Goal: Task Accomplishment & Management: Manage account settings

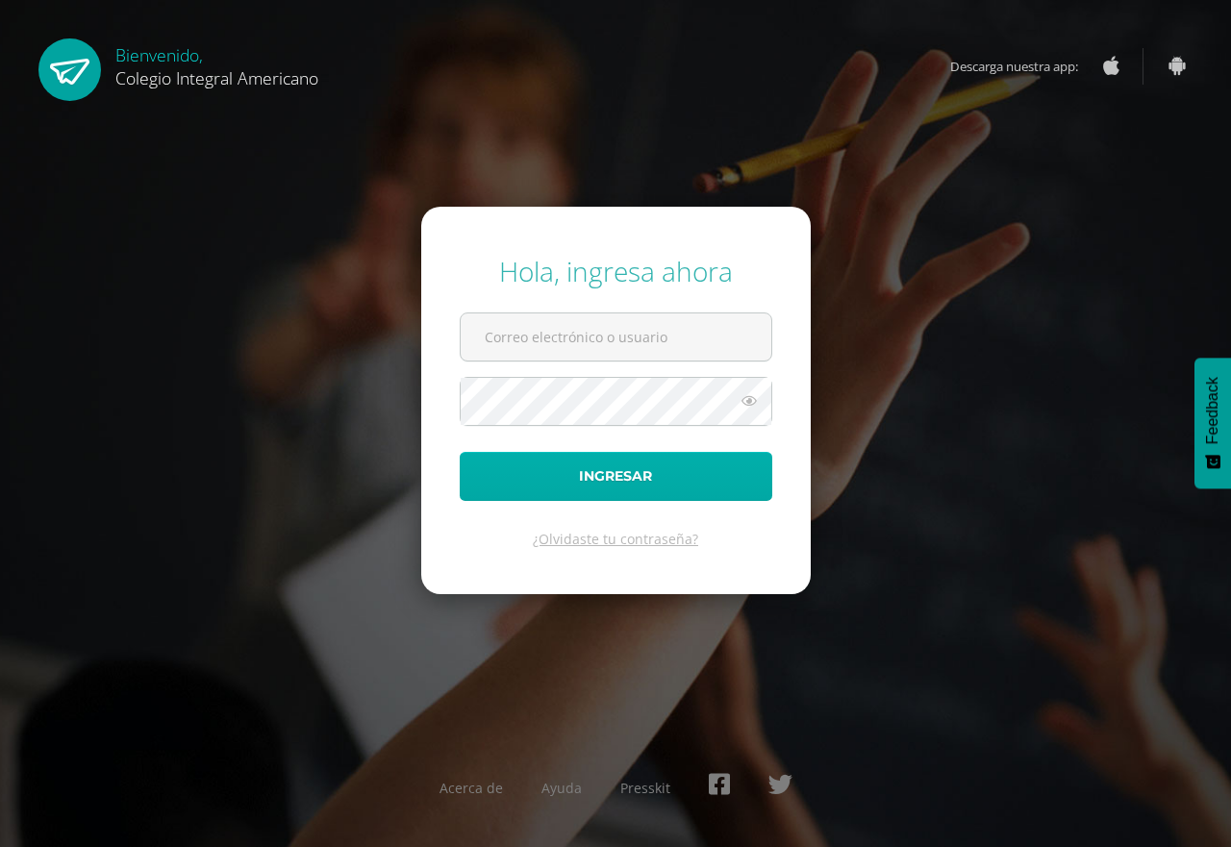
type input "[EMAIL_ADDRESS][DOMAIN_NAME]"
click at [569, 477] on button "Ingresar" at bounding box center [616, 476] width 313 height 49
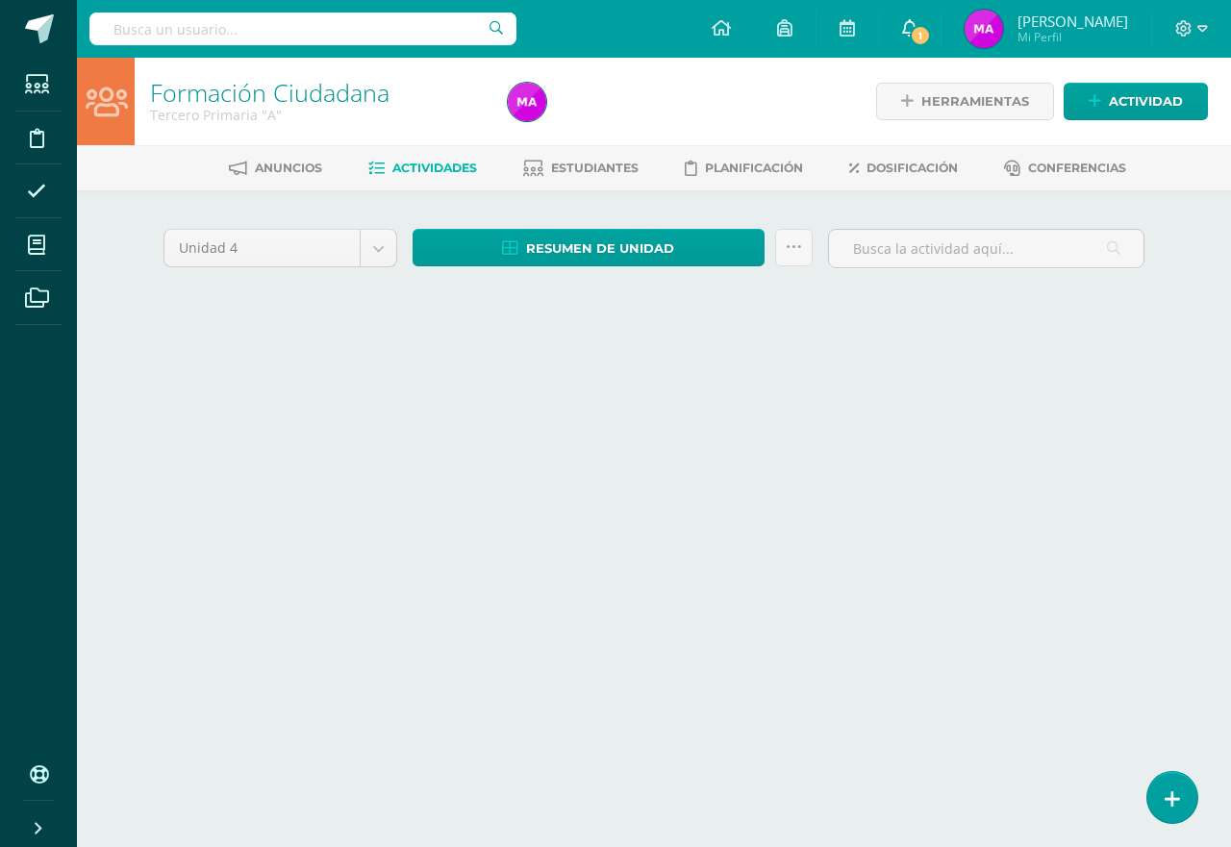
click at [923, 40] on link "1" at bounding box center [910, 29] width 62 height 58
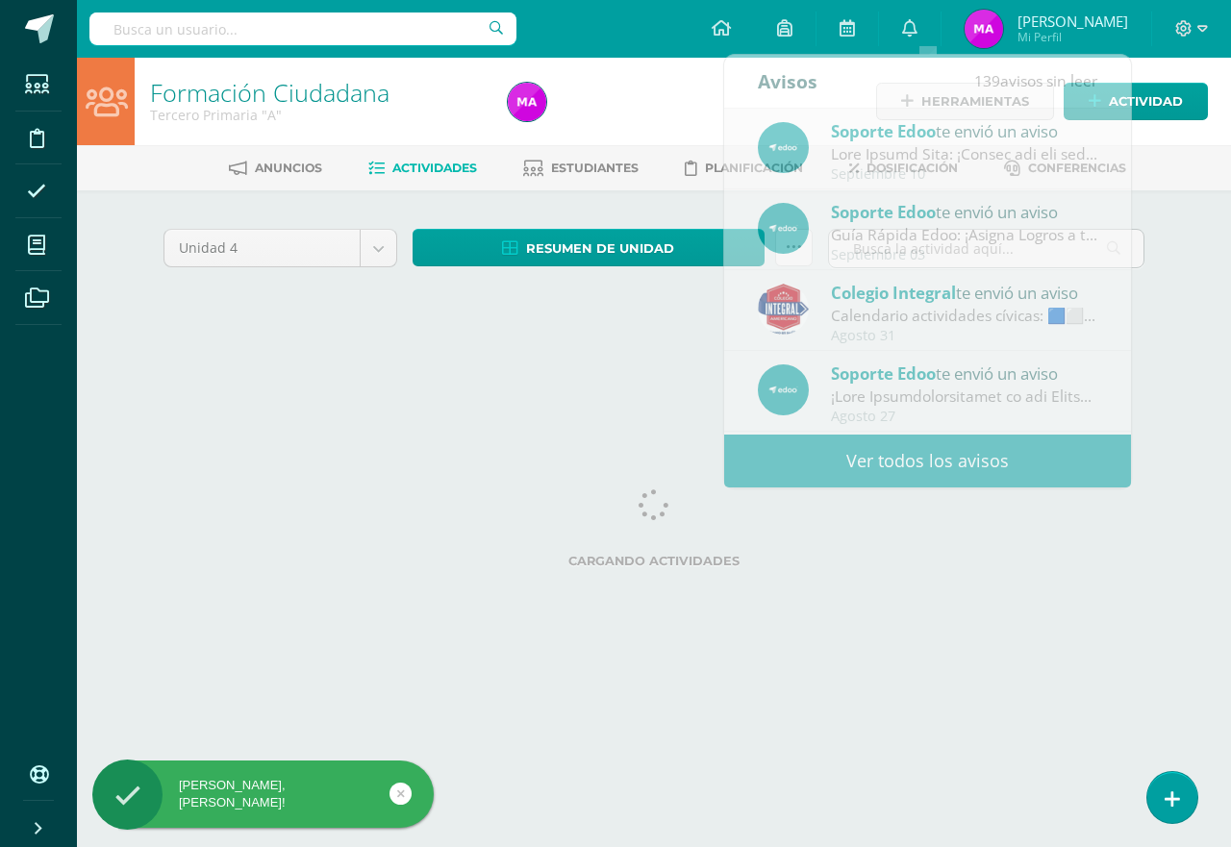
click at [674, 93] on div at bounding box center [682, 102] width 365 height 88
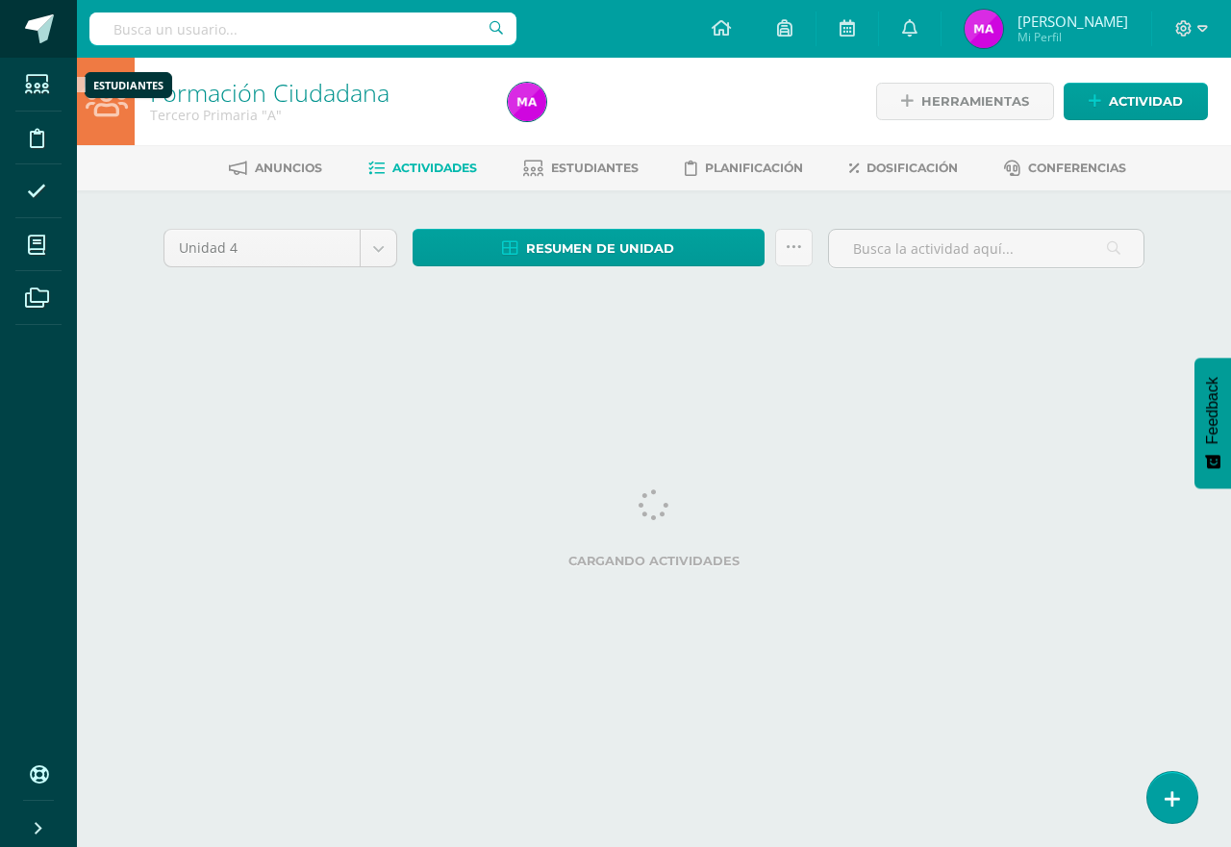
click at [30, 30] on span at bounding box center [39, 28] width 29 height 29
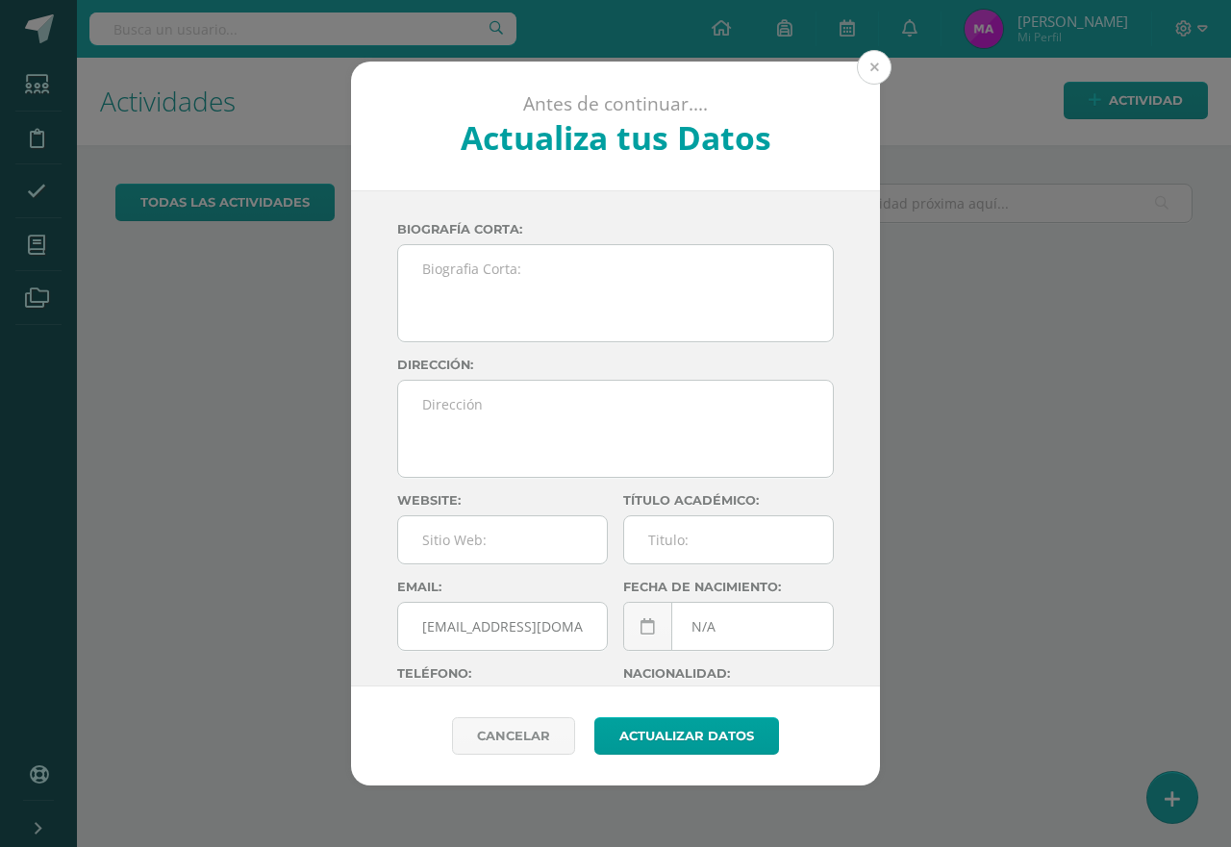
click at [876, 69] on button at bounding box center [874, 67] width 35 height 35
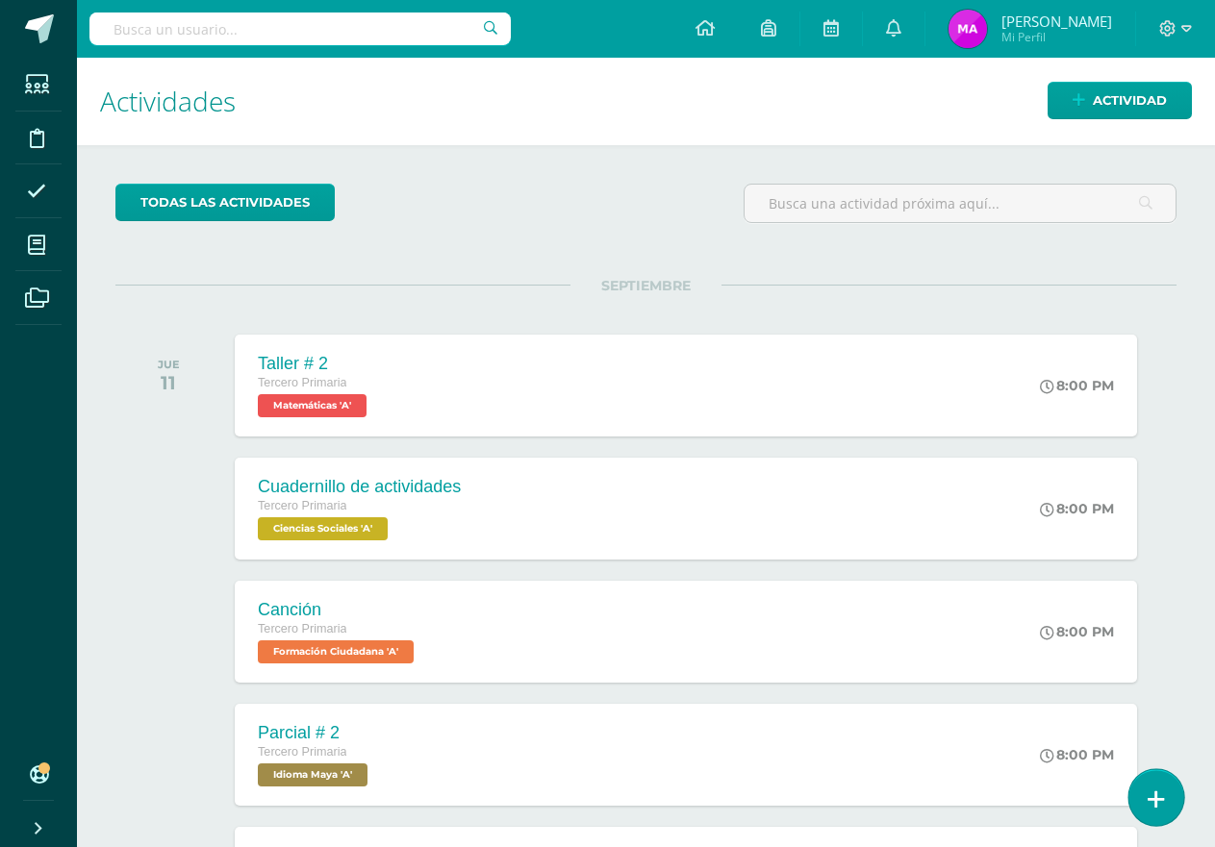
click at [1145, 799] on link at bounding box center [1155, 797] width 55 height 56
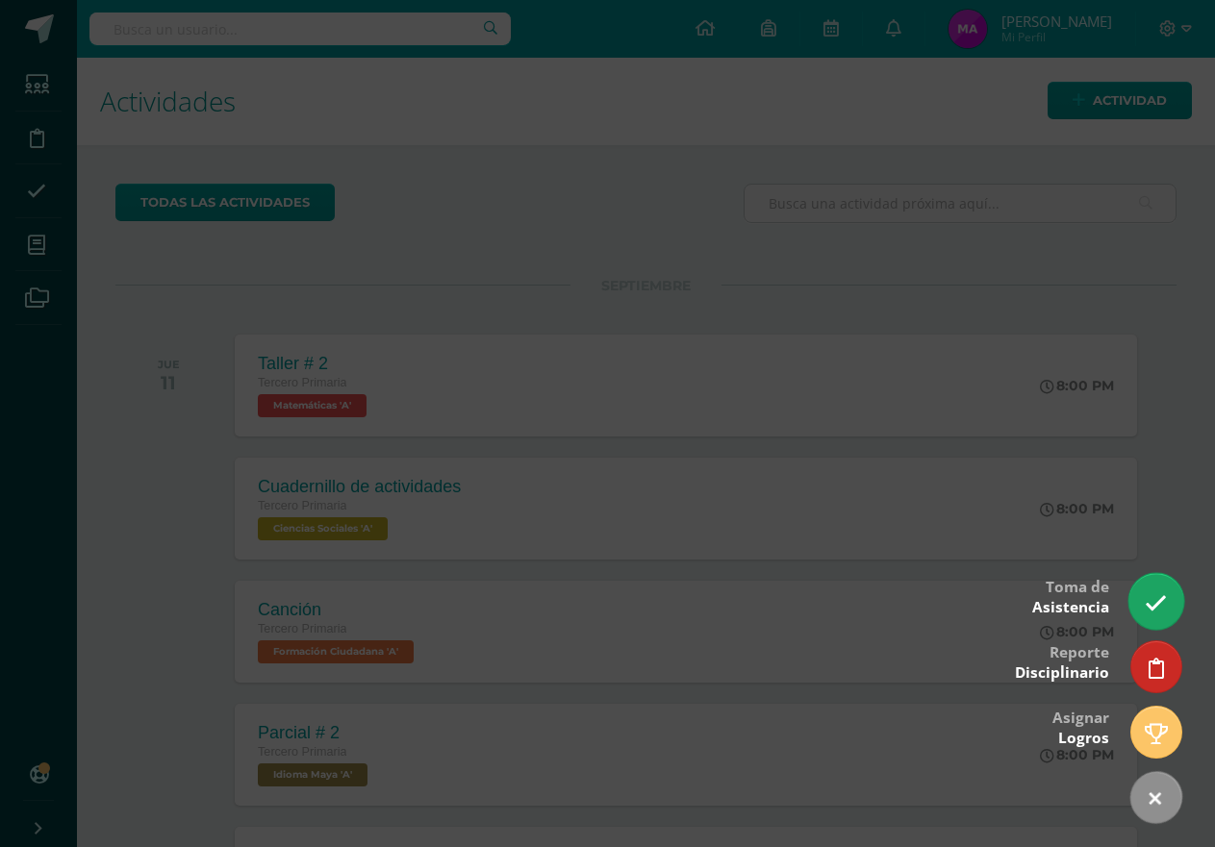
click at [1144, 601] on link at bounding box center [1155, 601] width 55 height 56
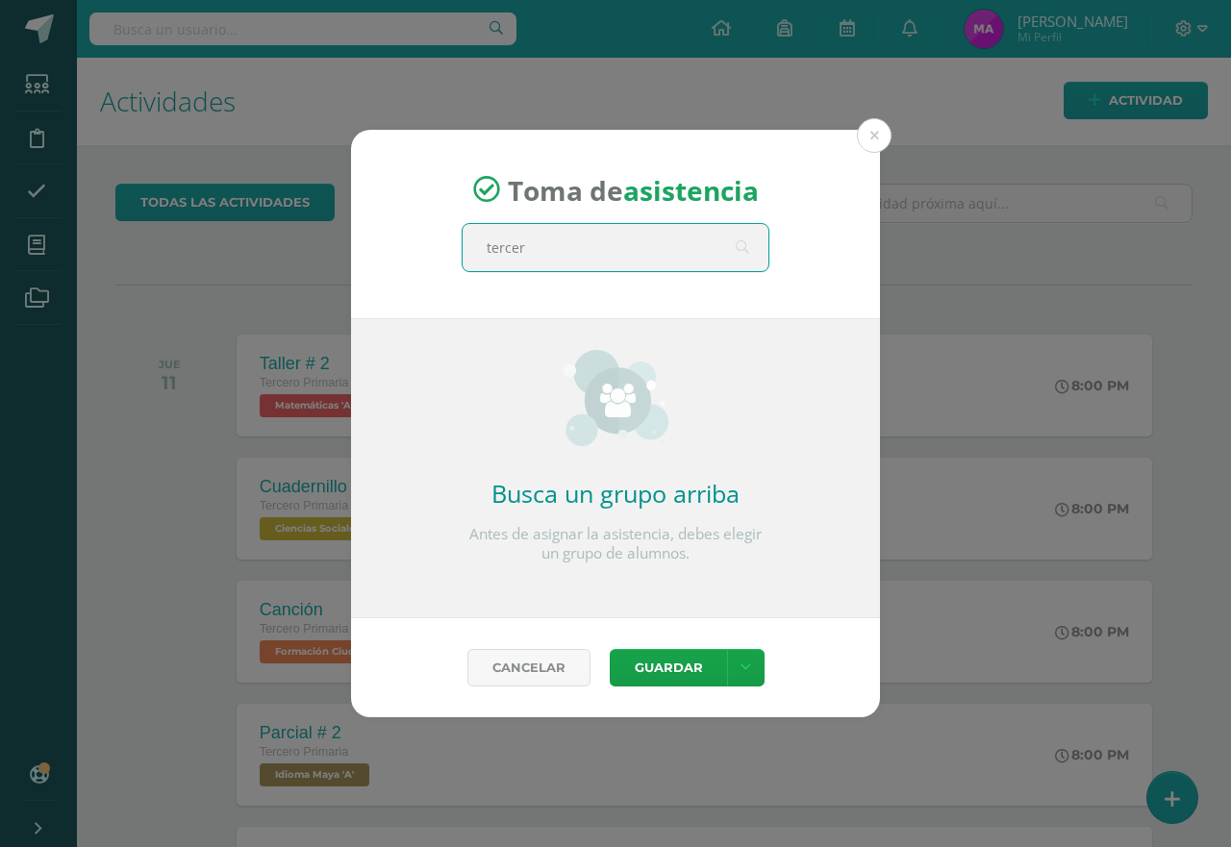
type input "tercero"
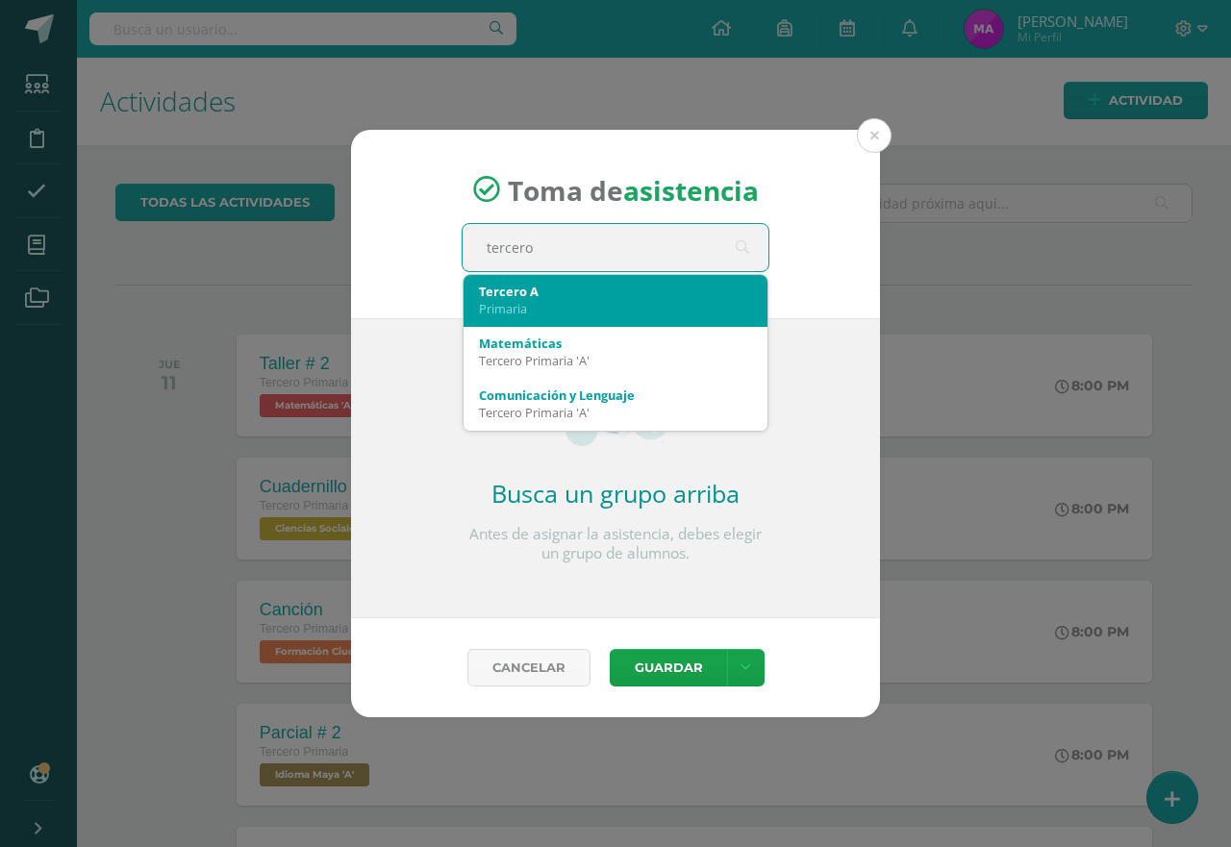
click at [611, 304] on div "Primaria" at bounding box center [615, 308] width 273 height 17
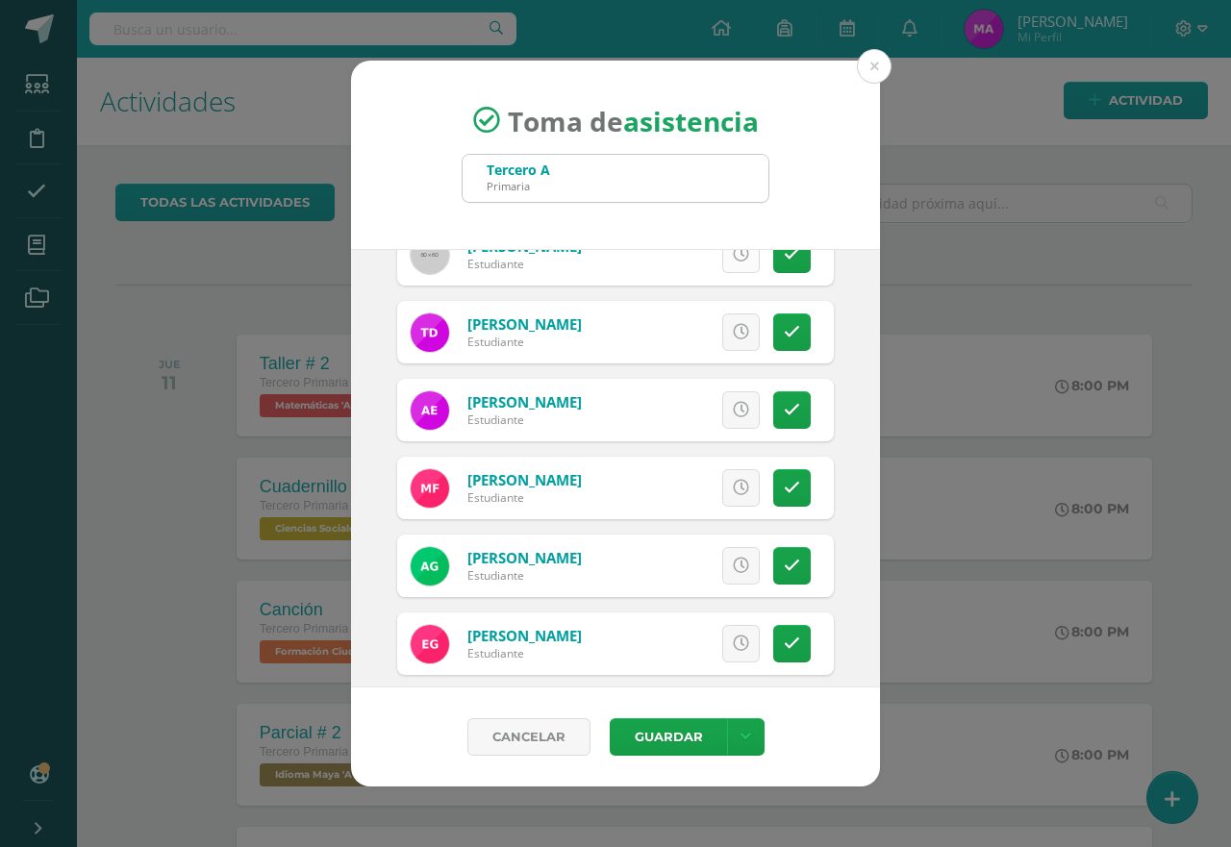
scroll to position [288, 0]
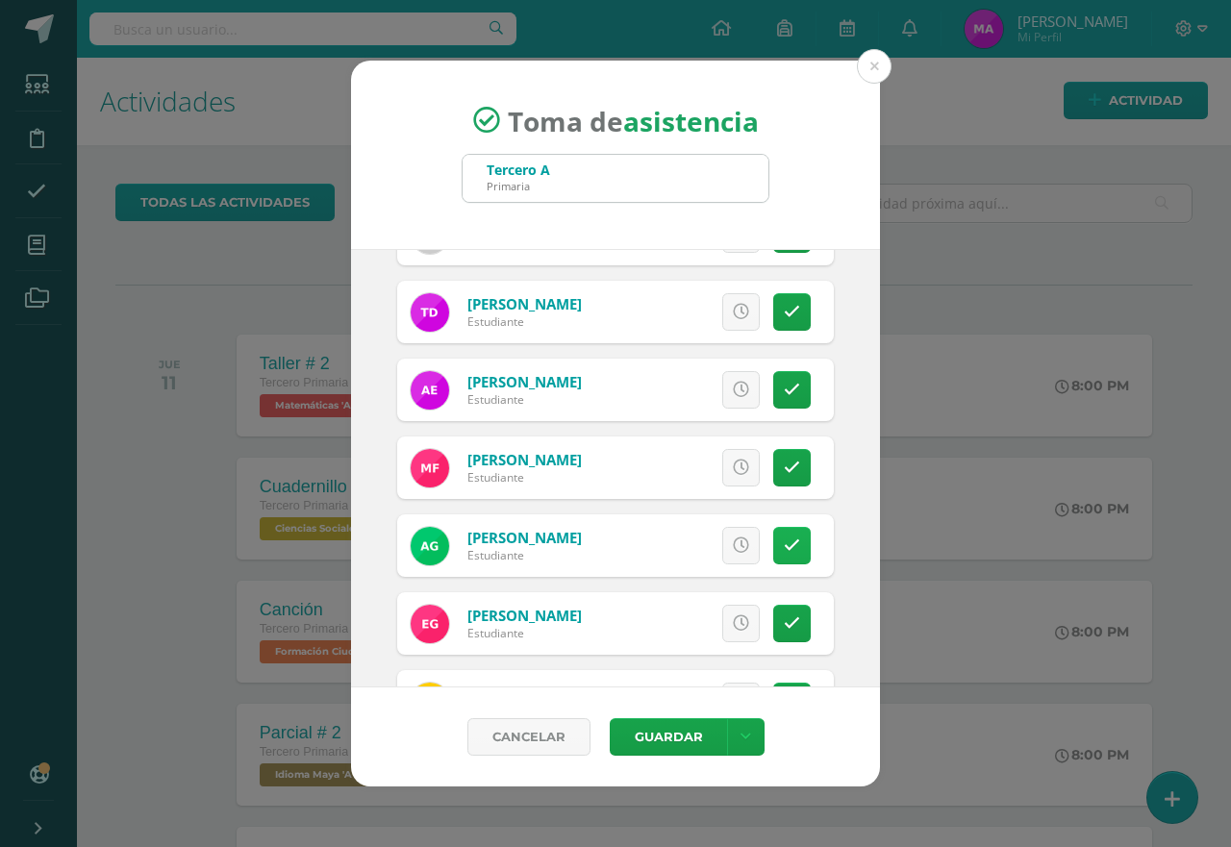
click at [784, 539] on icon at bounding box center [792, 546] width 16 height 16
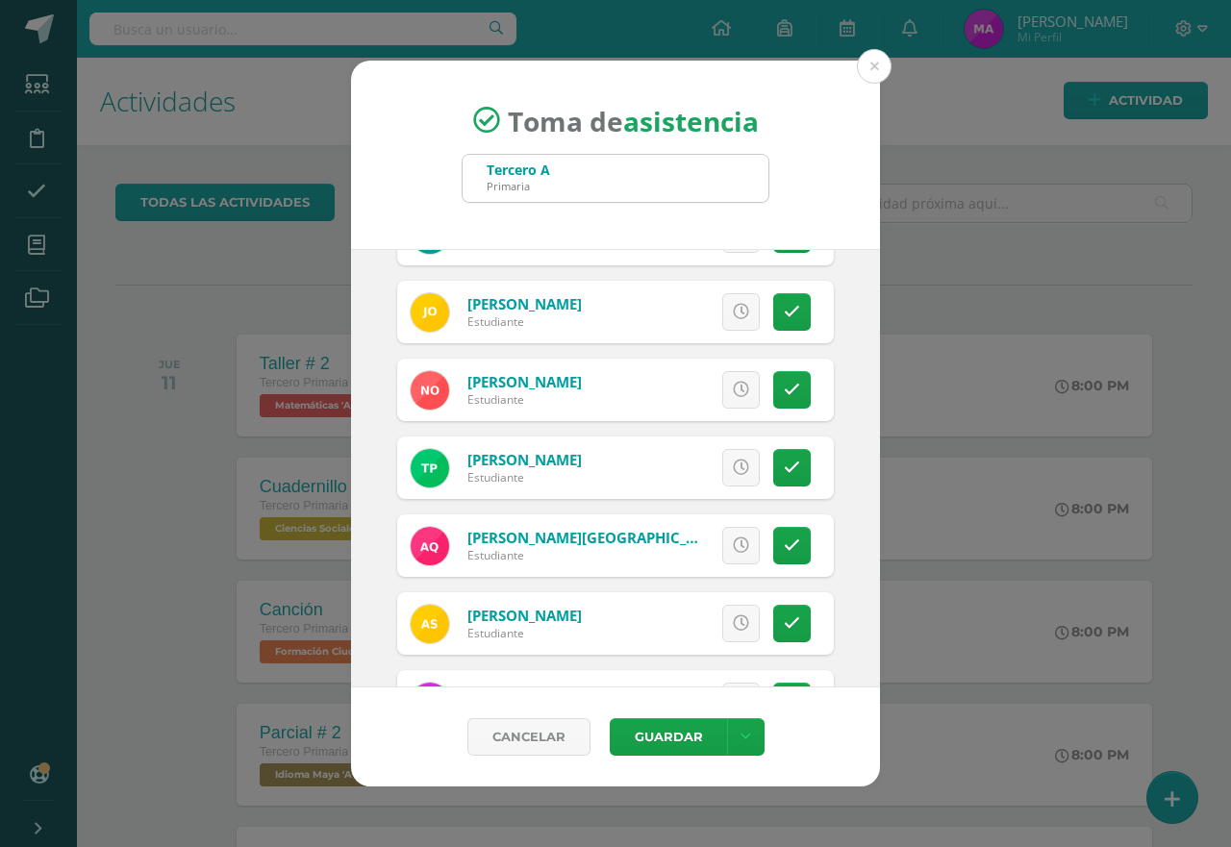
scroll to position [1539, 0]
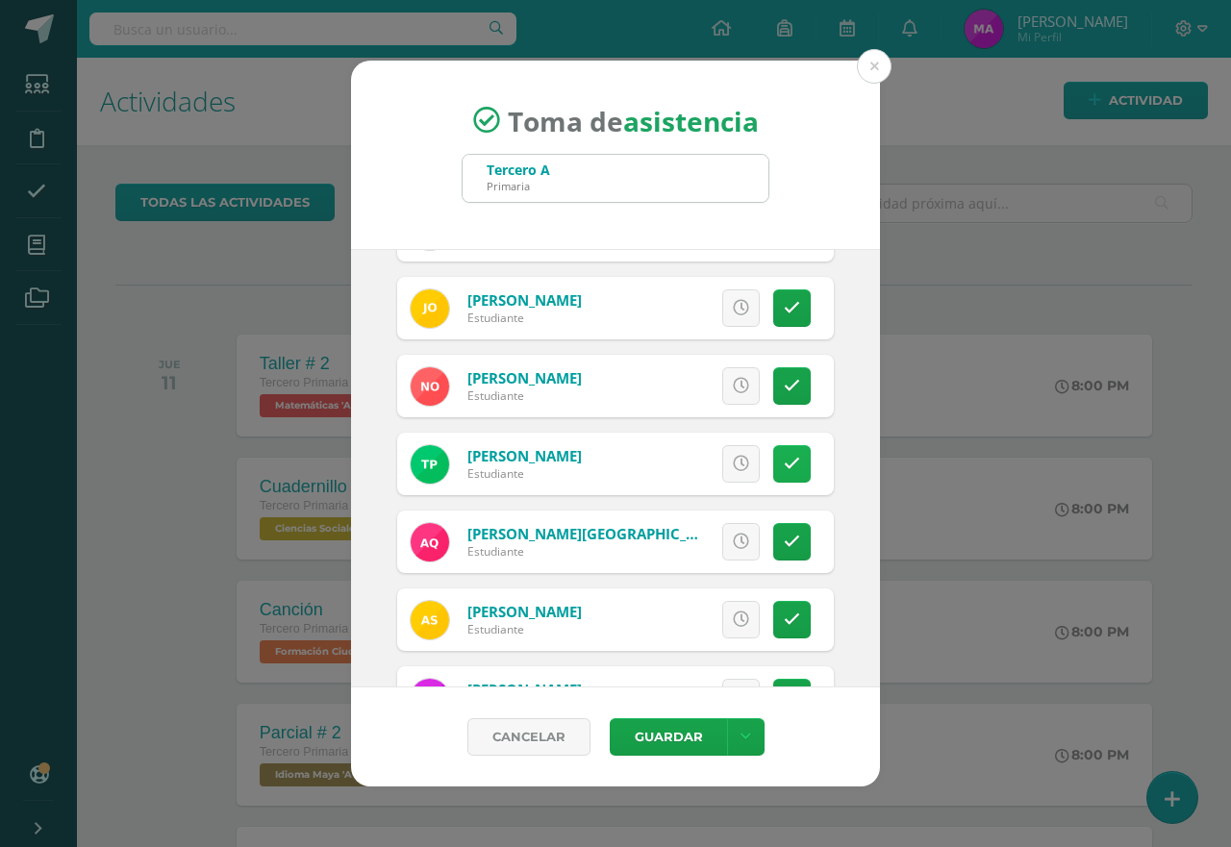
click at [784, 470] on icon at bounding box center [792, 464] width 16 height 16
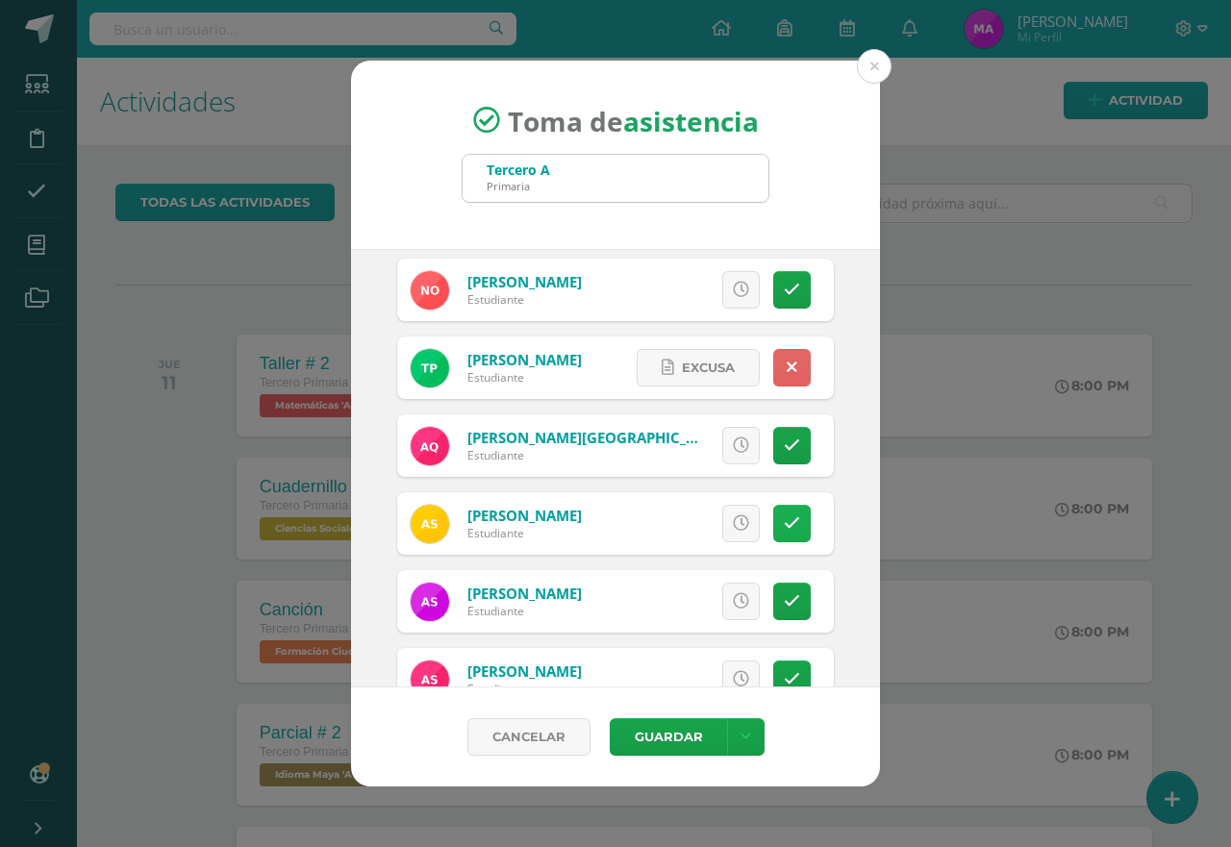
click at [773, 526] on link at bounding box center [792, 524] width 38 height 38
click at [692, 365] on span "Excusa" at bounding box center [708, 368] width 53 height 36
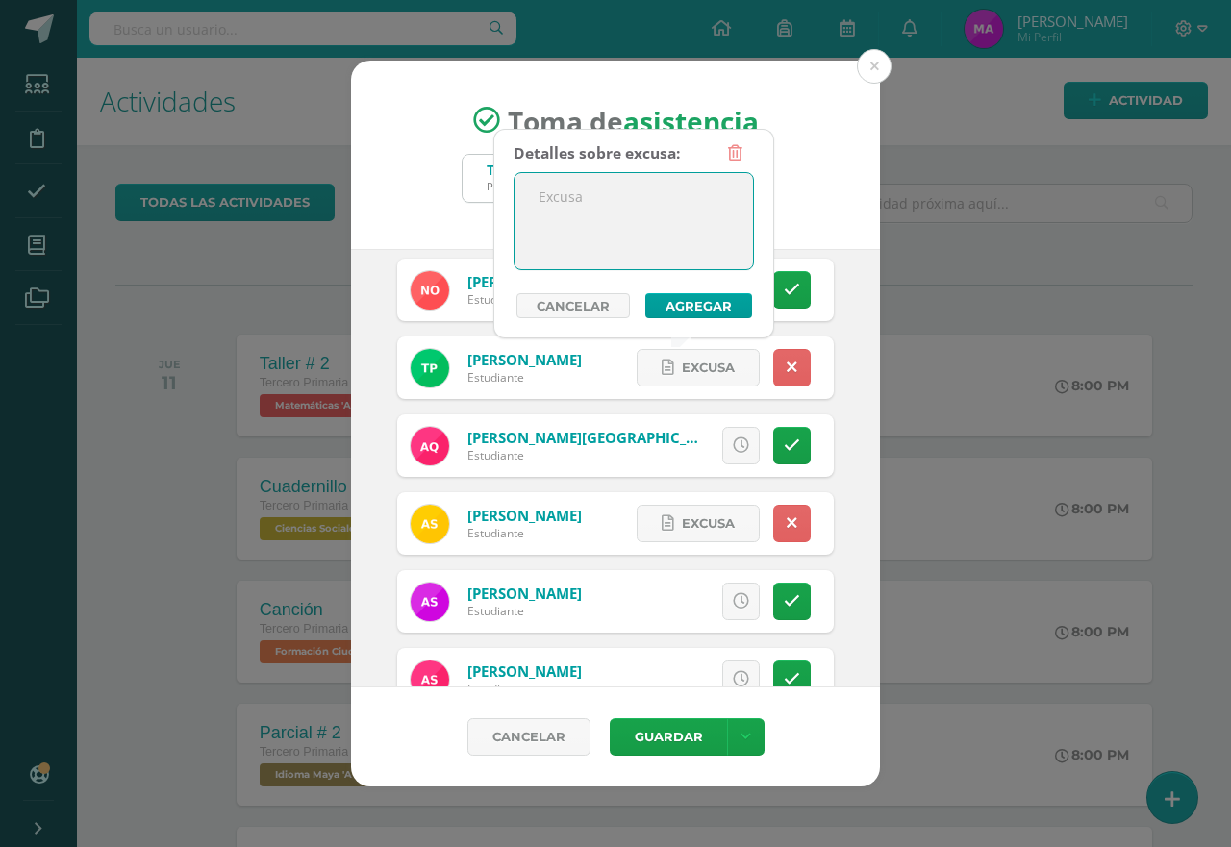
click at [681, 218] on textarea at bounding box center [633, 221] width 238 height 96
drag, startPoint x: 654, startPoint y: 206, endPoint x: 501, endPoint y: 202, distance: 152.9
click at [501, 202] on div "Detalles sobre excusa: Con justificación Añadir excusa a todas las inasistencia…" at bounding box center [633, 234] width 281 height 210
type textarea "Con justificación"
click at [691, 301] on button "Agregar" at bounding box center [698, 305] width 107 height 25
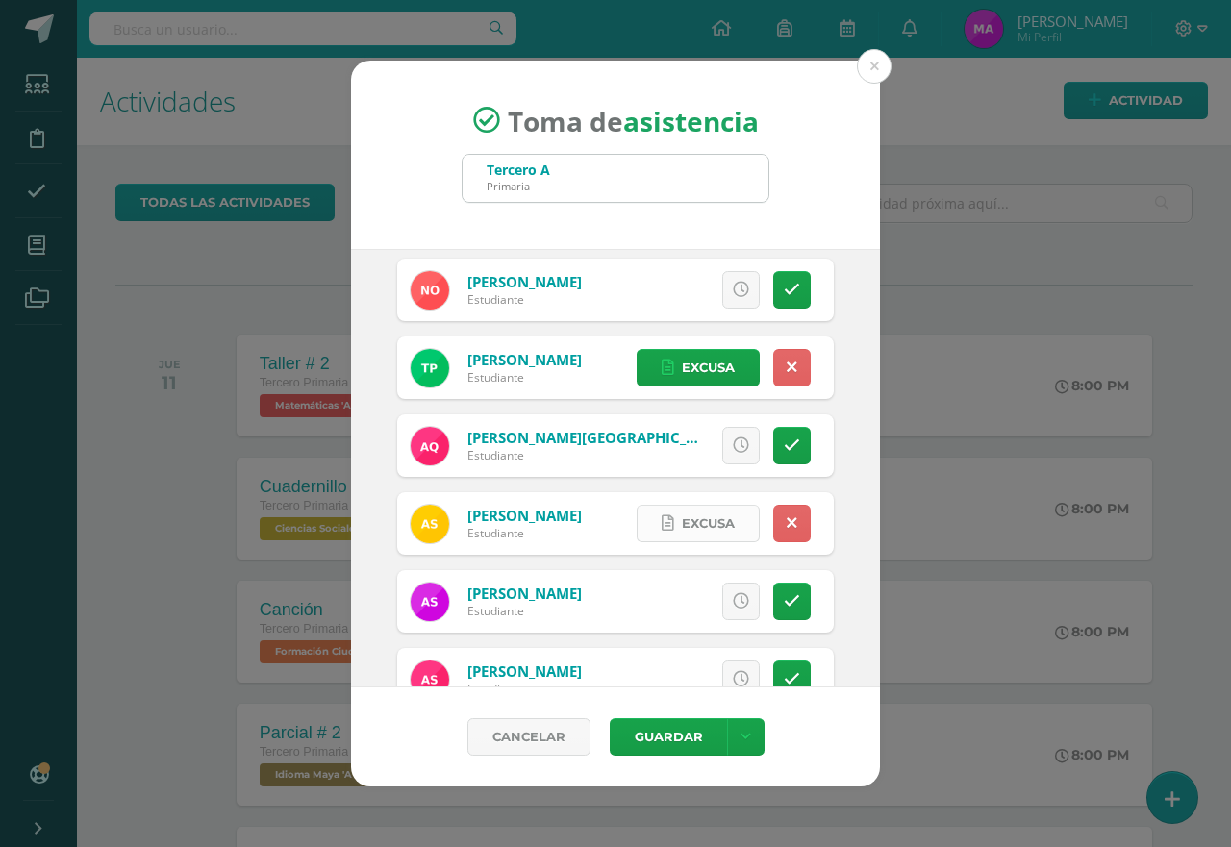
click at [699, 523] on span "Excusa" at bounding box center [708, 524] width 53 height 36
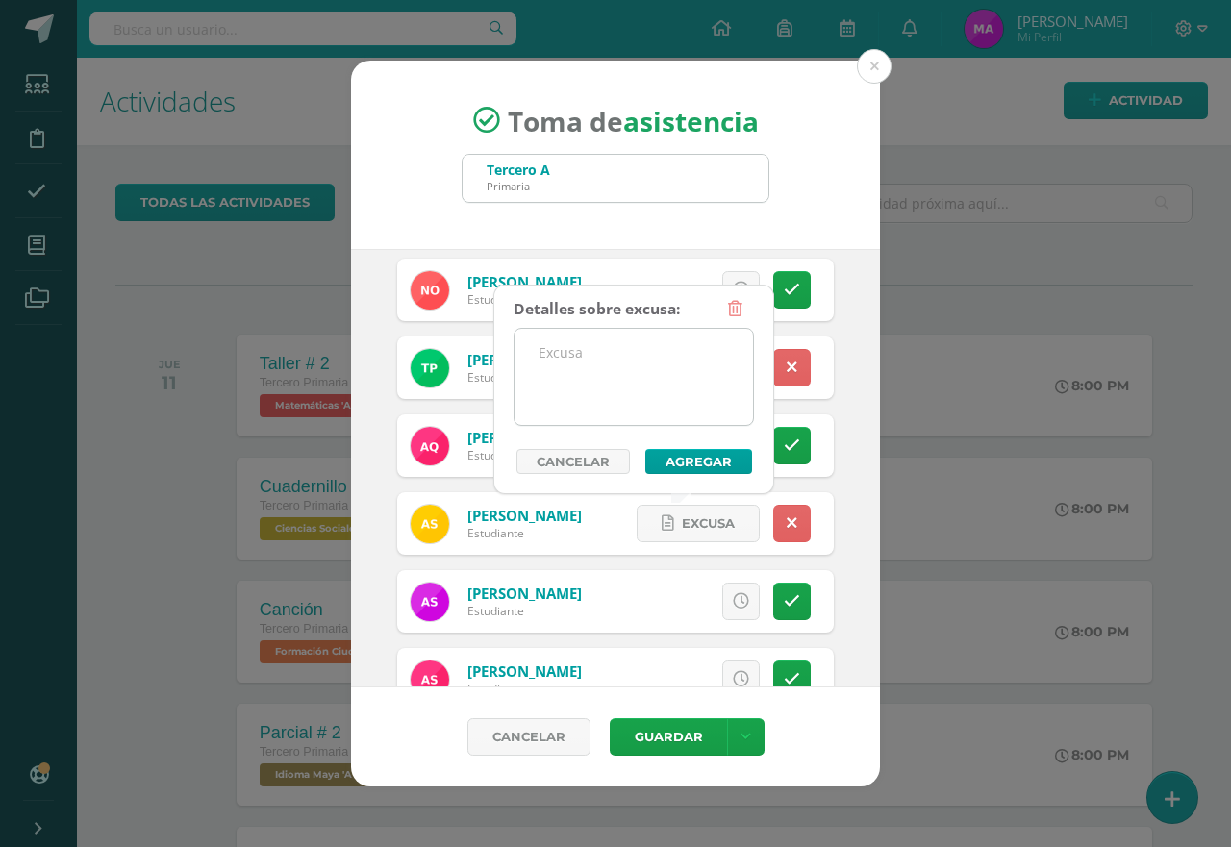
click at [591, 364] on textarea at bounding box center [633, 377] width 238 height 96
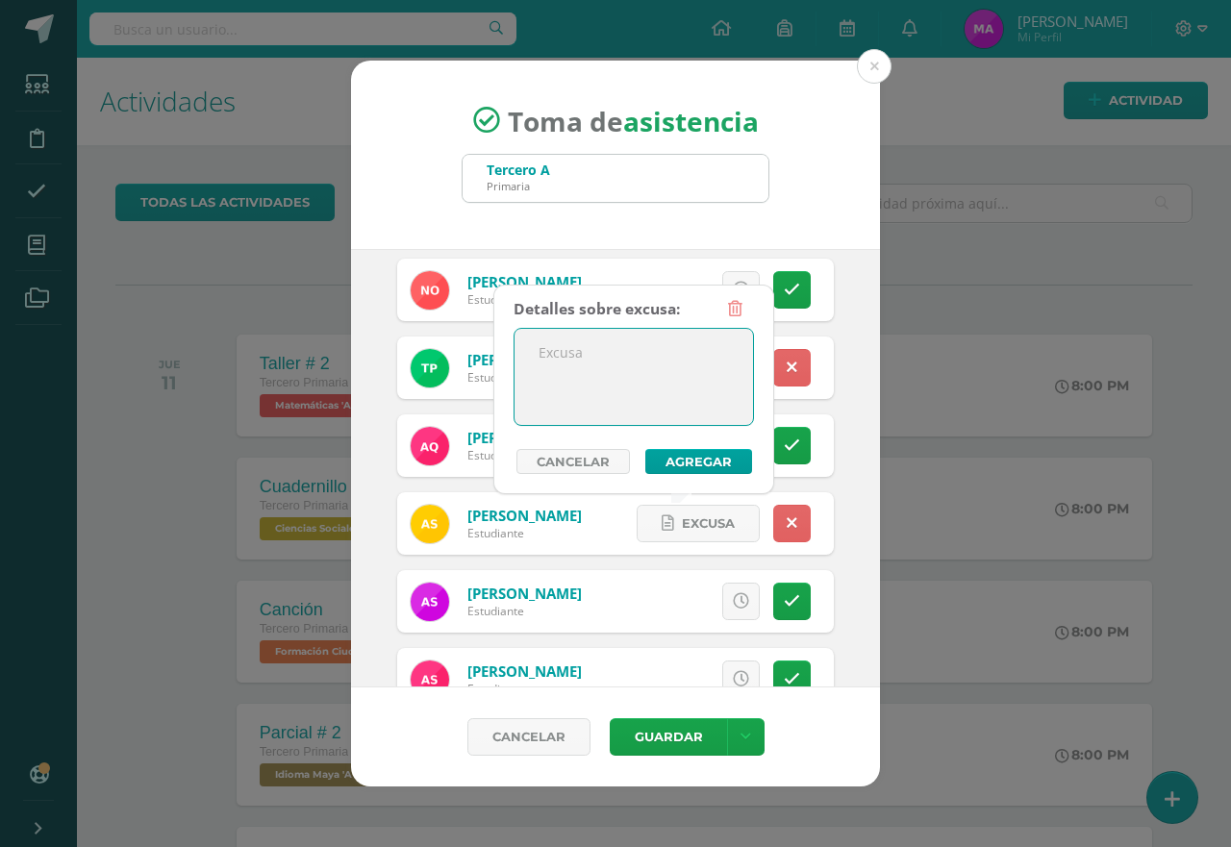
paste textarea "Con justificación"
type textarea "Con justificación"
click at [696, 459] on button "Agregar" at bounding box center [698, 461] width 107 height 25
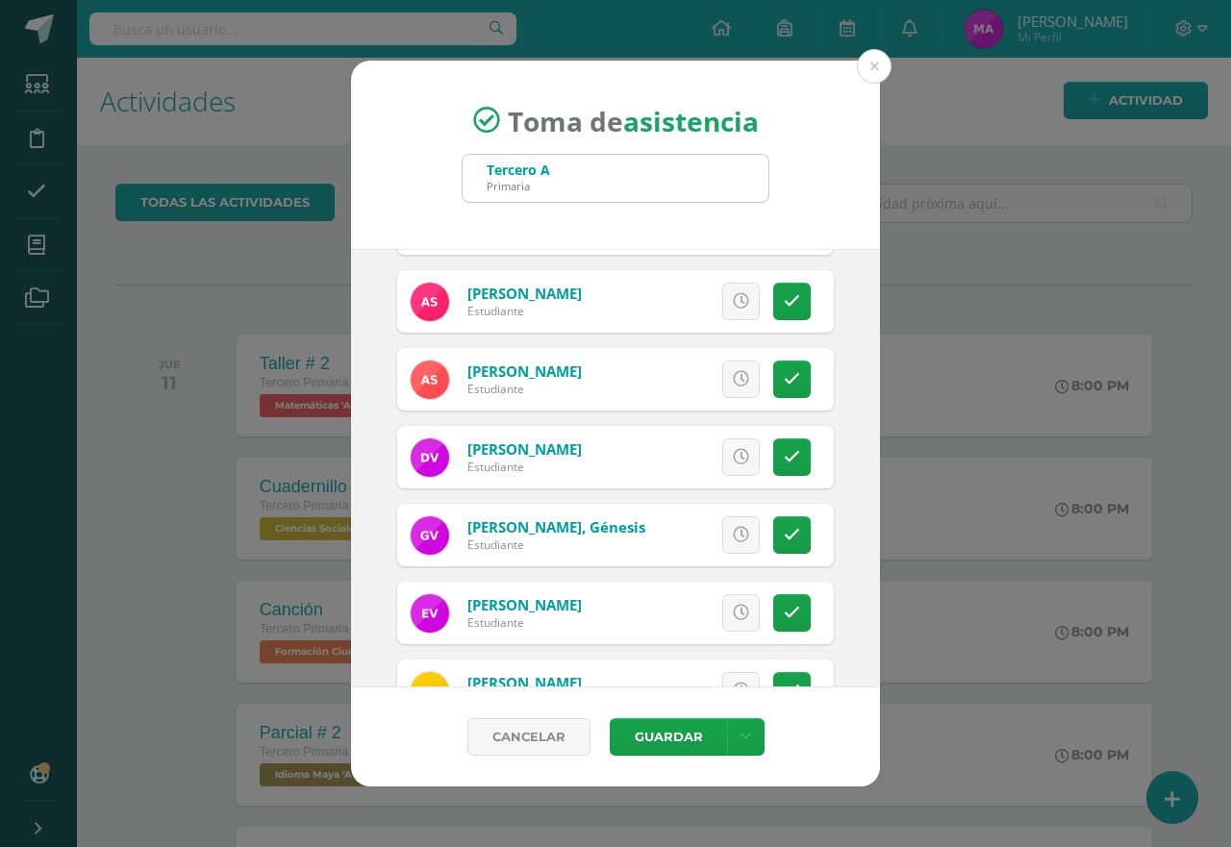
scroll to position [2019, 0]
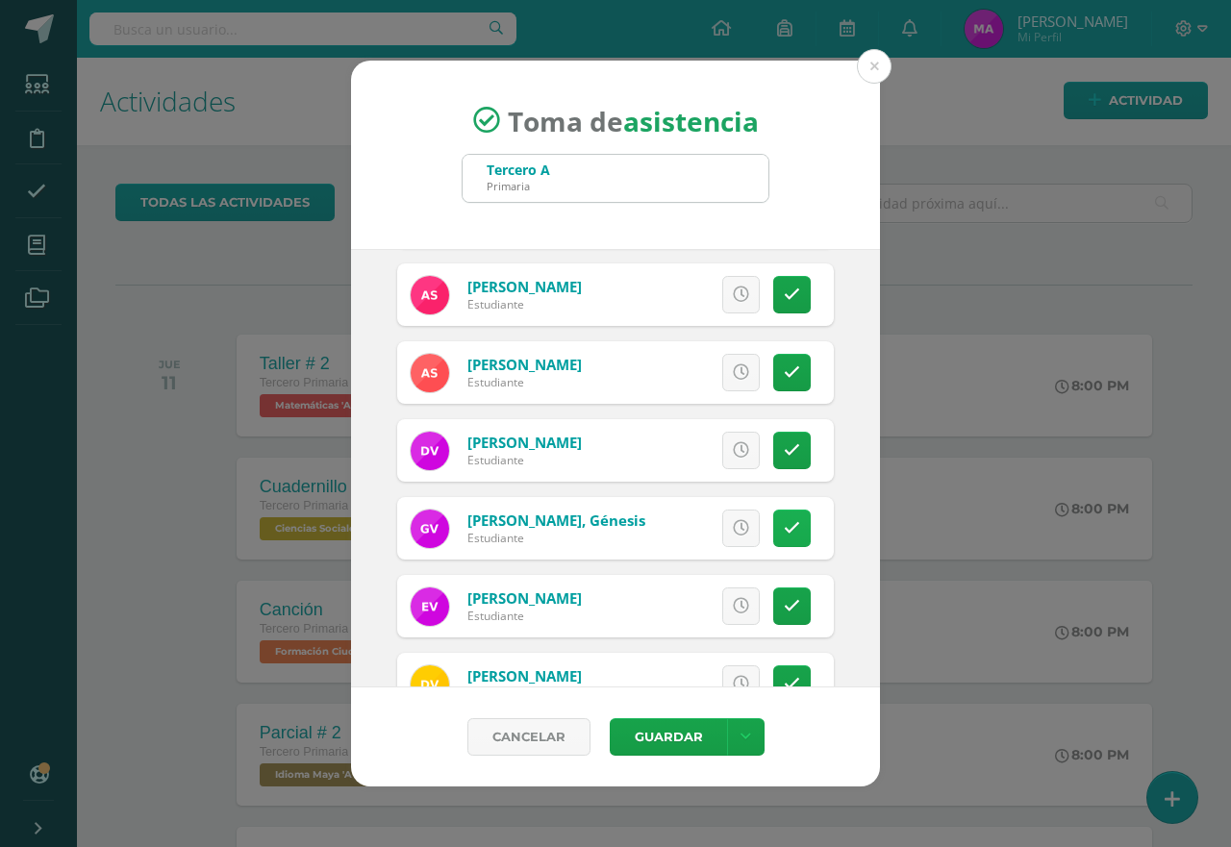
click at [773, 538] on link at bounding box center [792, 529] width 38 height 38
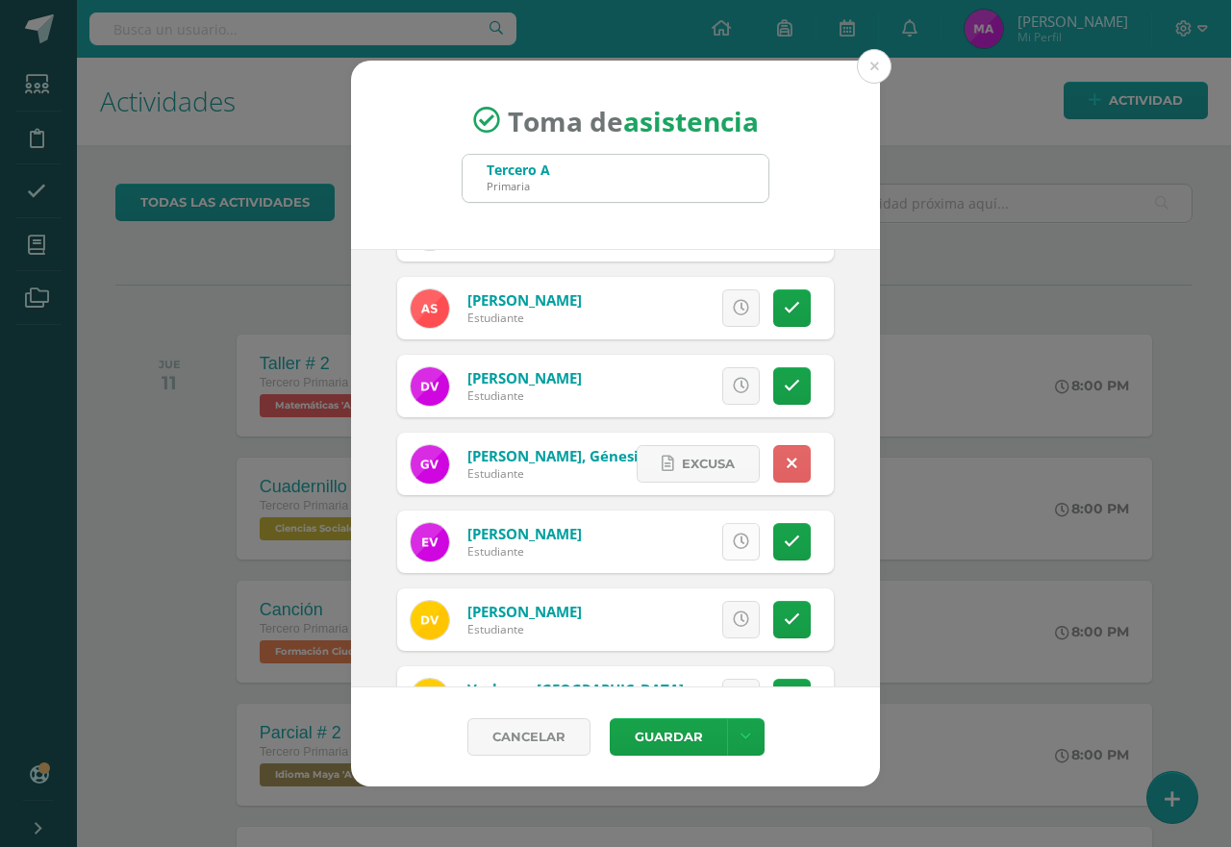
scroll to position [2157, 0]
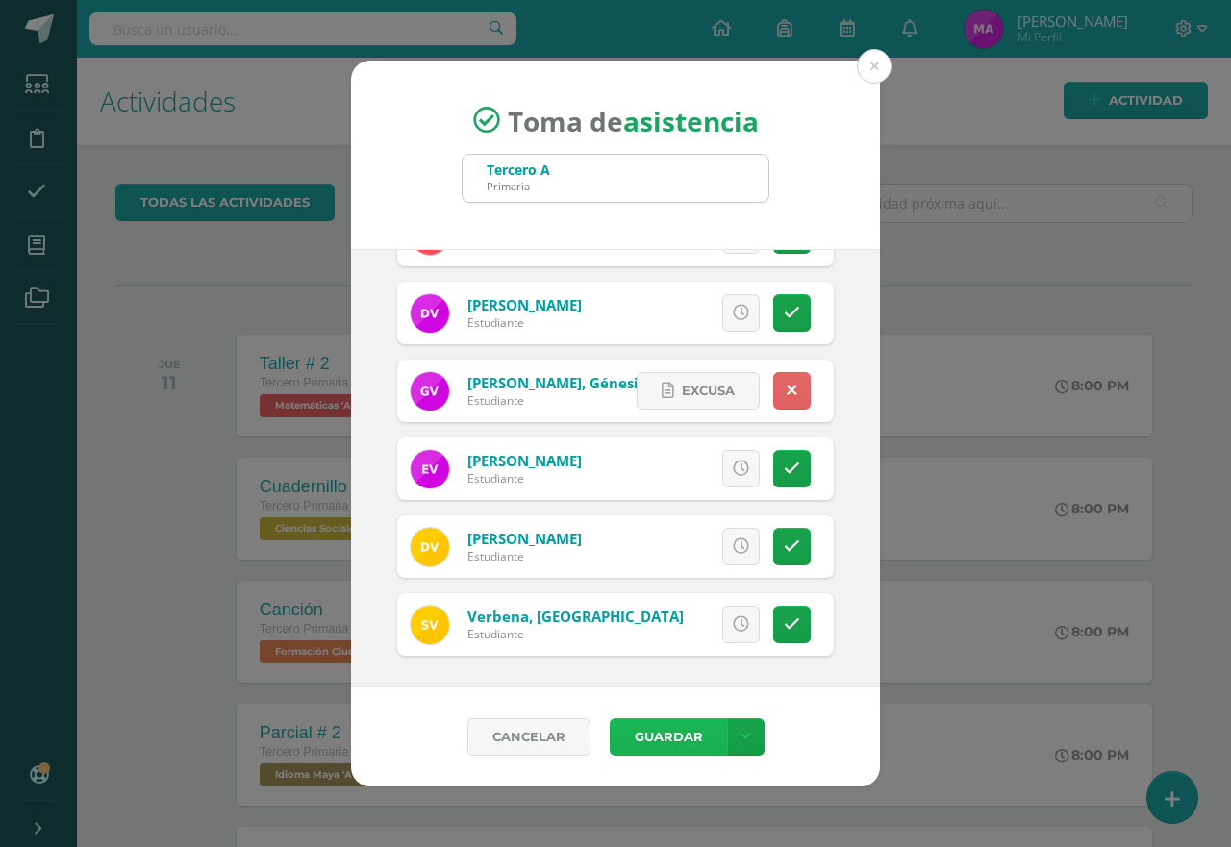
click at [665, 737] on button "Guardar" at bounding box center [668, 737] width 117 height 38
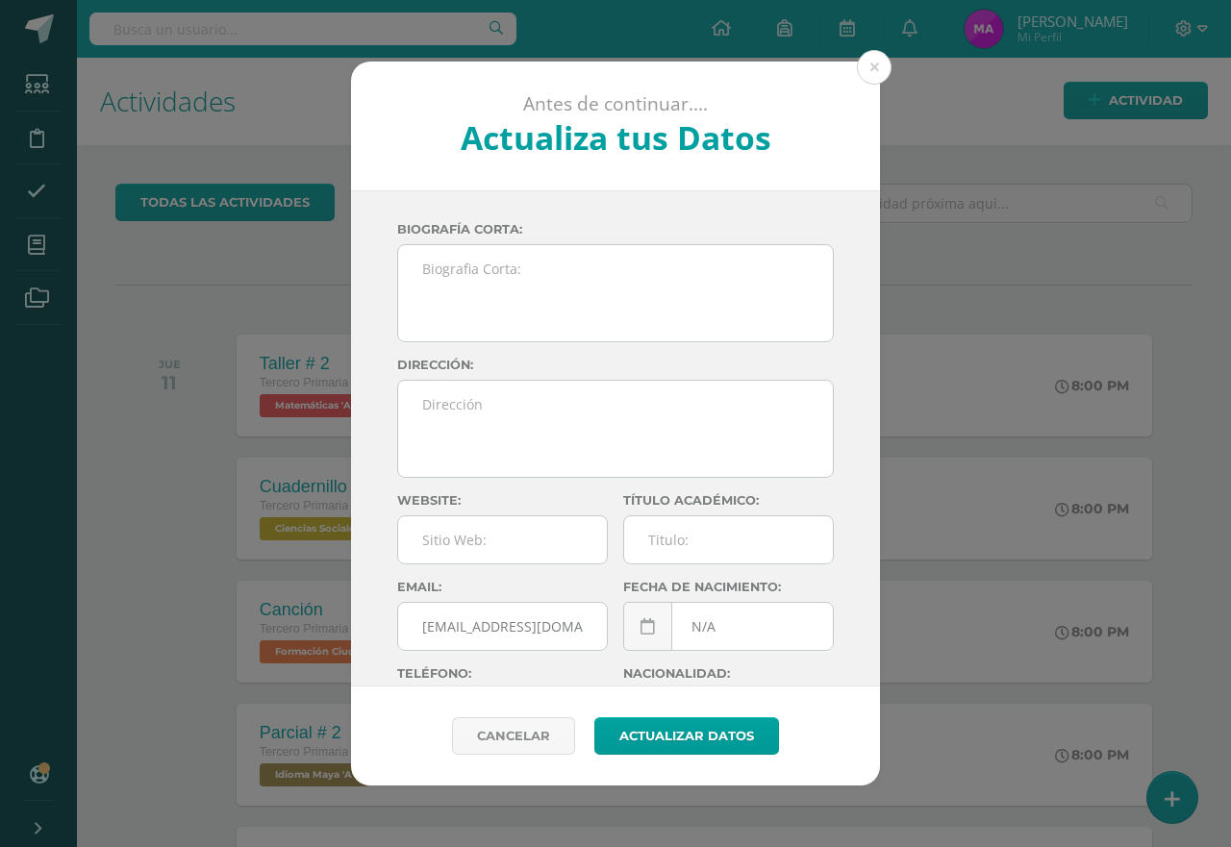
click at [875, 71] on button at bounding box center [874, 67] width 35 height 35
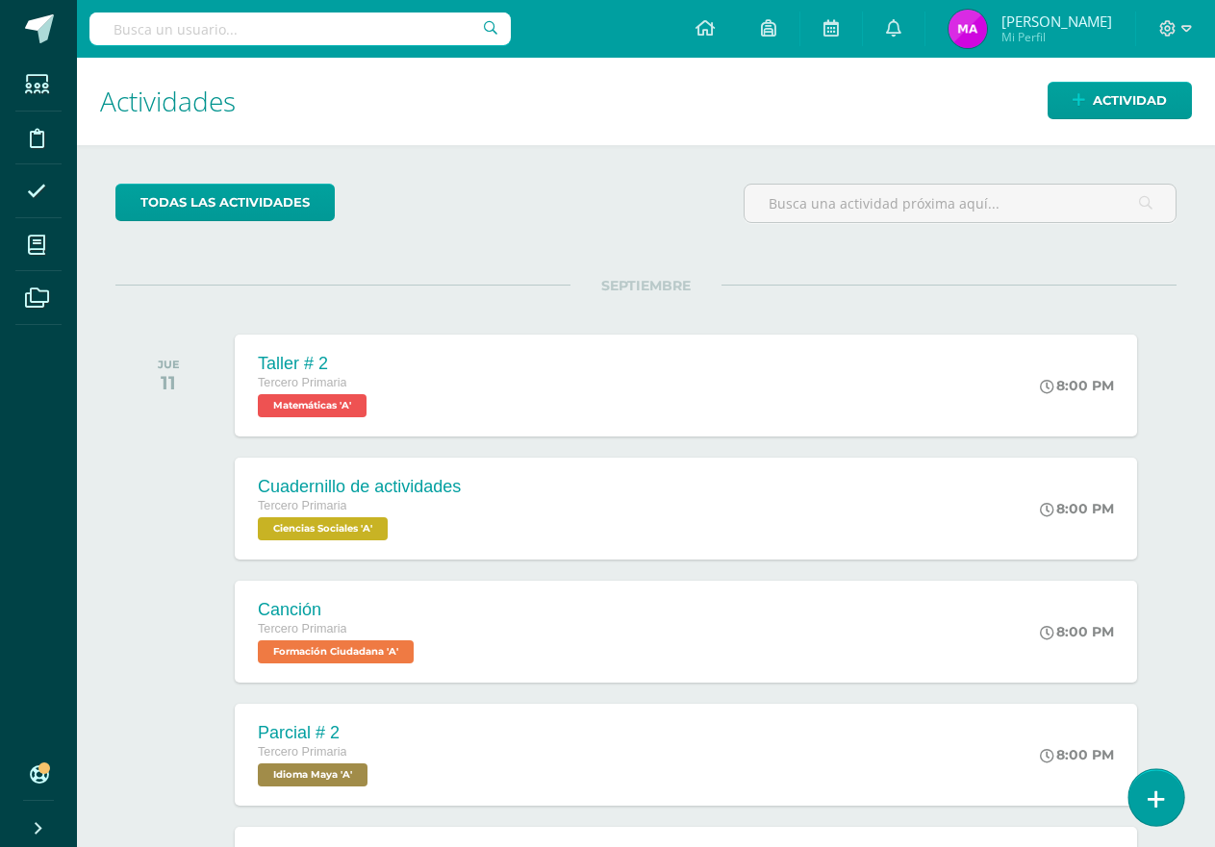
click at [1165, 815] on link at bounding box center [1155, 797] width 55 height 56
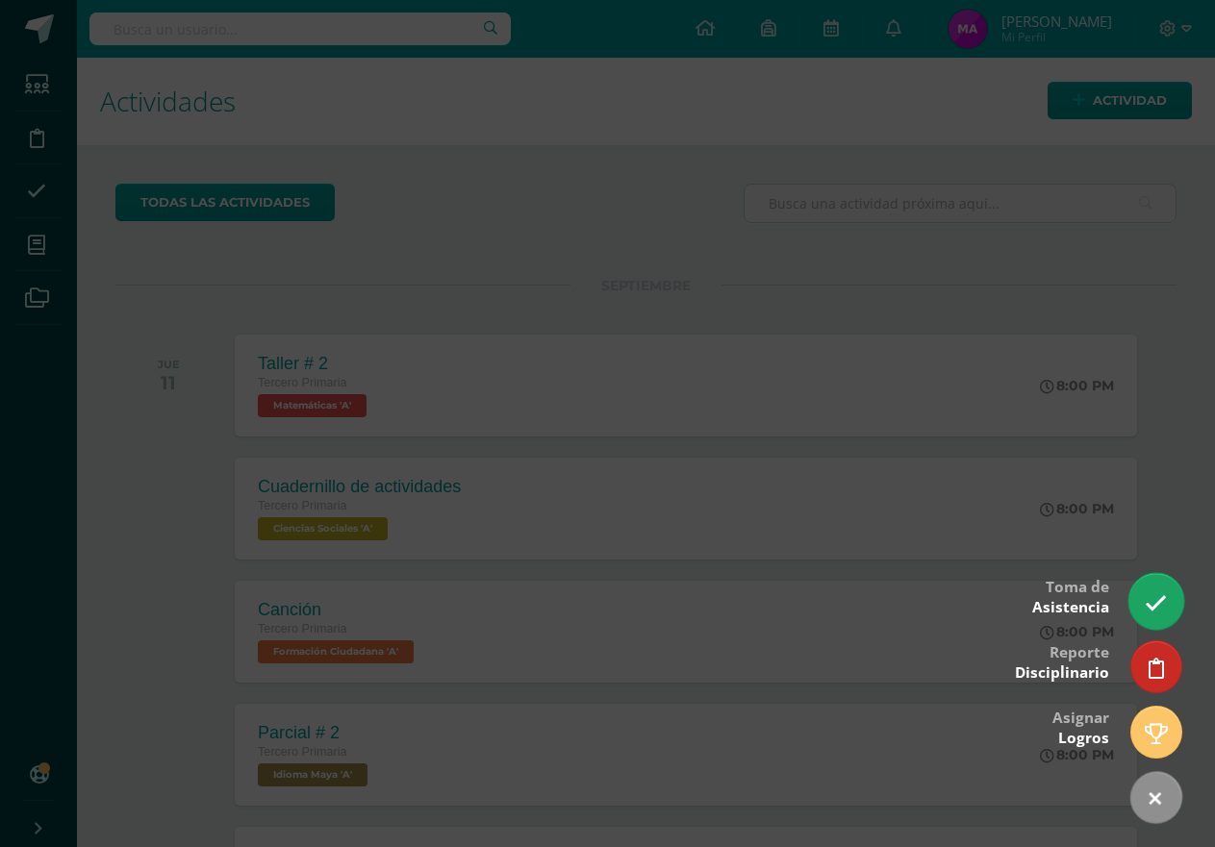
click at [1163, 608] on icon at bounding box center [1155, 603] width 22 height 22
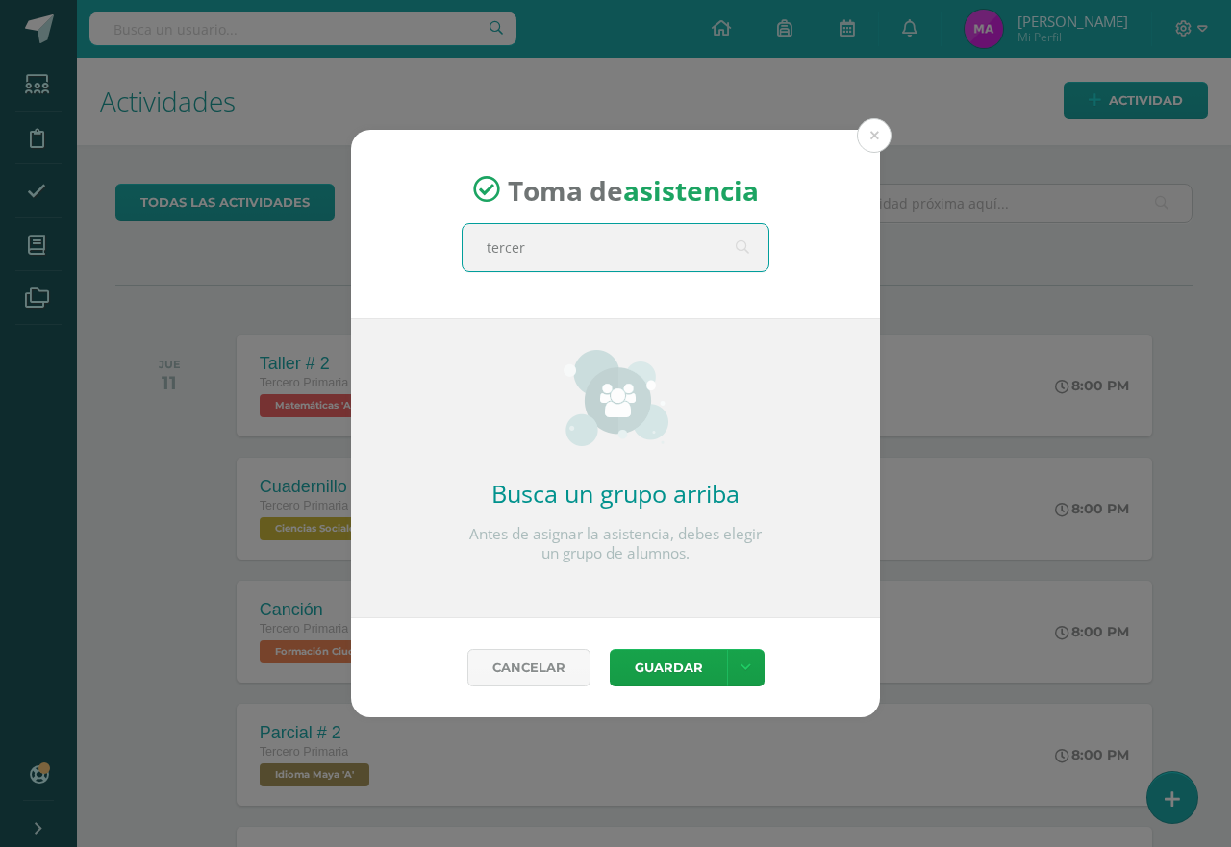
type input "tercero"
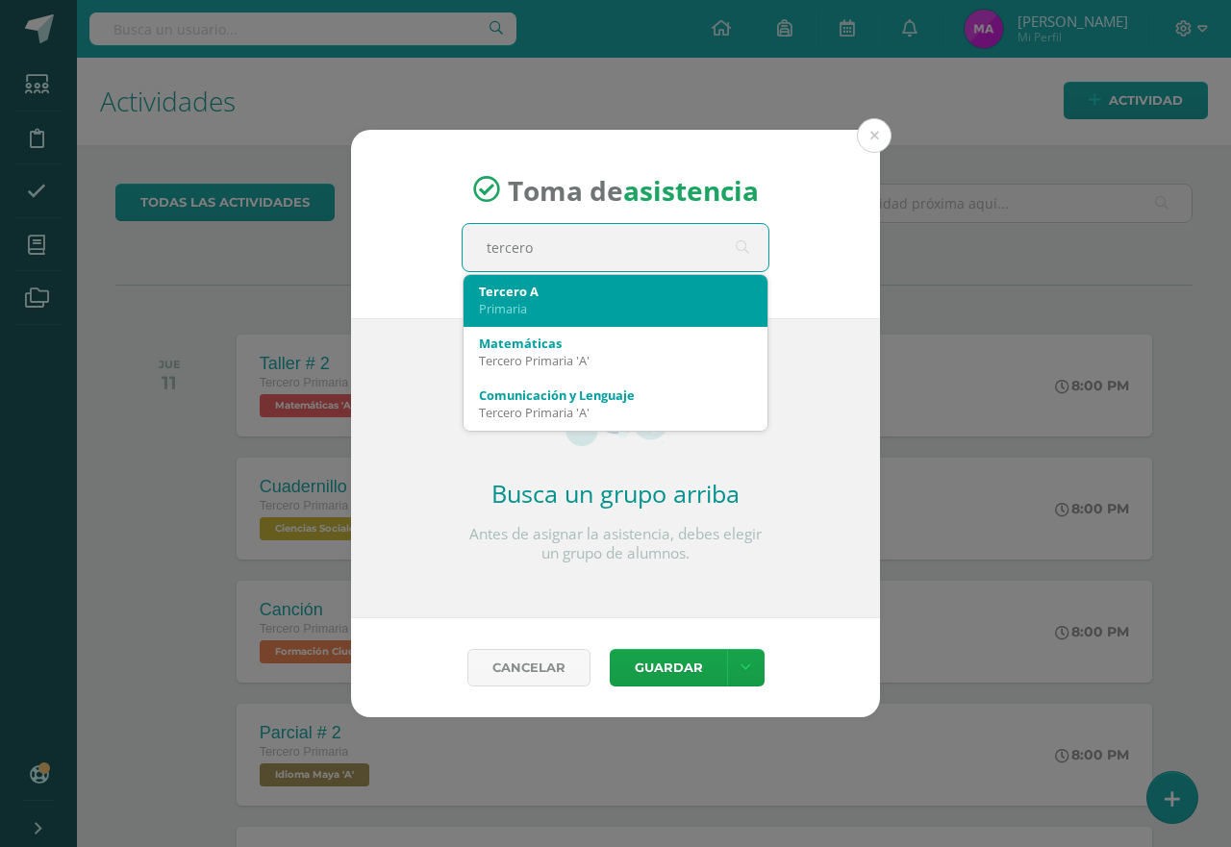
click at [539, 304] on div "Primaria" at bounding box center [615, 308] width 273 height 17
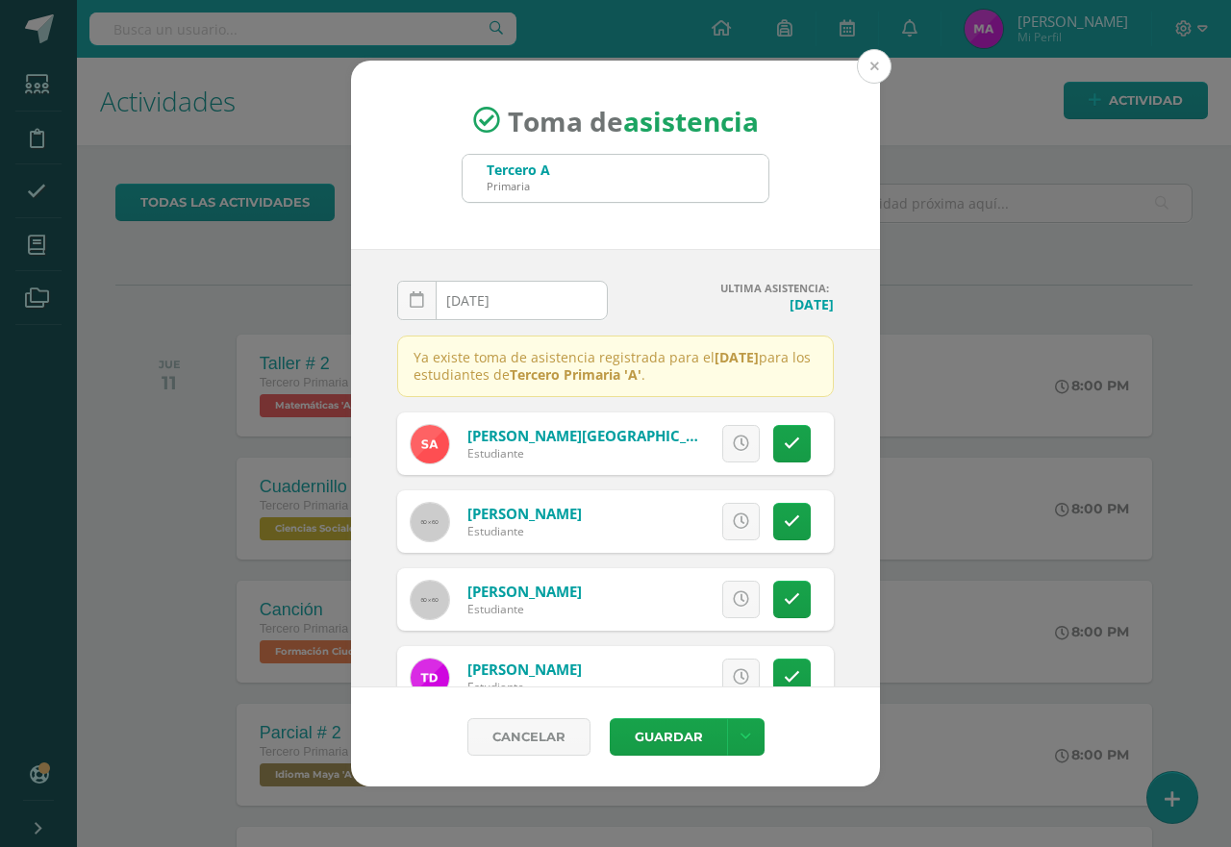
click at [876, 64] on button at bounding box center [874, 66] width 35 height 35
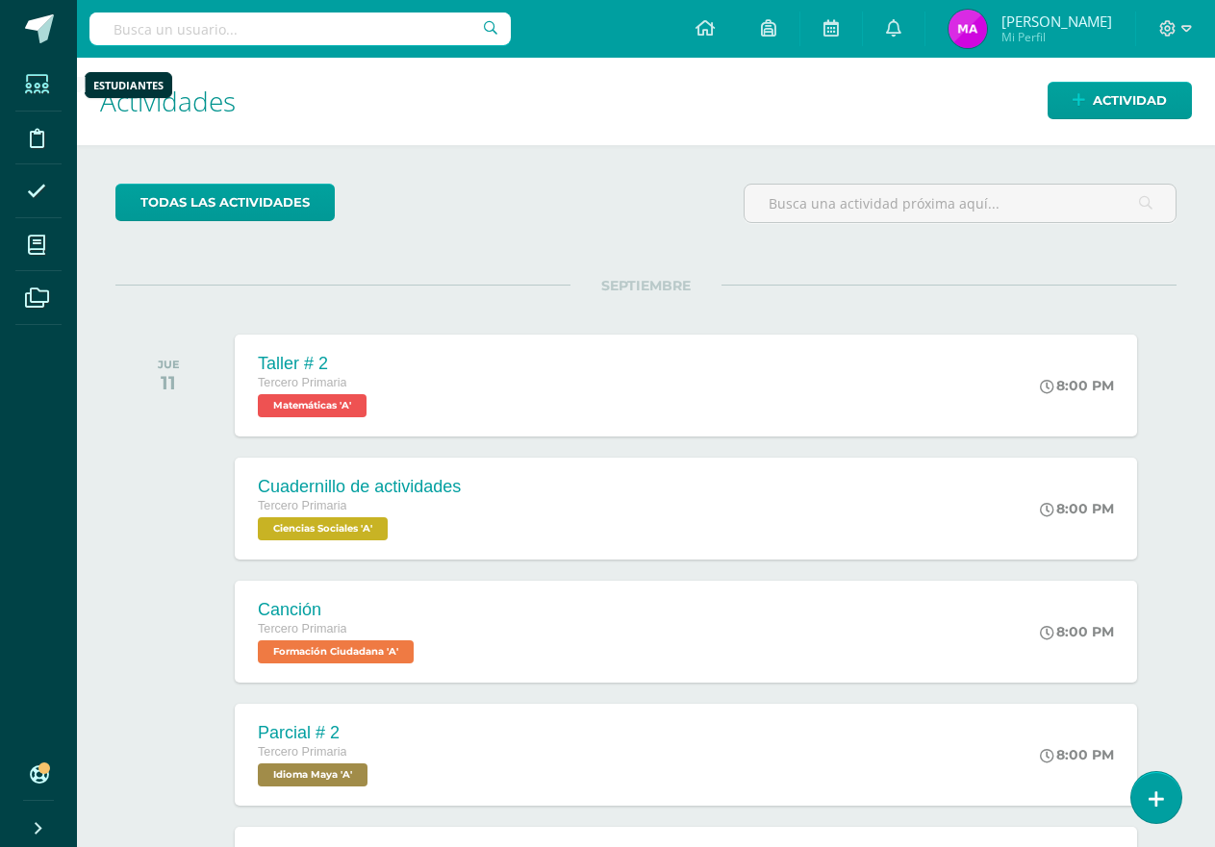
click at [36, 97] on span at bounding box center [36, 84] width 43 height 43
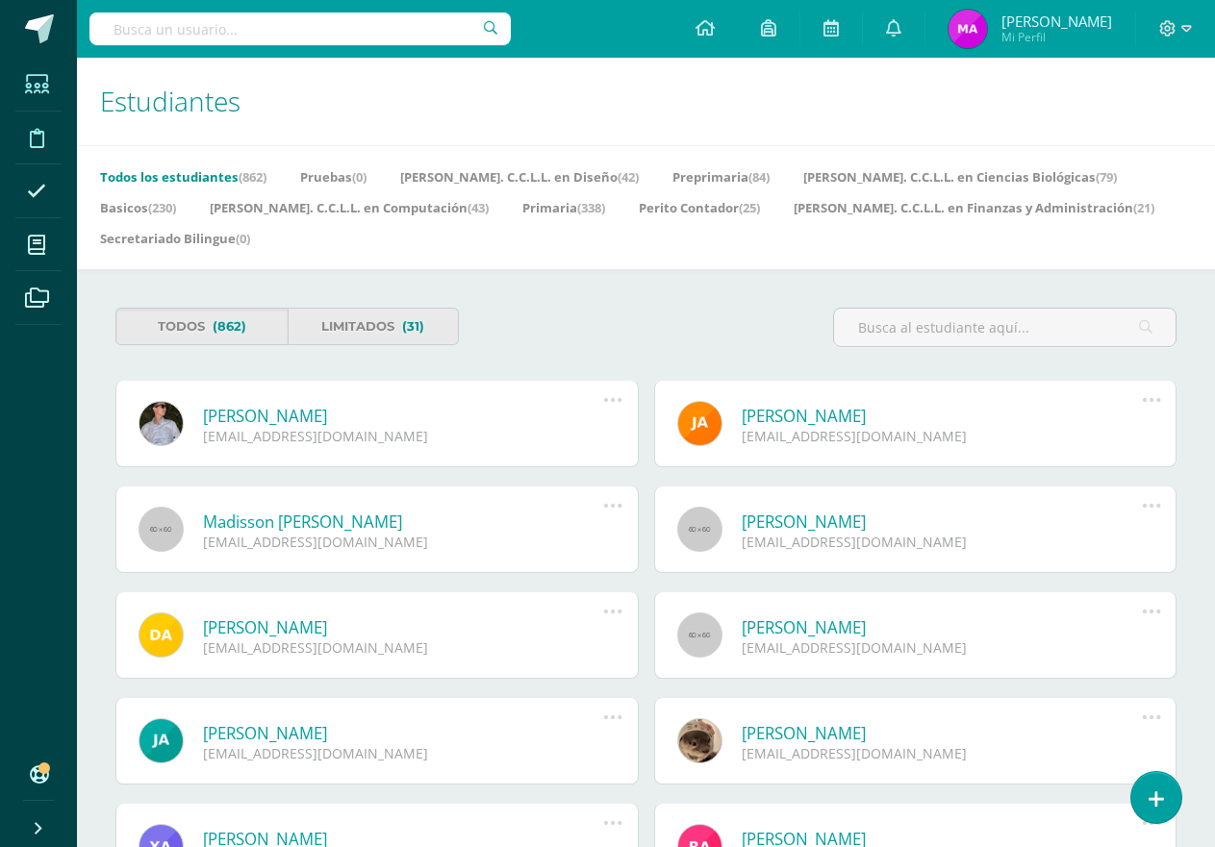
click at [23, 137] on span at bounding box center [36, 136] width 43 height 43
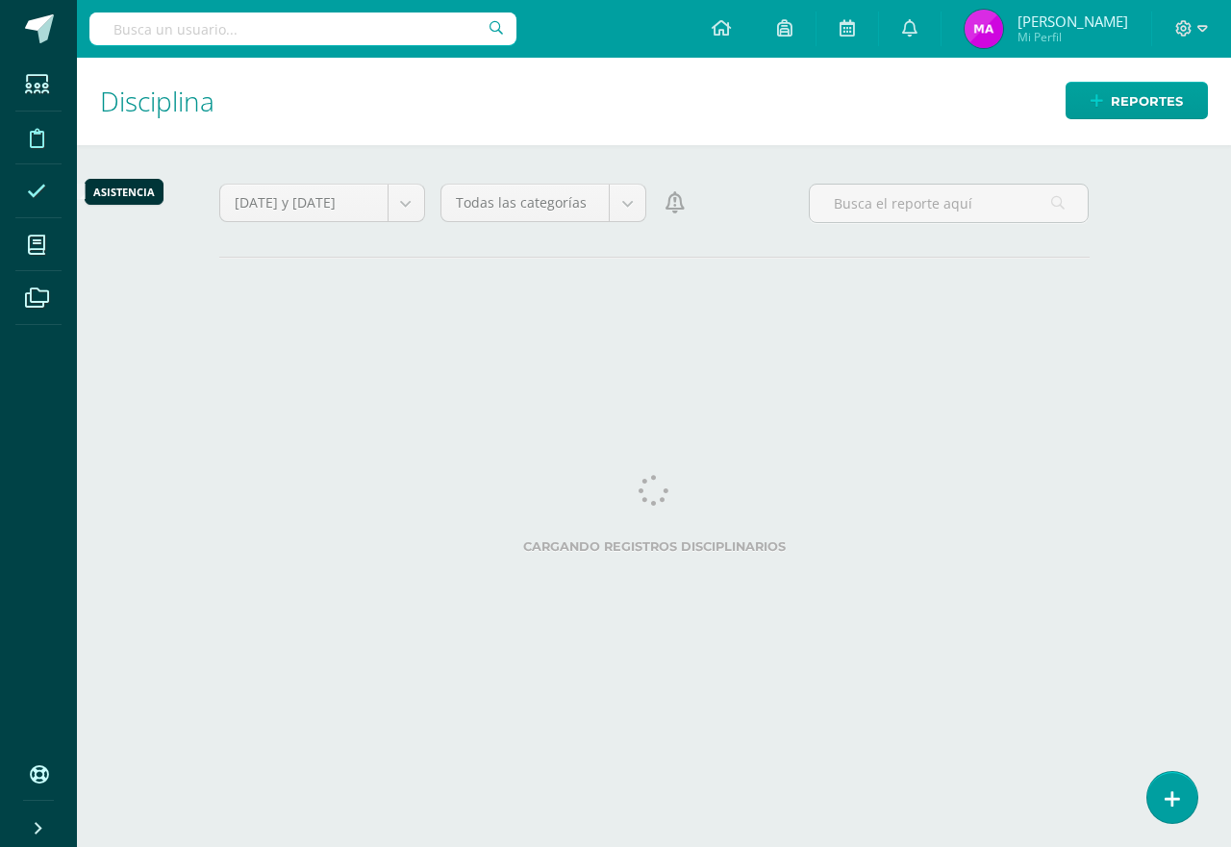
click at [38, 189] on icon at bounding box center [36, 191] width 19 height 19
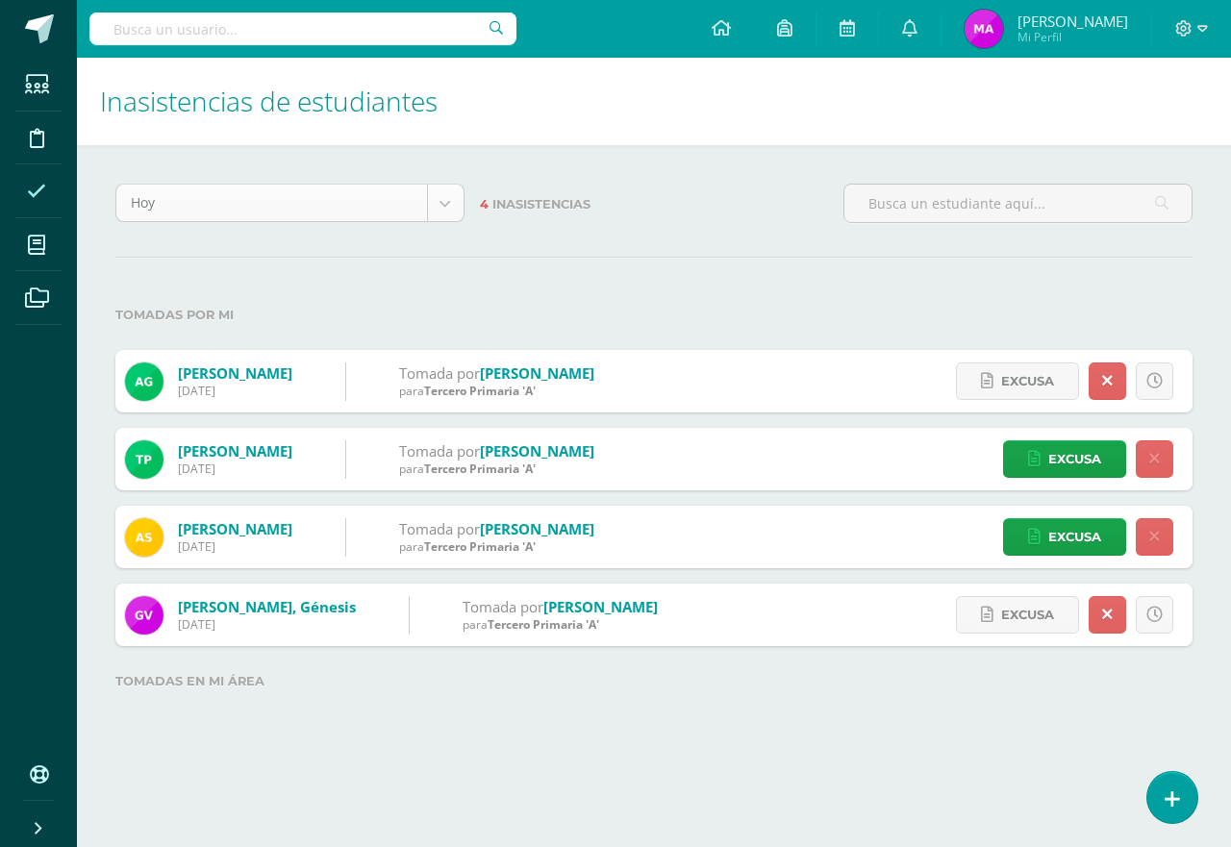
click at [434, 210] on body "Estudiantes Disciplina Asistencia Mis cursos Archivos Soporte Centro de ayuda Ú…" at bounding box center [615, 377] width 1231 height 755
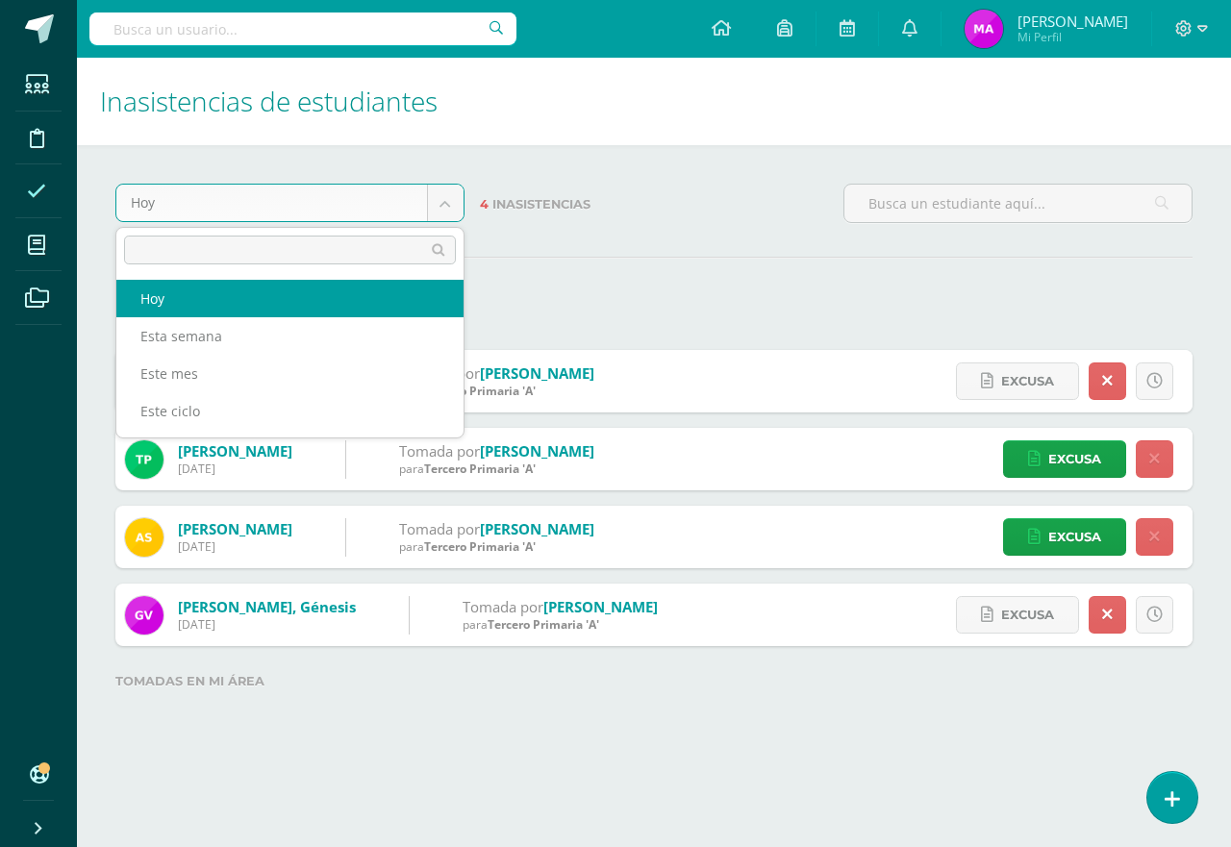
click at [1068, 322] on body "Estudiantes Disciplina Asistencia Mis cursos Archivos Soporte Centro de ayuda Ú…" at bounding box center [615, 377] width 1231 height 755
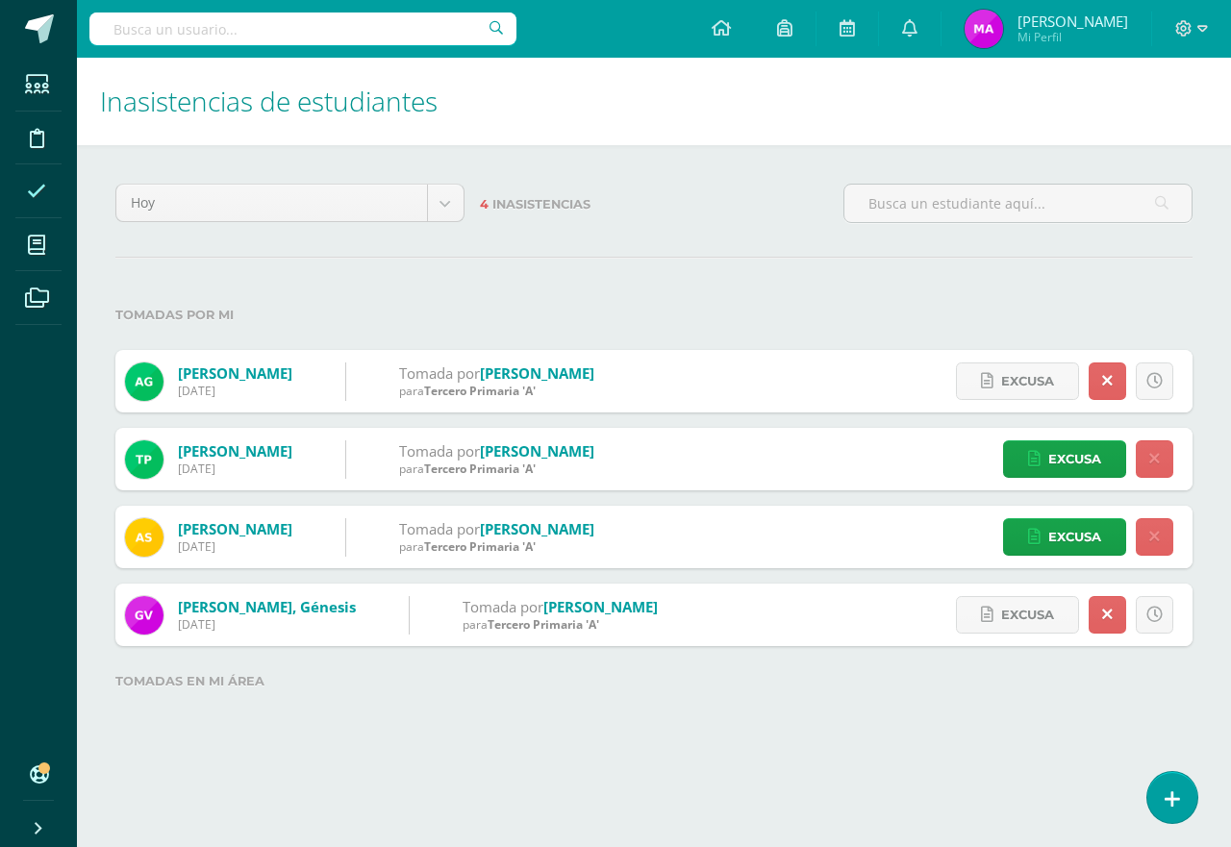
click at [570, 386] on form "Gaitán, Ammi 11/09/2025 Tomada por Jolón, María para Tercero Primaria 'A' Excus…" at bounding box center [653, 381] width 1077 height 63
click at [350, 402] on div "Gaitán, Ammi 11/09/2025 Tomada por Jolón, María para Tercero Primaria 'A'" at bounding box center [359, 381] width 488 height 63
click at [146, 396] on img at bounding box center [144, 382] width 38 height 38
click at [319, 388] on div "[PERSON_NAME] [DATE] Tomada por [PERSON_NAME] para Tercero Primaria 'A'" at bounding box center [359, 381] width 488 height 63
drag, startPoint x: 319, startPoint y: 388, endPoint x: 774, endPoint y: 353, distance: 456.2
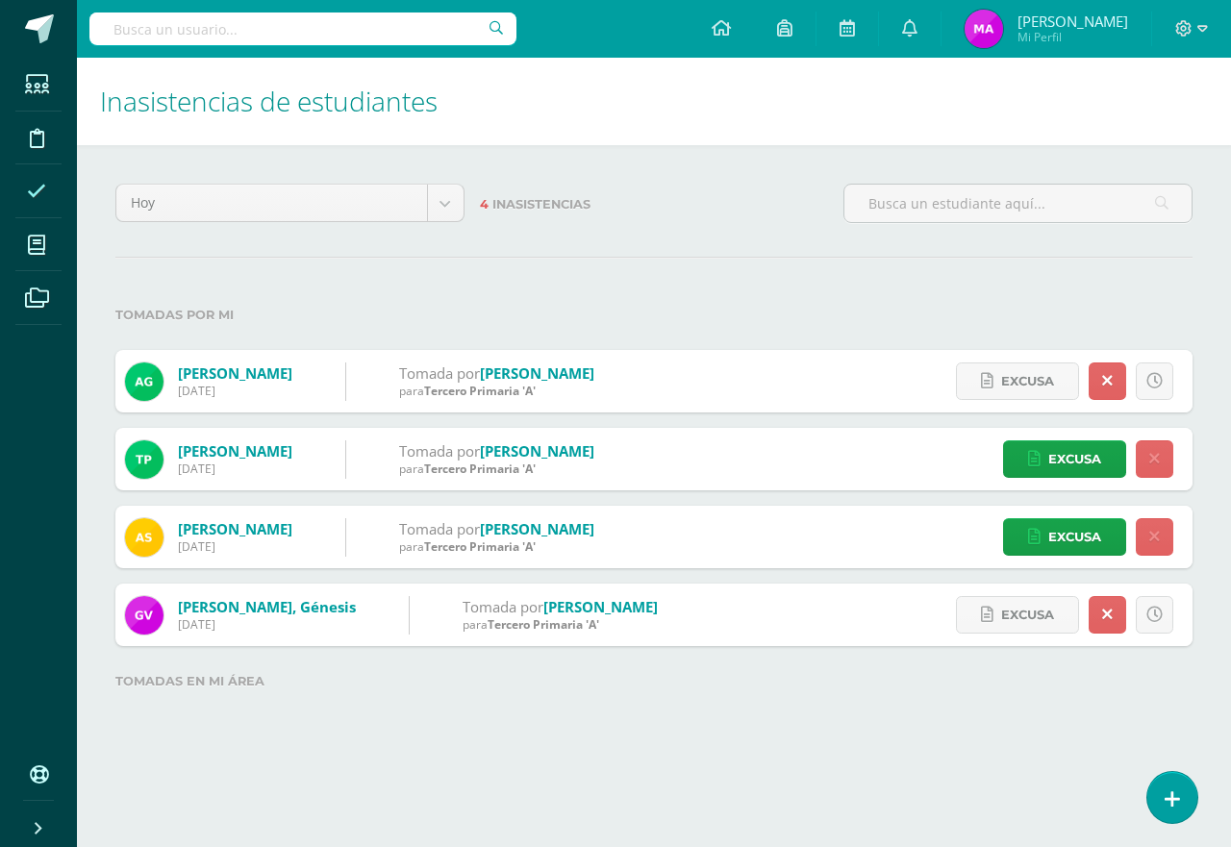
click at [774, 353] on form "[PERSON_NAME] [DATE] Tomada por [PERSON_NAME] para Tercero Primaria 'A' Excusa …" at bounding box center [653, 381] width 1077 height 63
click at [706, 370] on form "[PERSON_NAME] [DATE] Tomada por [PERSON_NAME] para Tercero Primaria 'A' Excusa …" at bounding box center [653, 381] width 1077 height 63
click at [444, 214] on body "Estudiantes Disciplina Asistencia Mis cursos Archivos Soporte Centro de ayuda Ú…" at bounding box center [615, 377] width 1231 height 755
click at [562, 263] on body "Estudiantes Disciplina Asistencia Mis cursos Archivos Soporte Centro de ayuda Ú…" at bounding box center [615, 377] width 1231 height 755
click at [246, 405] on div "[PERSON_NAME] [DATE] Tomada por [PERSON_NAME] para Tercero Primaria 'A'" at bounding box center [359, 381] width 488 height 63
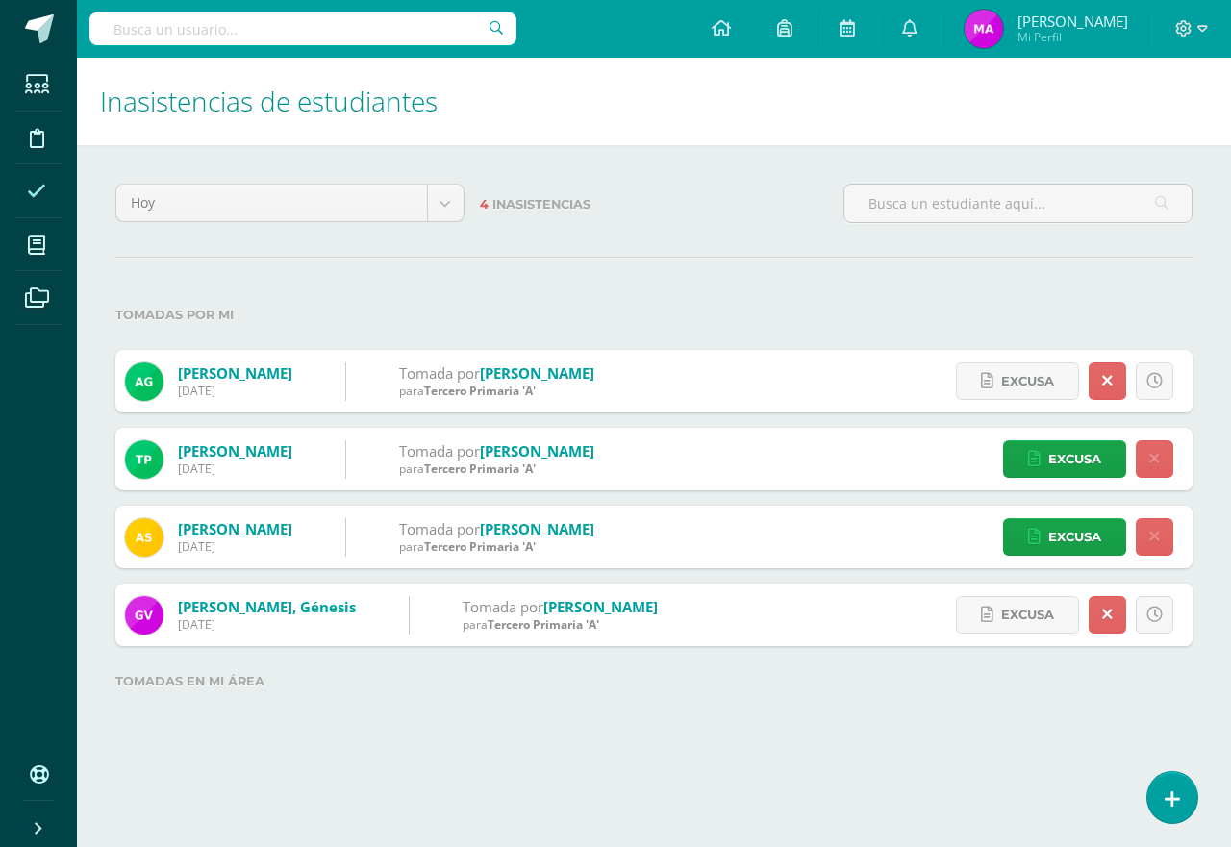
click at [259, 388] on div "[DATE]" at bounding box center [235, 391] width 114 height 16
drag, startPoint x: 246, startPoint y: 384, endPoint x: 677, endPoint y: 369, distance: 431.0
click at [677, 369] on form "[PERSON_NAME] [DATE] Tomada por [PERSON_NAME] para Tercero Primaria 'A' Excusa …" at bounding box center [653, 381] width 1077 height 63
click at [864, 359] on form "[PERSON_NAME] [DATE] Tomada por [PERSON_NAME] para Tercero Primaria 'A' Excusa …" at bounding box center [653, 381] width 1077 height 63
click at [1091, 386] on link at bounding box center [1108, 382] width 38 height 38
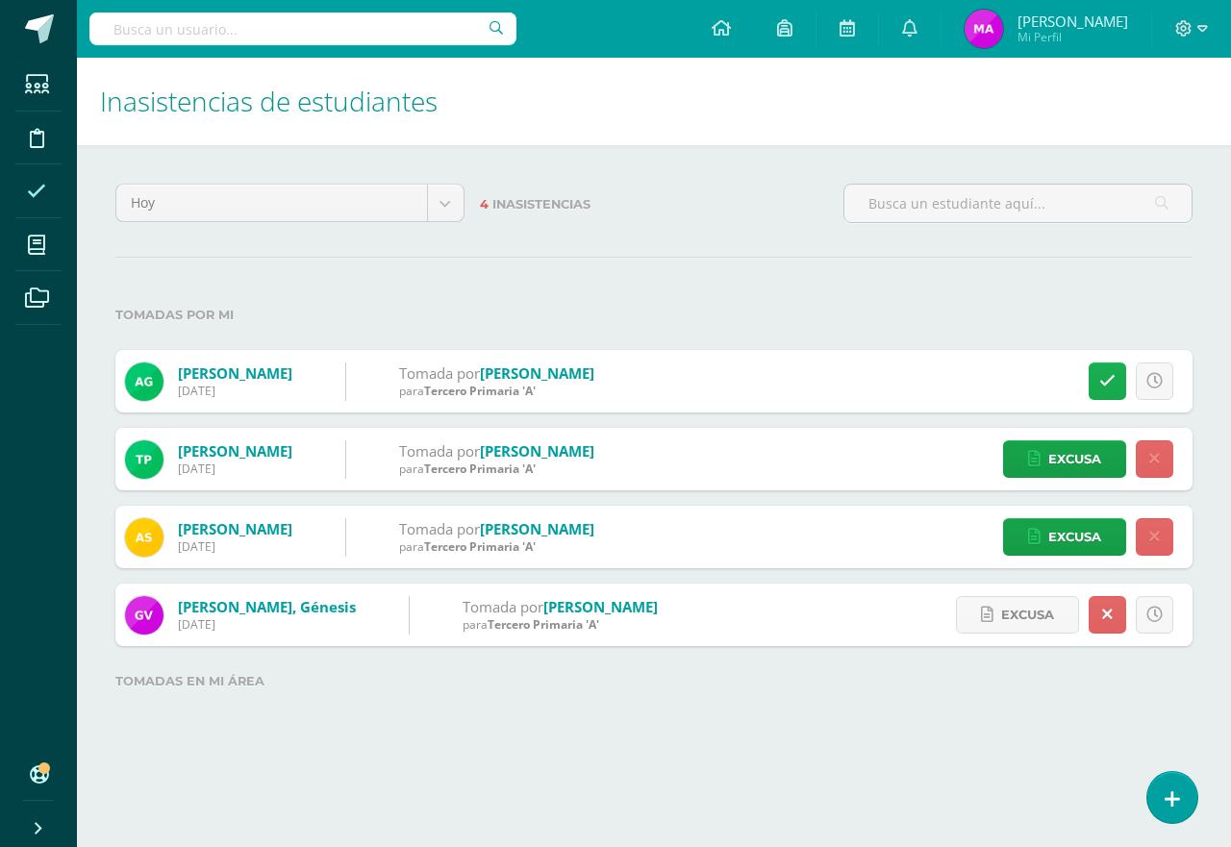
click at [1119, 382] on link at bounding box center [1108, 382] width 38 height 38
click at [1150, 385] on icon at bounding box center [1154, 381] width 11 height 16
click at [1109, 388] on icon at bounding box center [1107, 381] width 16 height 16
click at [1173, 385] on div "Excusa Detalles sobre excusa: Añadir excusa a todas las inasistencias del día C…" at bounding box center [1083, 381] width 218 height 63
click at [1164, 383] on link at bounding box center [1155, 382] width 38 height 38
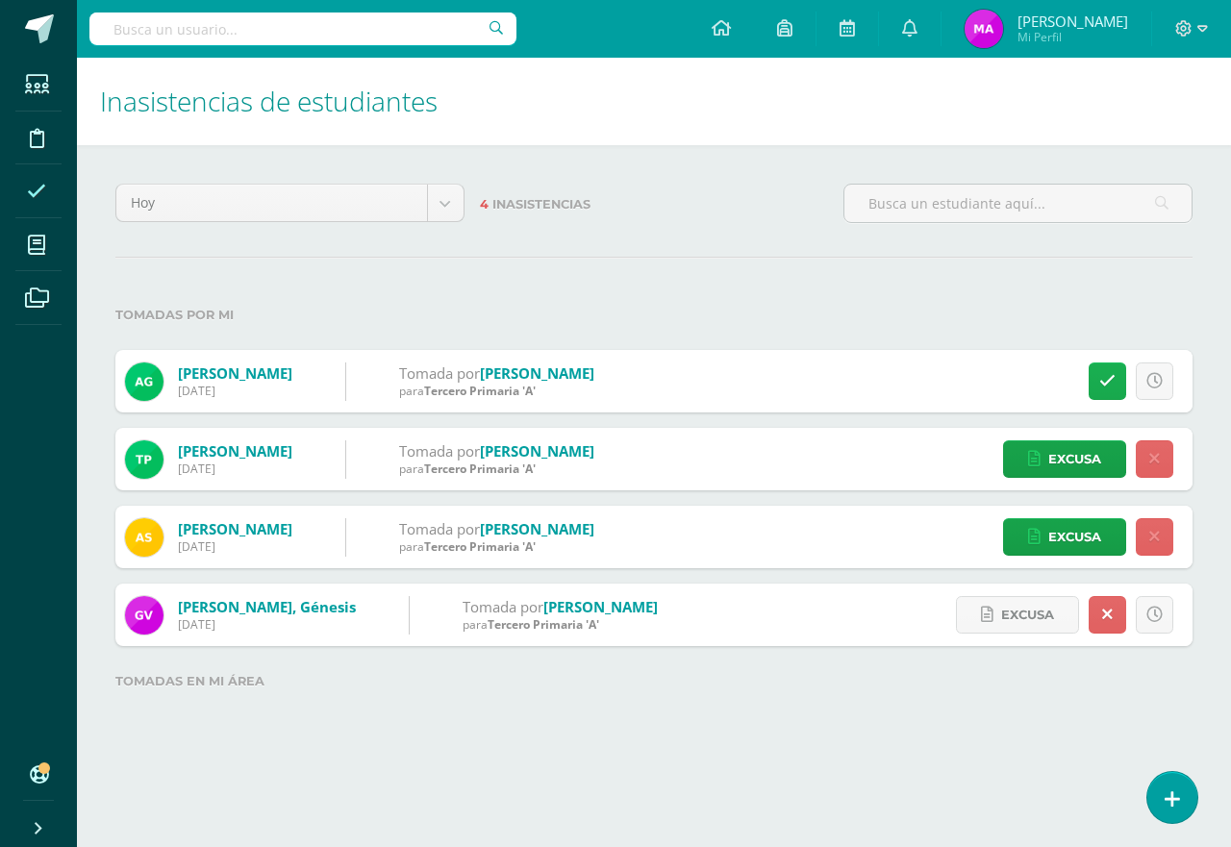
click at [1103, 391] on link at bounding box center [1108, 382] width 38 height 38
click at [1080, 302] on label "Tomadas por mi" at bounding box center [653, 314] width 1077 height 39
click at [1163, 463] on link at bounding box center [1155, 459] width 38 height 38
click at [1103, 463] on icon at bounding box center [1107, 459] width 16 height 16
click at [1144, 464] on link at bounding box center [1155, 459] width 38 height 38
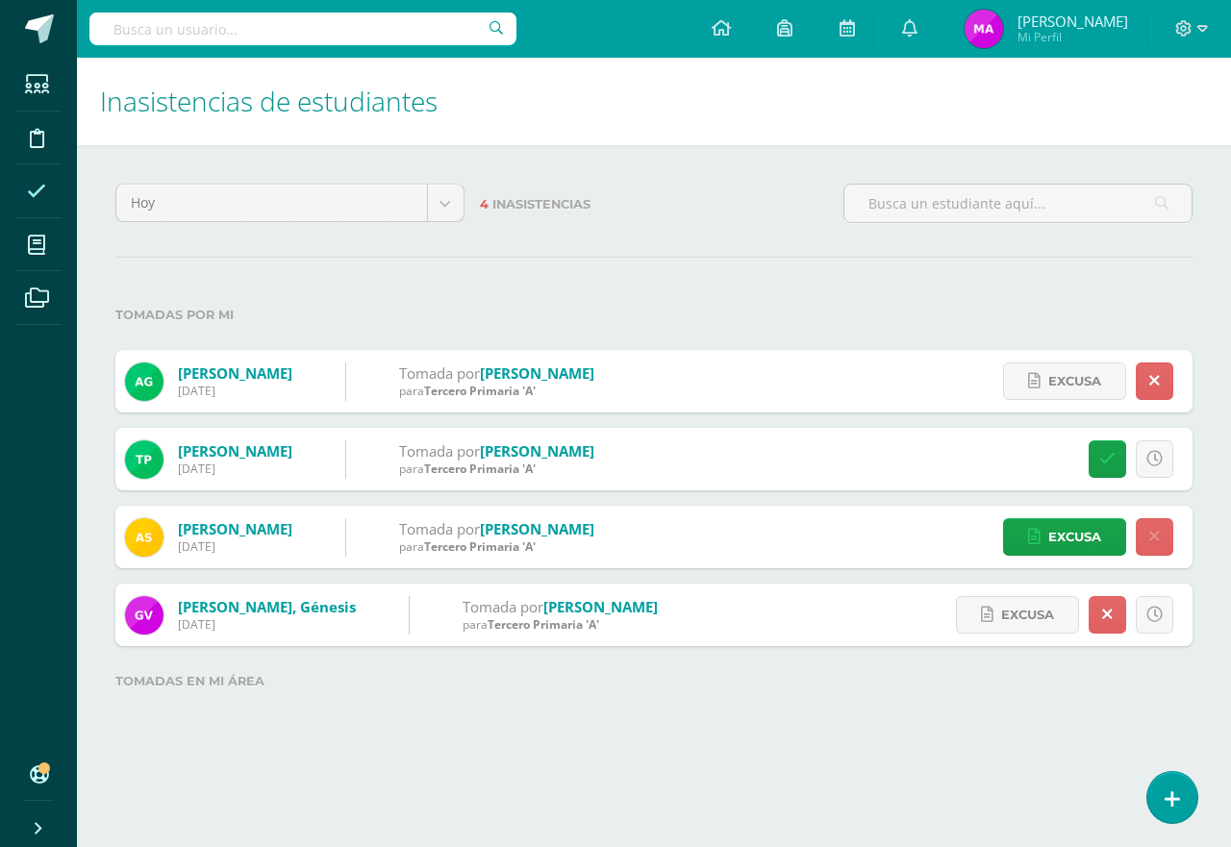
click at [1011, 300] on label "Tomadas por mi" at bounding box center [653, 314] width 1077 height 39
click at [36, 187] on icon at bounding box center [36, 191] width 19 height 19
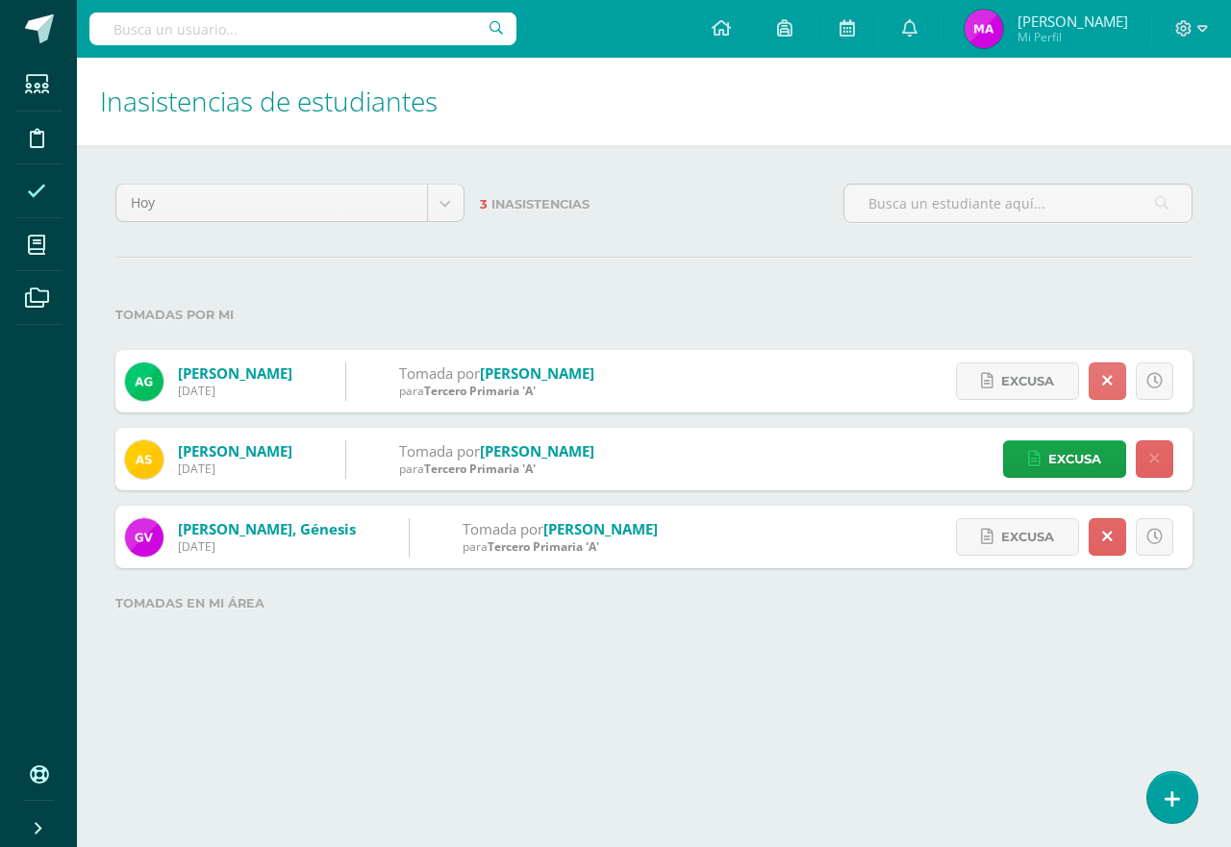
click at [1110, 380] on icon at bounding box center [1107, 381] width 11 height 16
click at [28, 196] on icon at bounding box center [36, 191] width 19 height 19
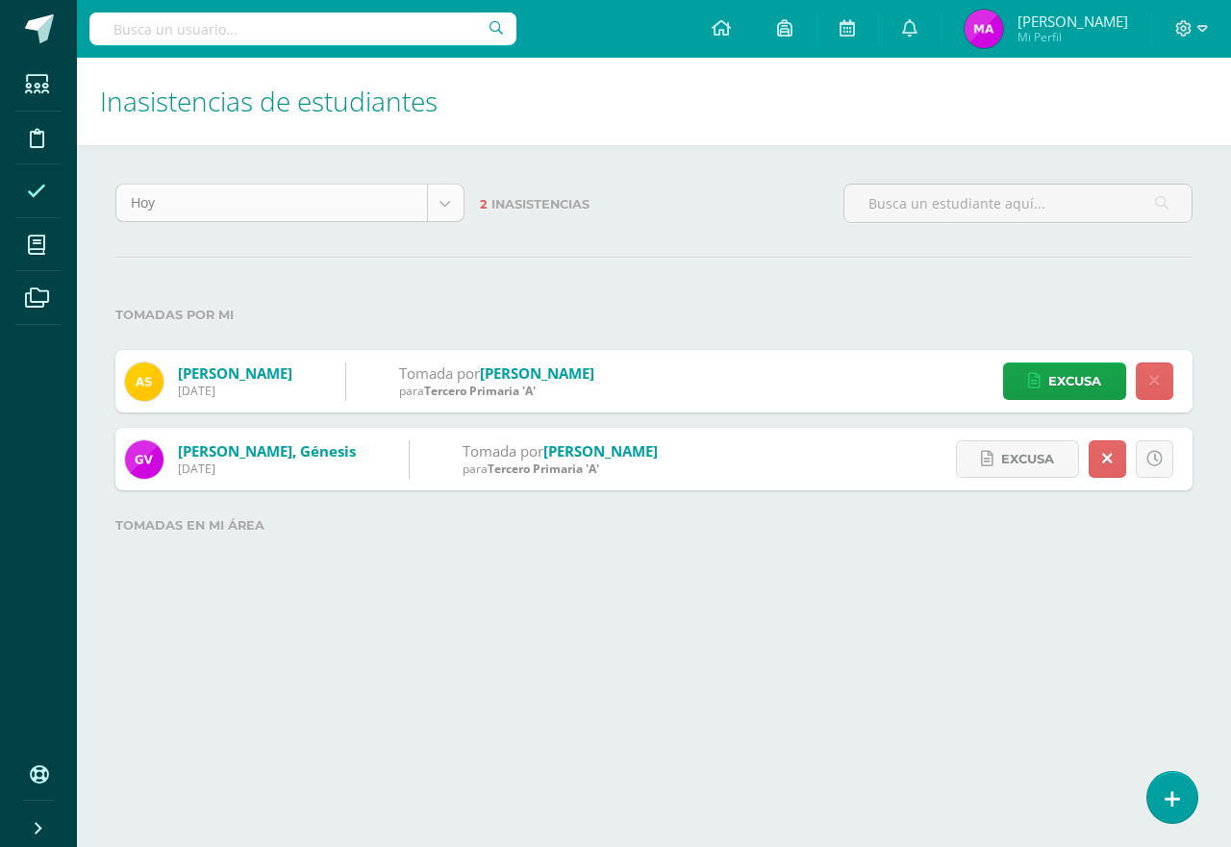
click at [436, 206] on body "Estudiantes Disciplina Asistencia Mis cursos Archivos Soporte Centro de ayuda Ú…" at bounding box center [615, 299] width 1231 height 599
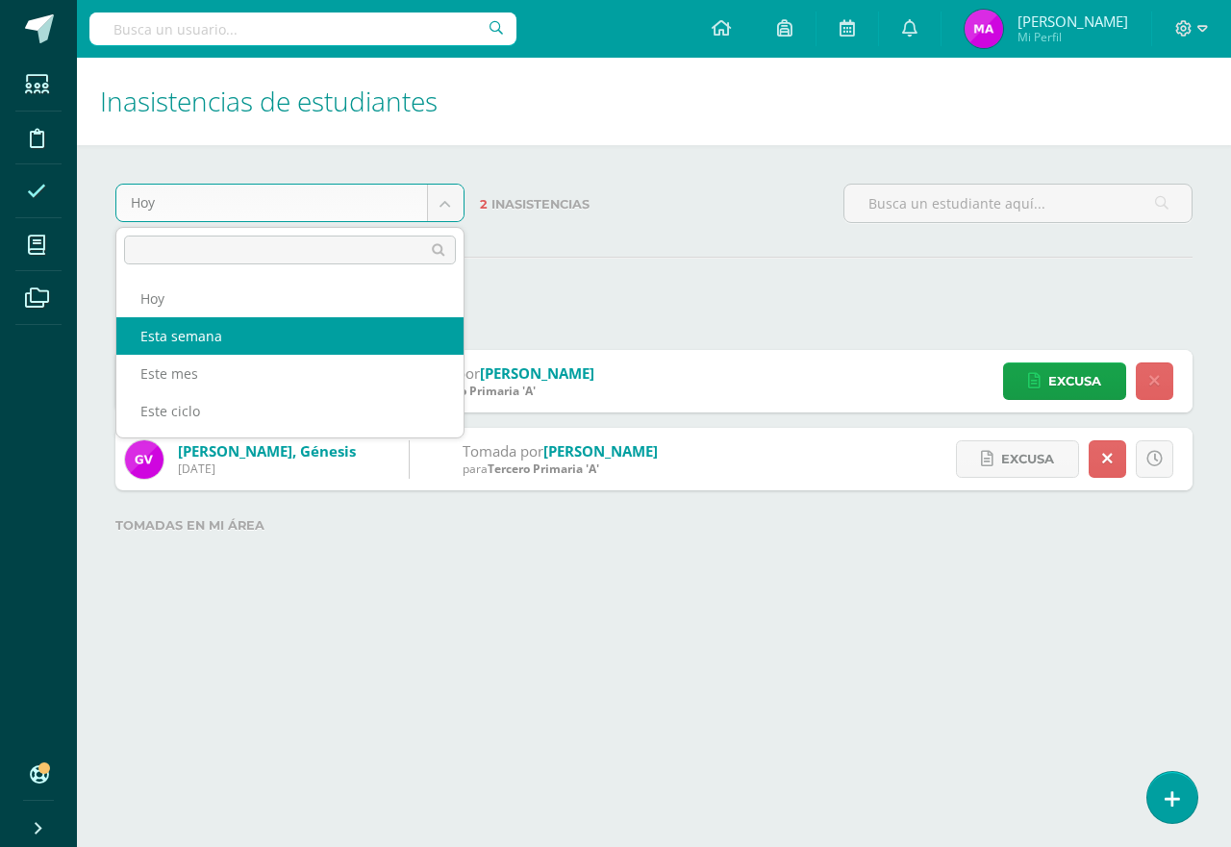
select select "week"
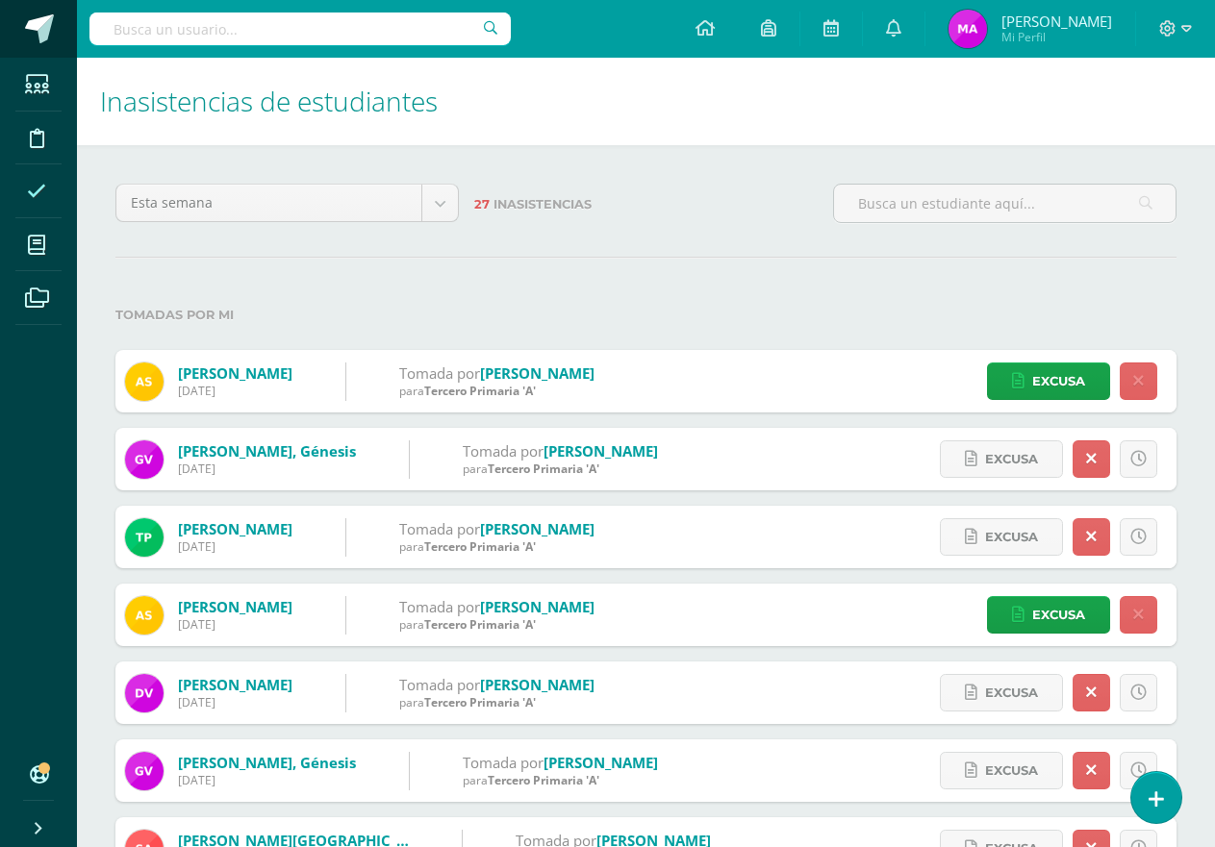
click at [29, 23] on span at bounding box center [39, 28] width 29 height 29
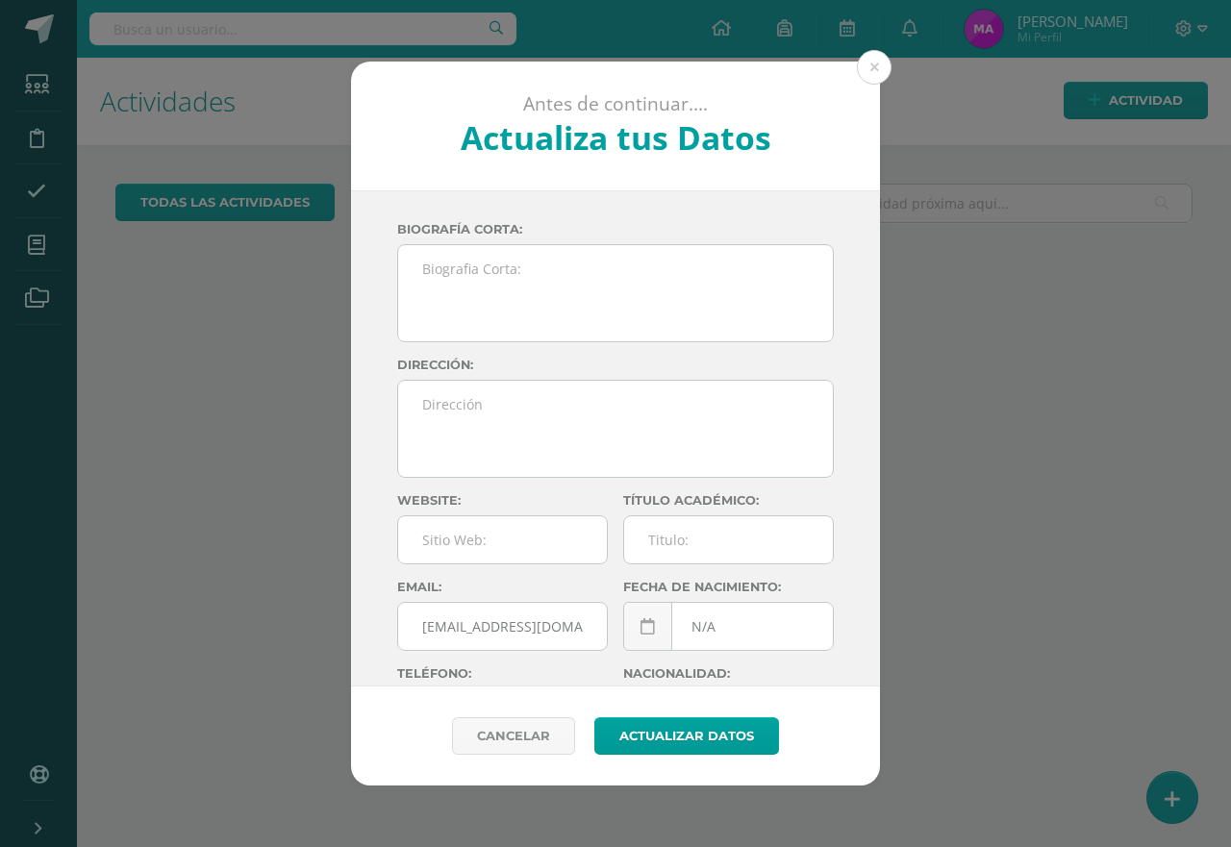
click at [881, 63] on button at bounding box center [874, 67] width 35 height 35
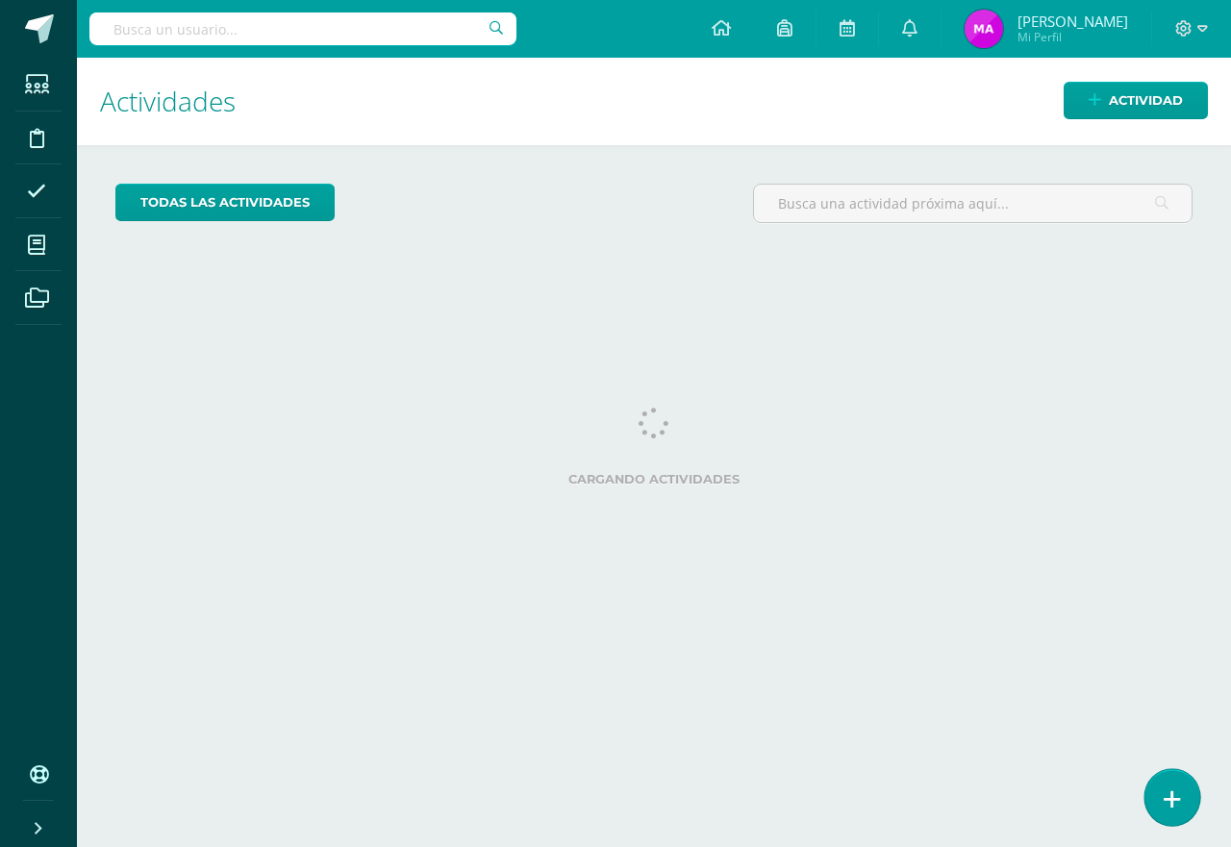
click at [1165, 807] on icon at bounding box center [1172, 800] width 17 height 22
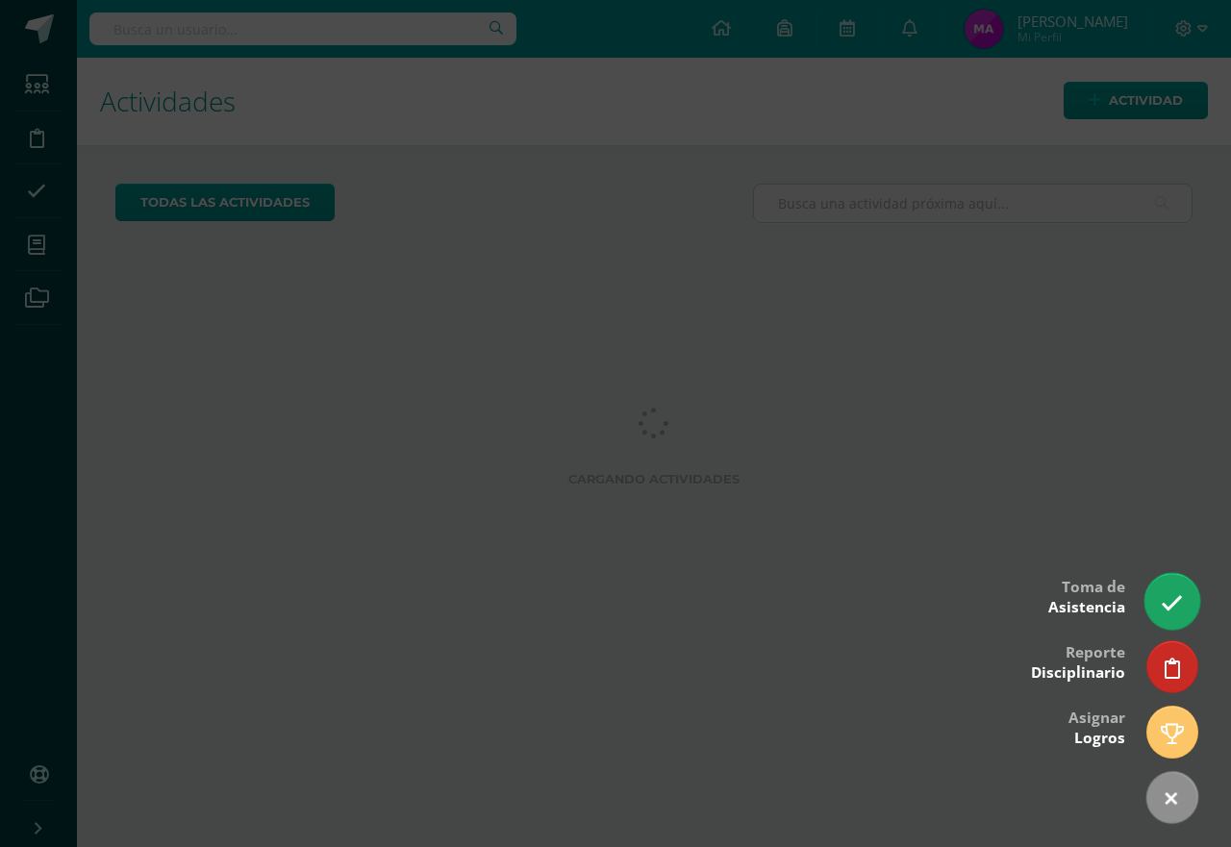
click at [1160, 606] on link at bounding box center [1171, 601] width 55 height 56
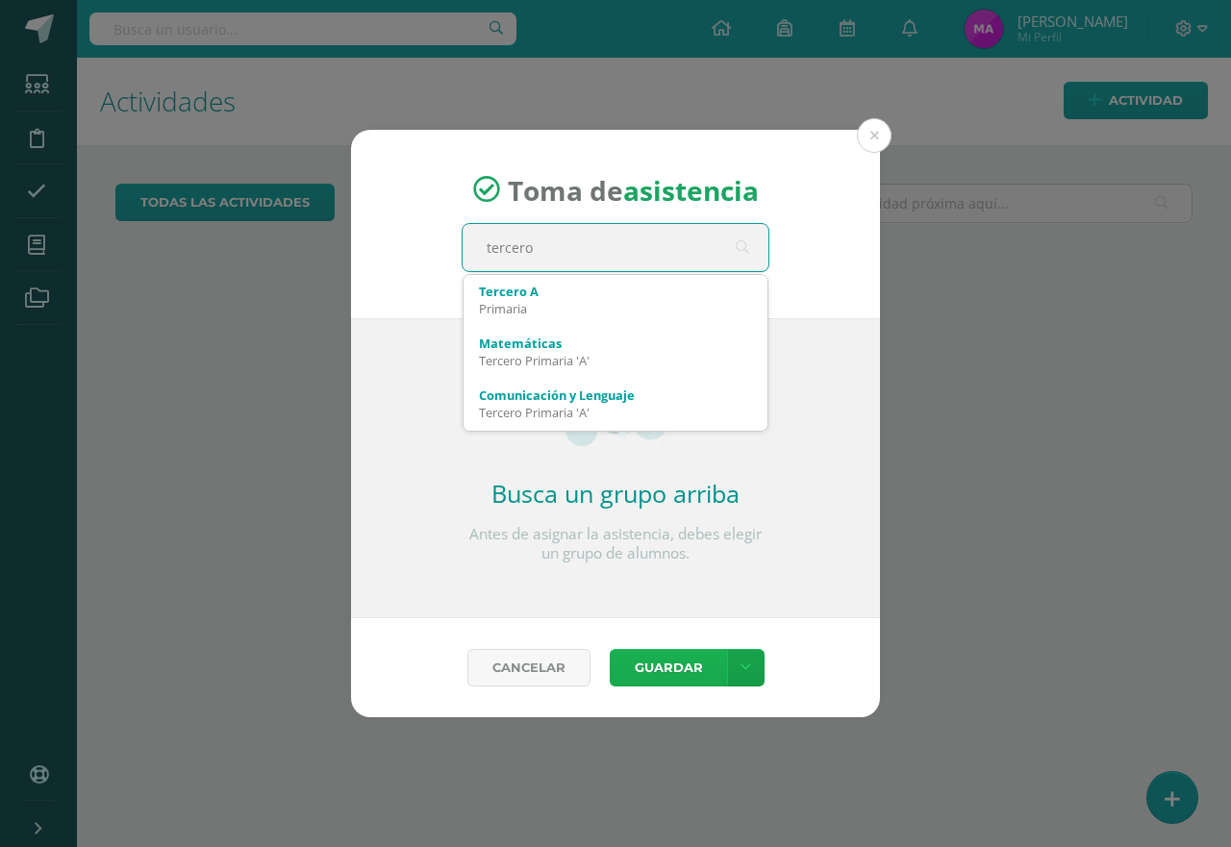
type input "tercero"
click at [682, 672] on button "Guardar" at bounding box center [668, 668] width 117 height 38
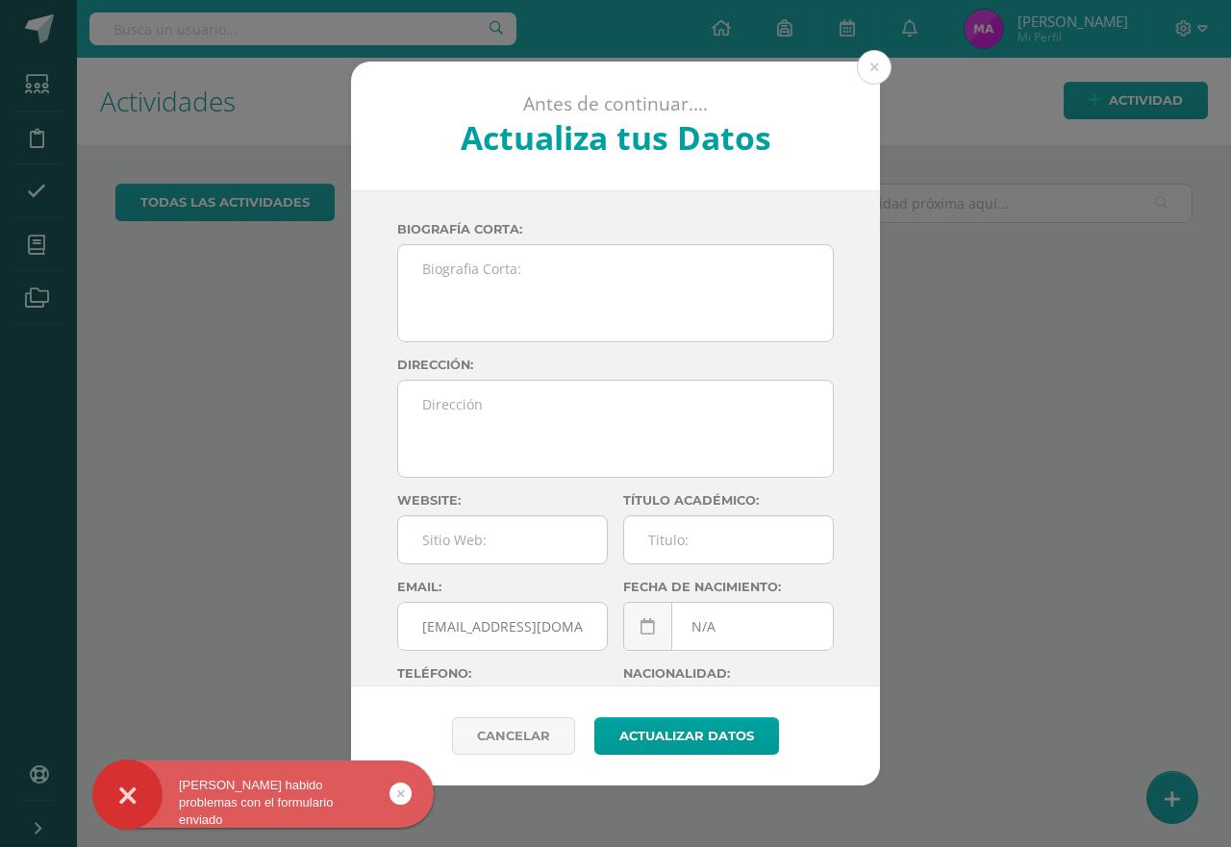
click at [877, 64] on button at bounding box center [874, 67] width 35 height 35
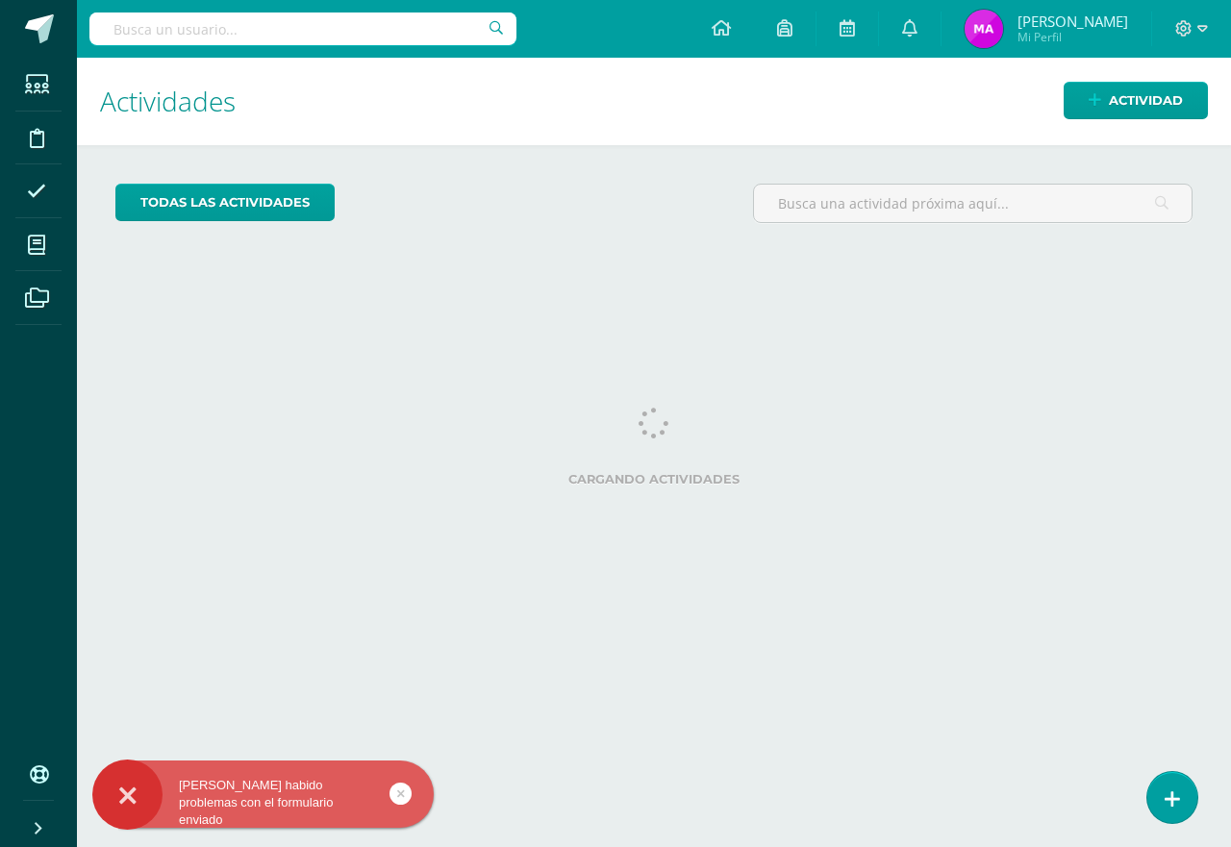
click at [402, 795] on icon at bounding box center [401, 794] width 8 height 22
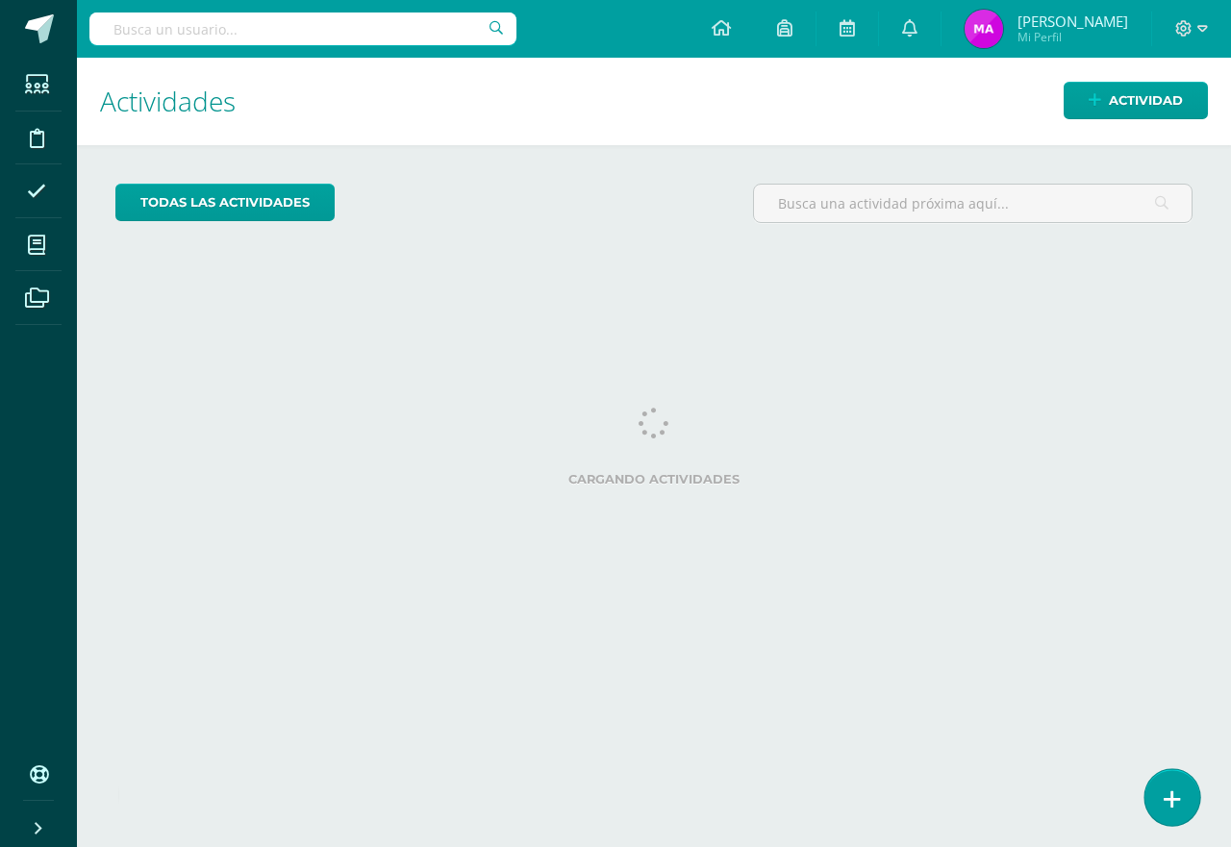
click at [1167, 797] on icon at bounding box center [1172, 800] width 17 height 22
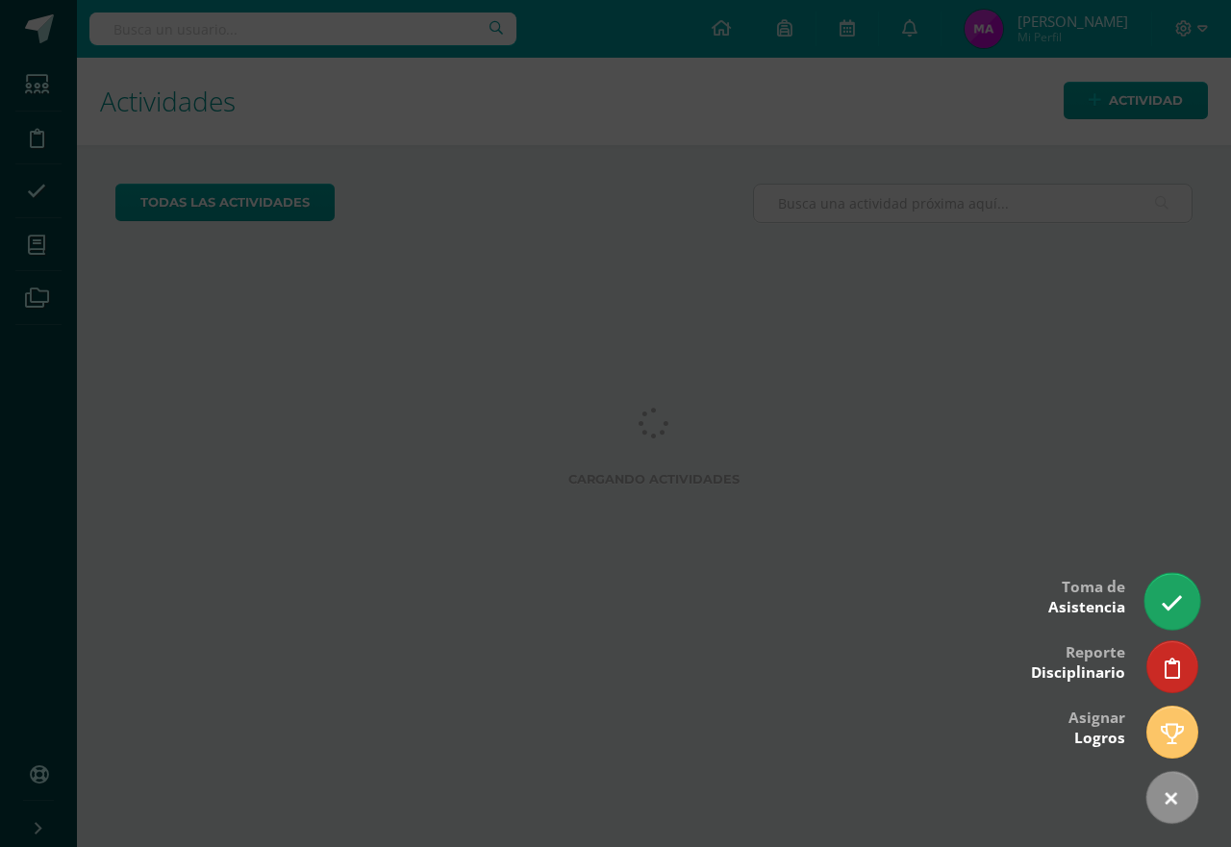
click at [1170, 613] on icon at bounding box center [1172, 603] width 22 height 22
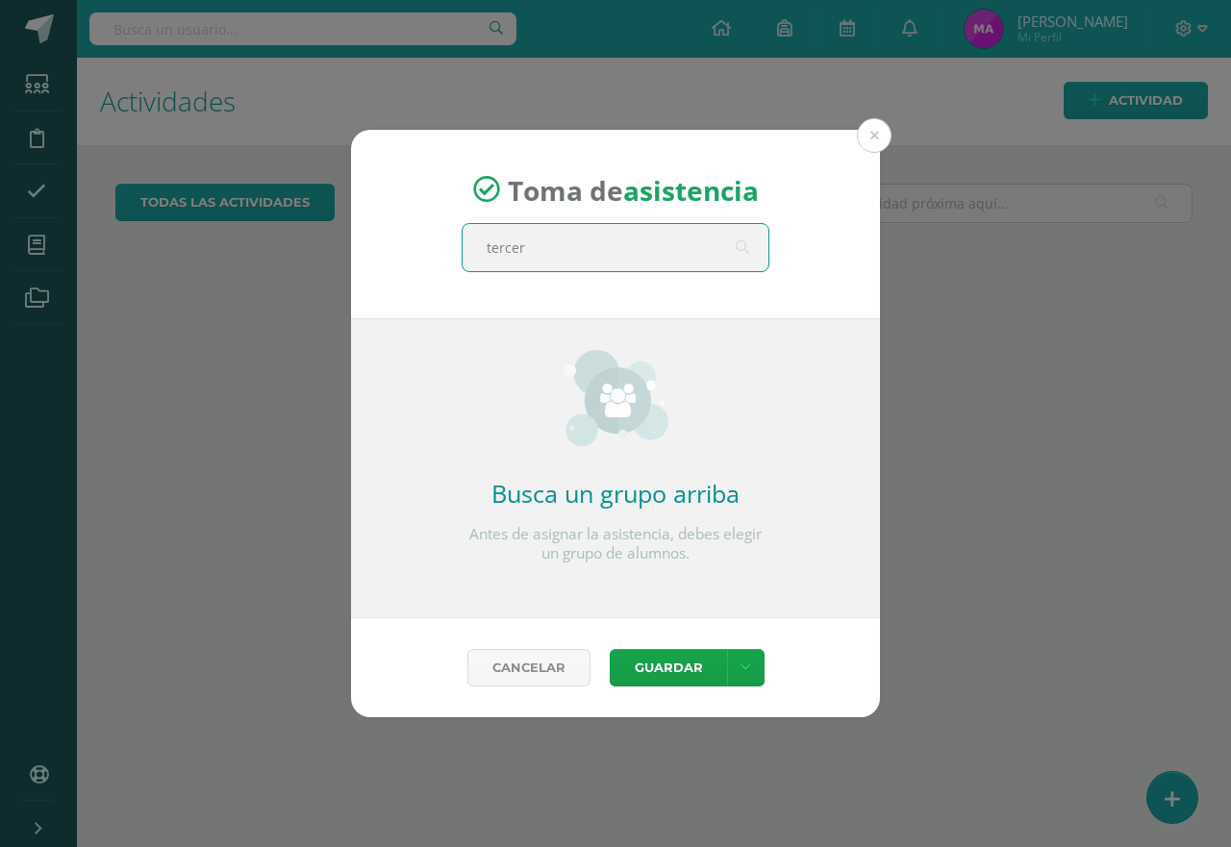
type input "tercero"
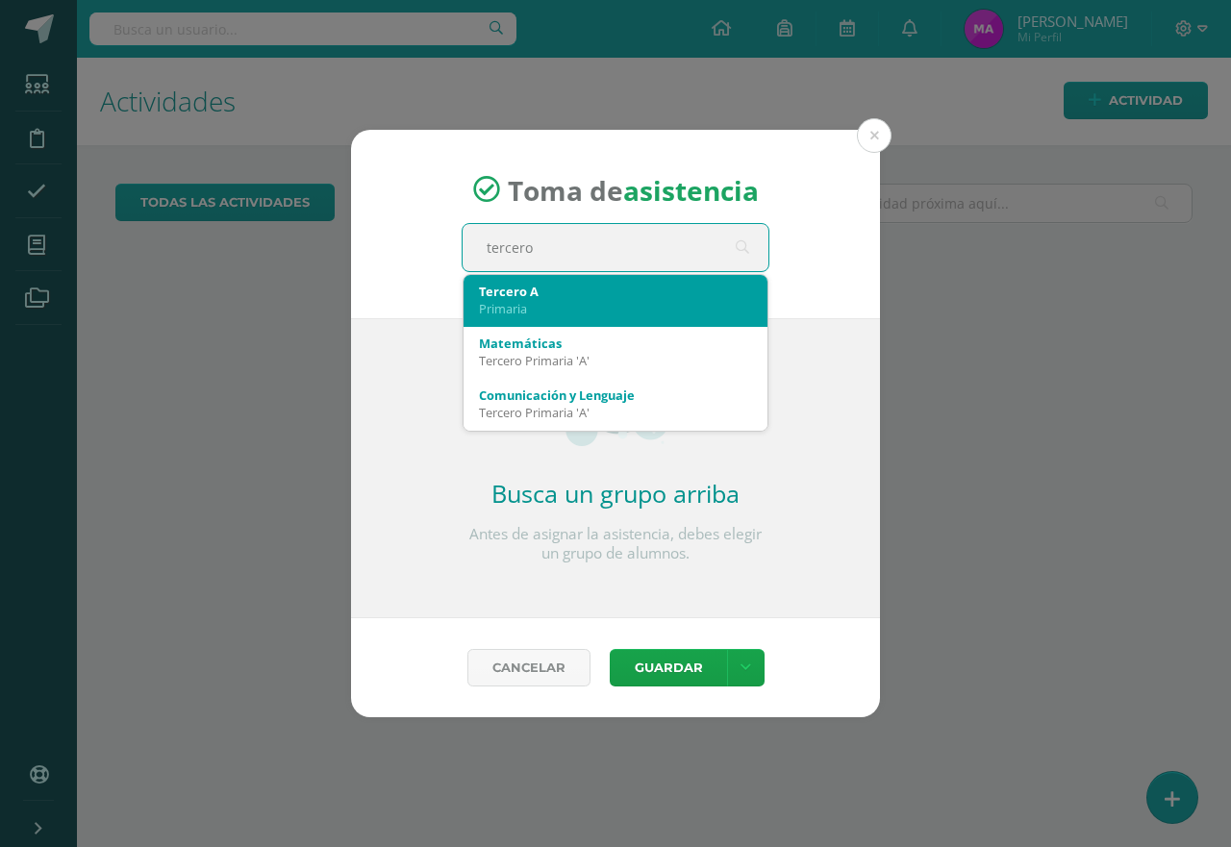
click at [518, 297] on div "Tercero A" at bounding box center [615, 291] width 273 height 17
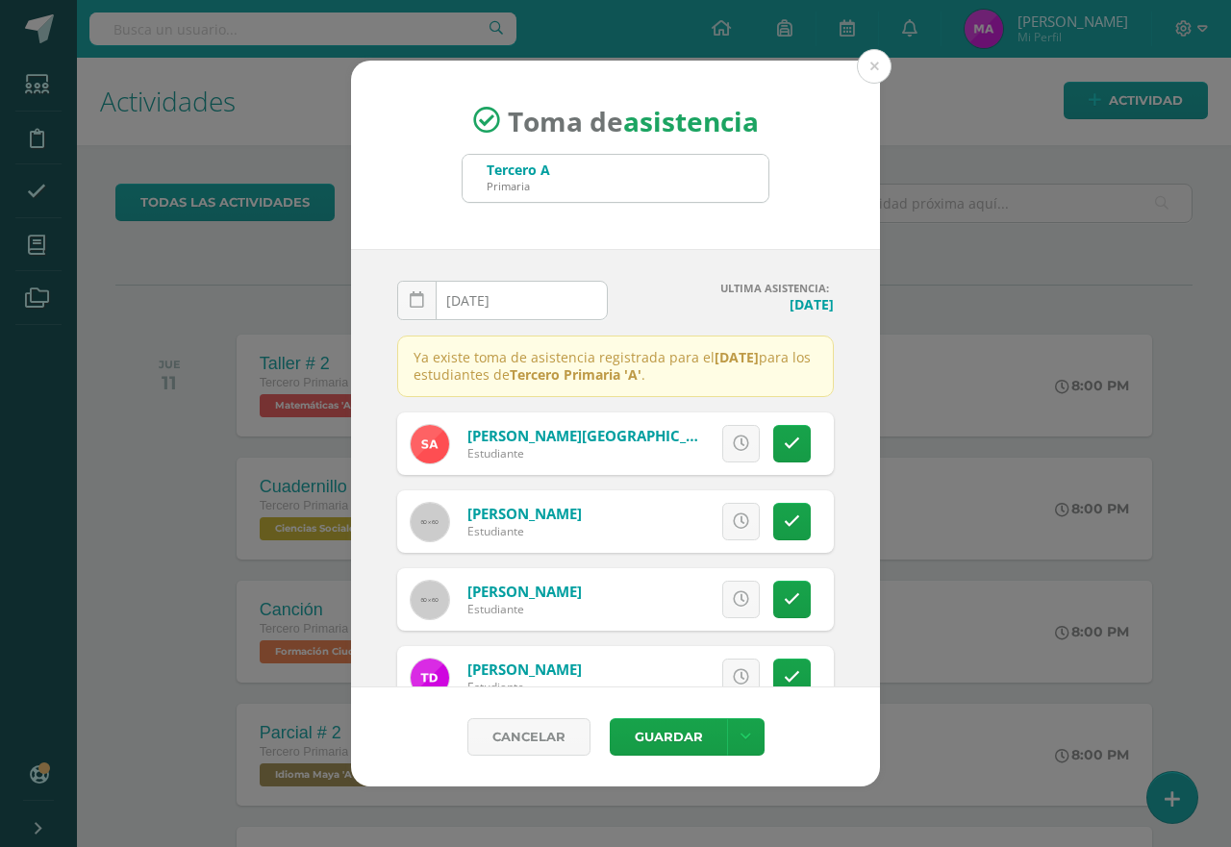
click at [537, 308] on input "[DATE]" at bounding box center [502, 301] width 209 height 38
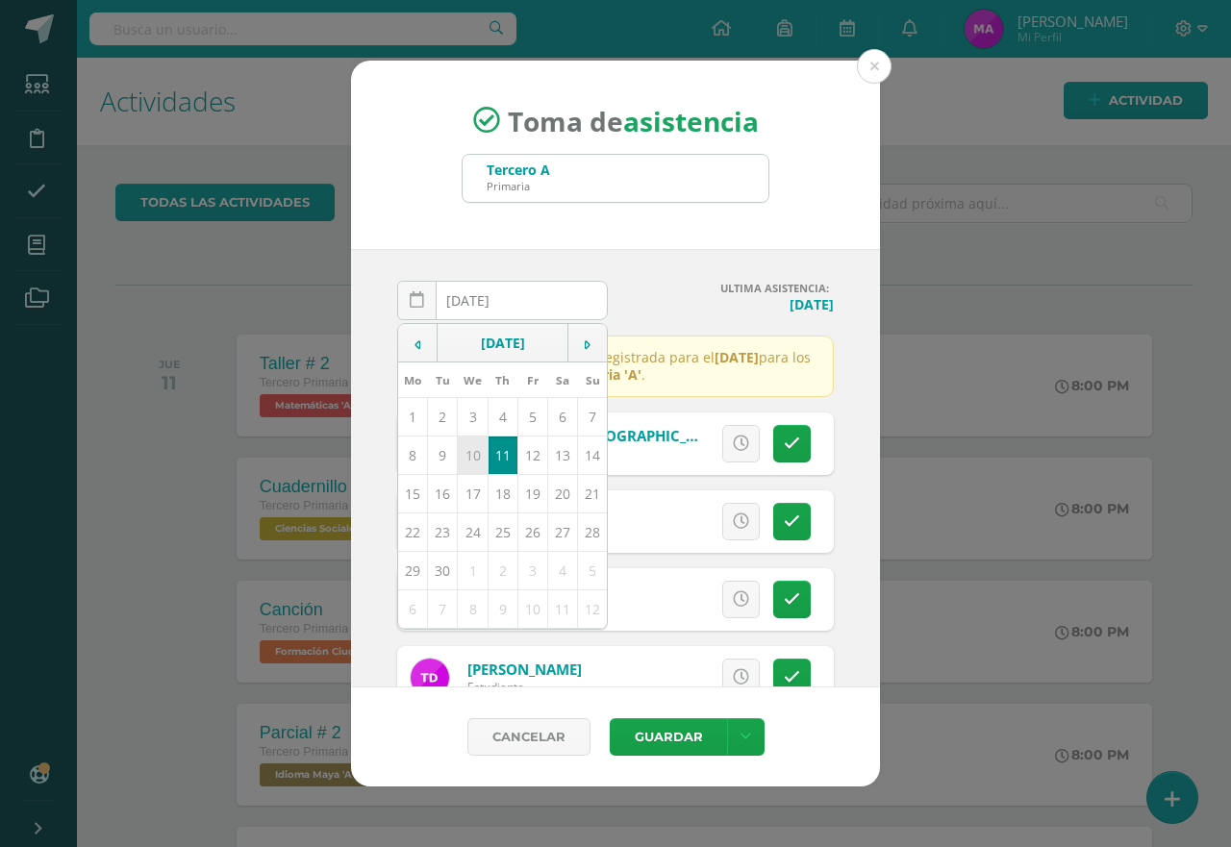
click at [466, 455] on td "10" at bounding box center [473, 456] width 30 height 38
type input "[DATE]"
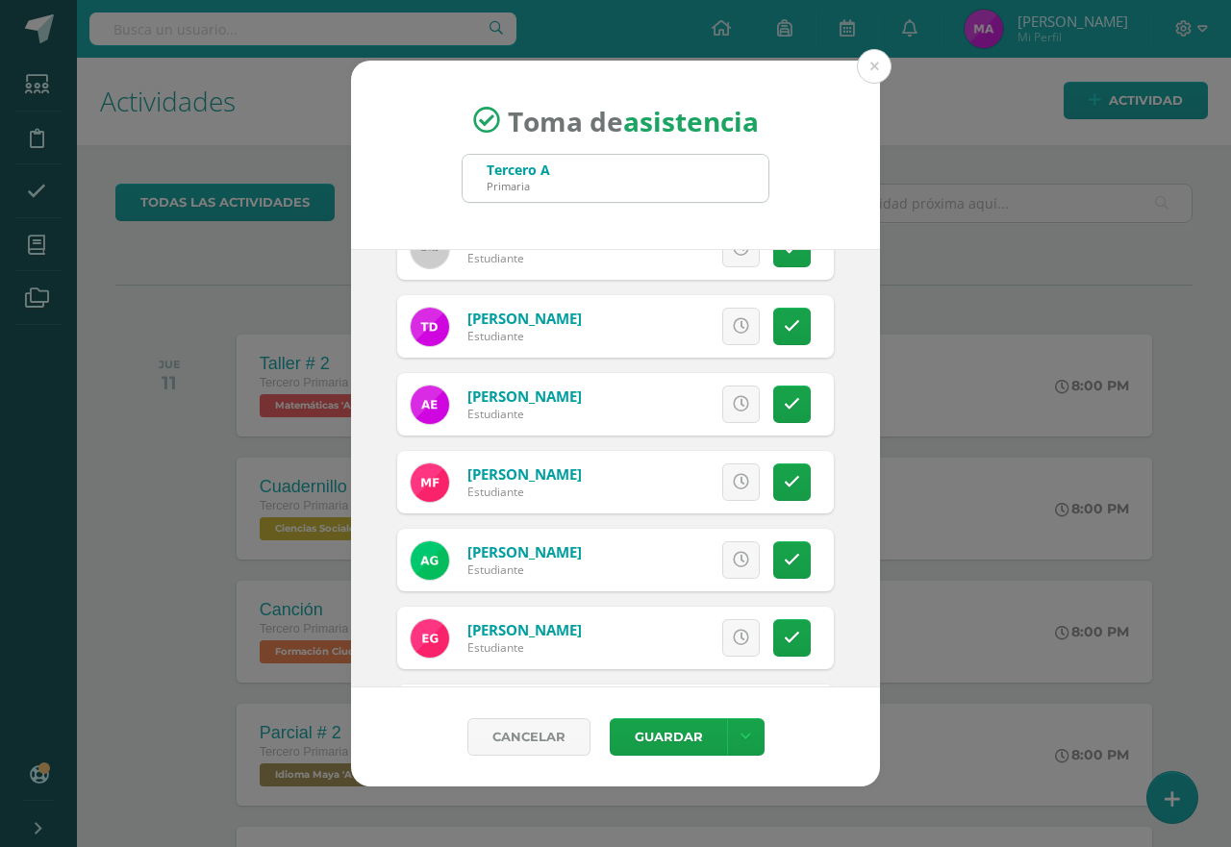
scroll to position [385, 0]
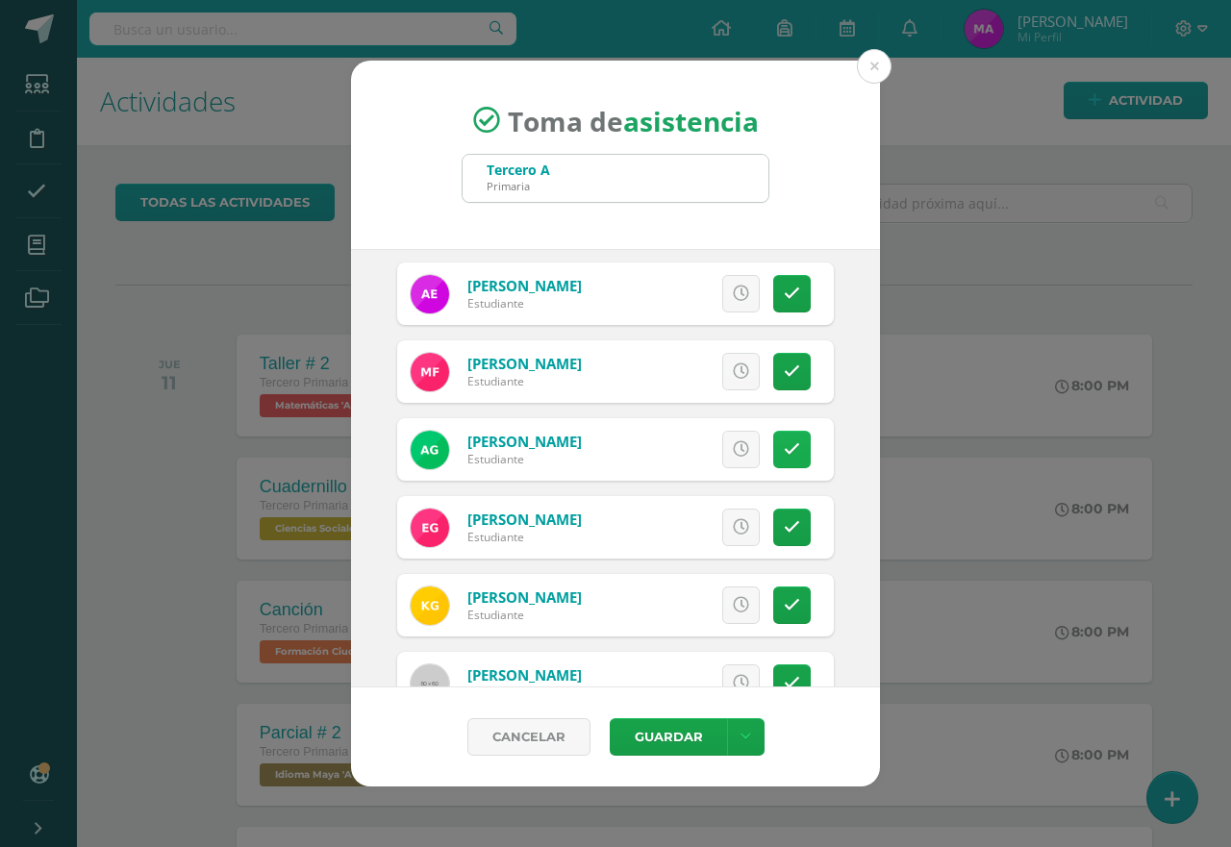
click at [793, 445] on link at bounding box center [792, 450] width 38 height 38
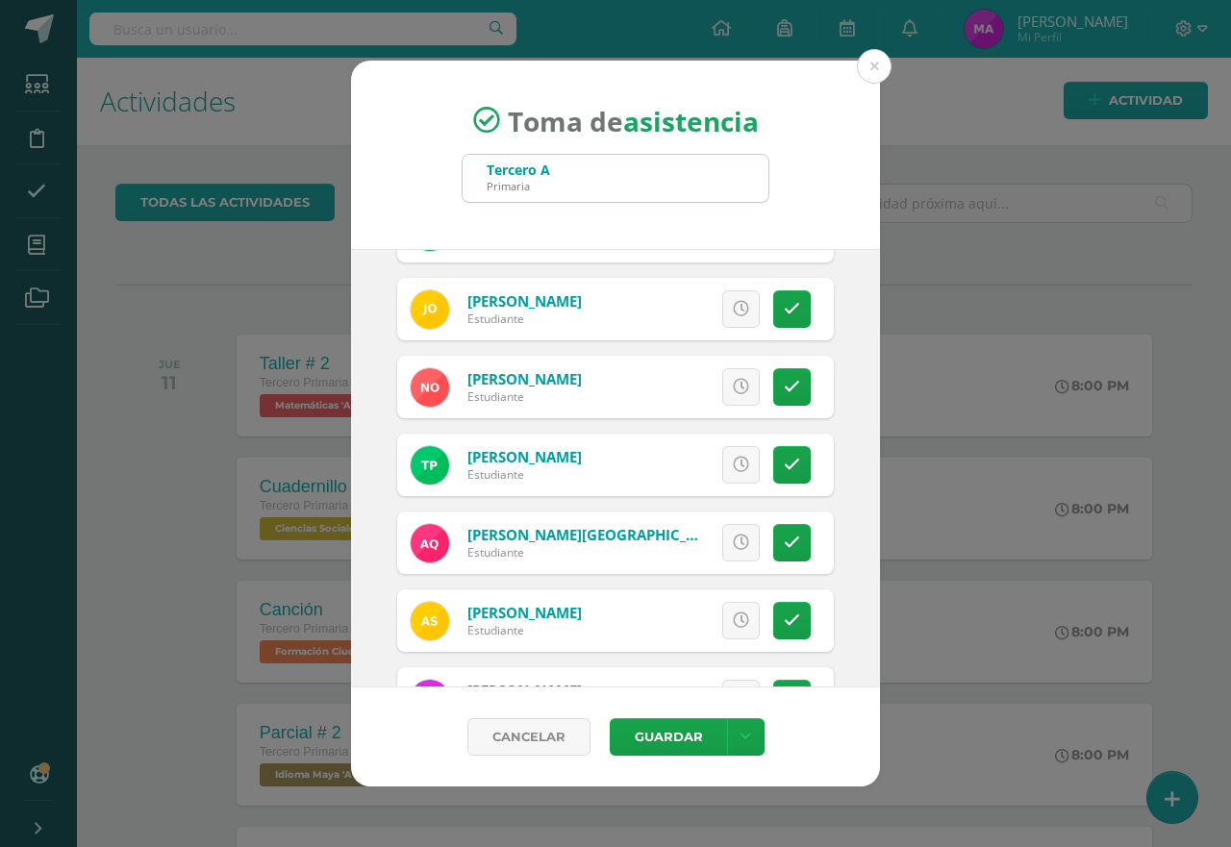
scroll to position [1539, 0]
click at [784, 471] on icon at bounding box center [792, 464] width 16 height 16
click at [711, 462] on span "Excusa" at bounding box center [708, 464] width 53 height 36
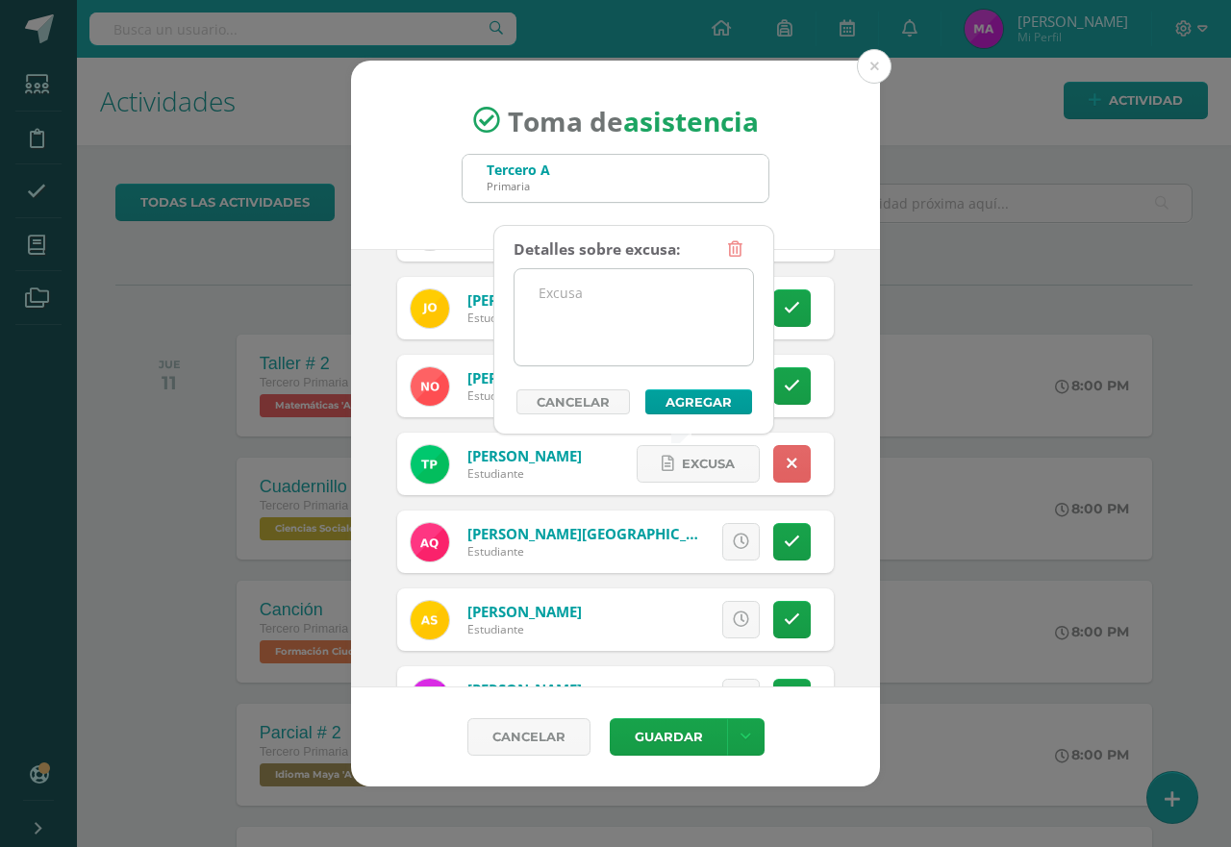
click at [658, 313] on textarea at bounding box center [633, 317] width 238 height 96
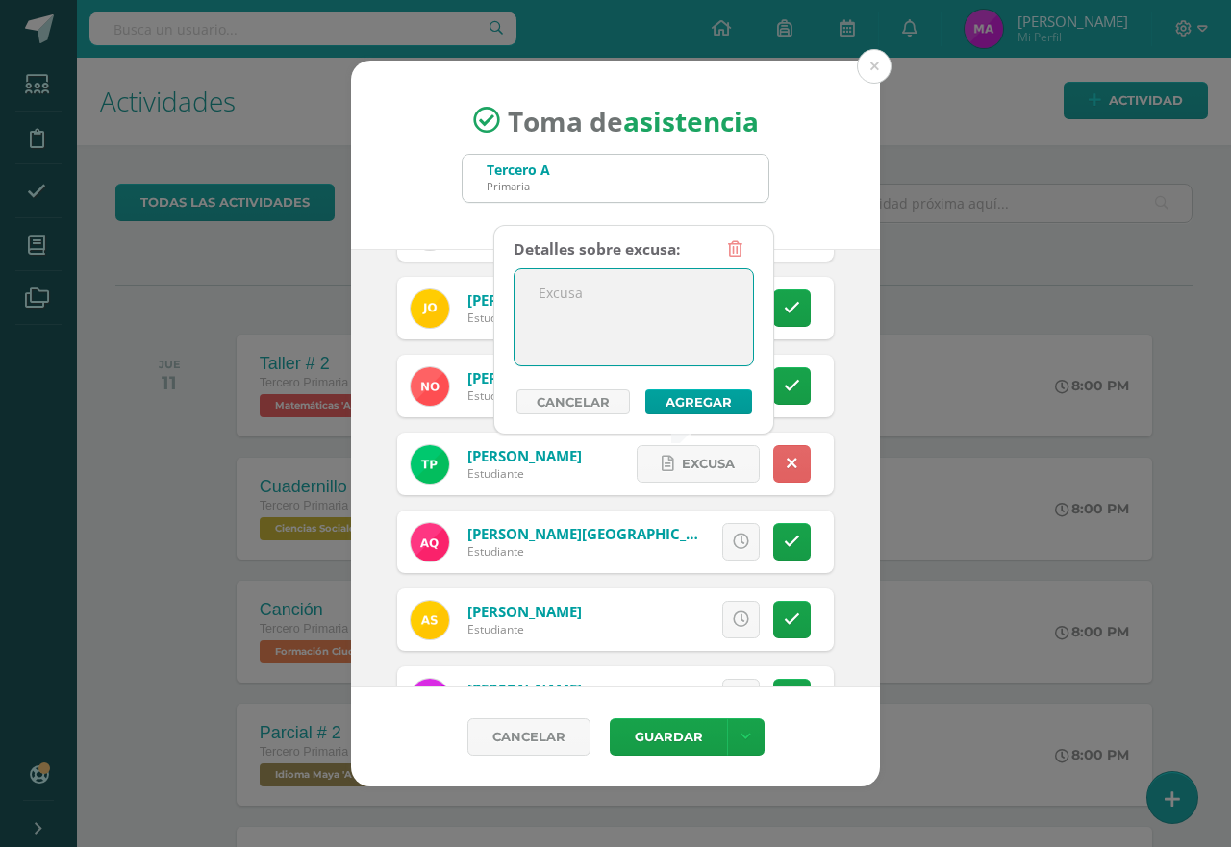
paste textarea "Con justificación"
type textarea "Con justificación"
click at [686, 396] on button "Agregar" at bounding box center [698, 401] width 107 height 25
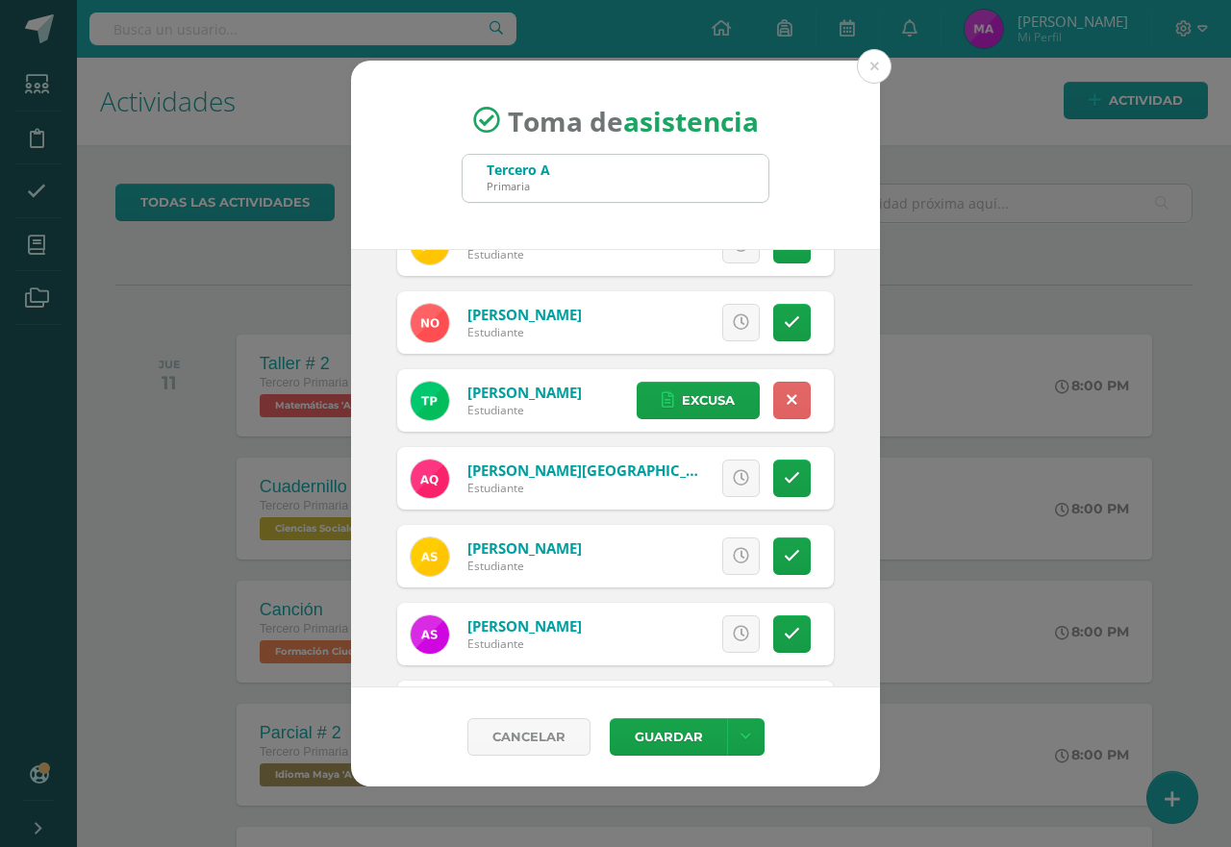
scroll to position [1635, 0]
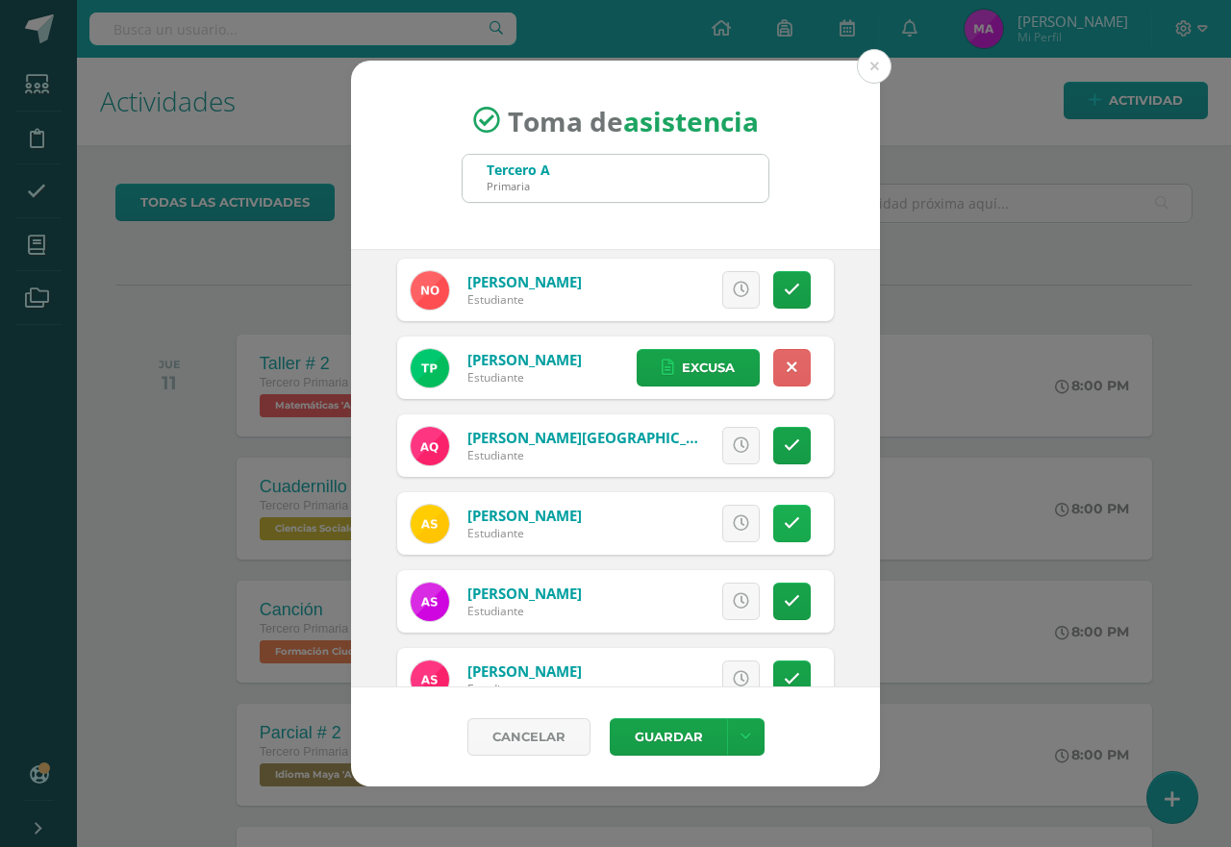
click at [784, 517] on icon at bounding box center [792, 523] width 16 height 16
click at [691, 526] on span "Excusa" at bounding box center [708, 524] width 53 height 36
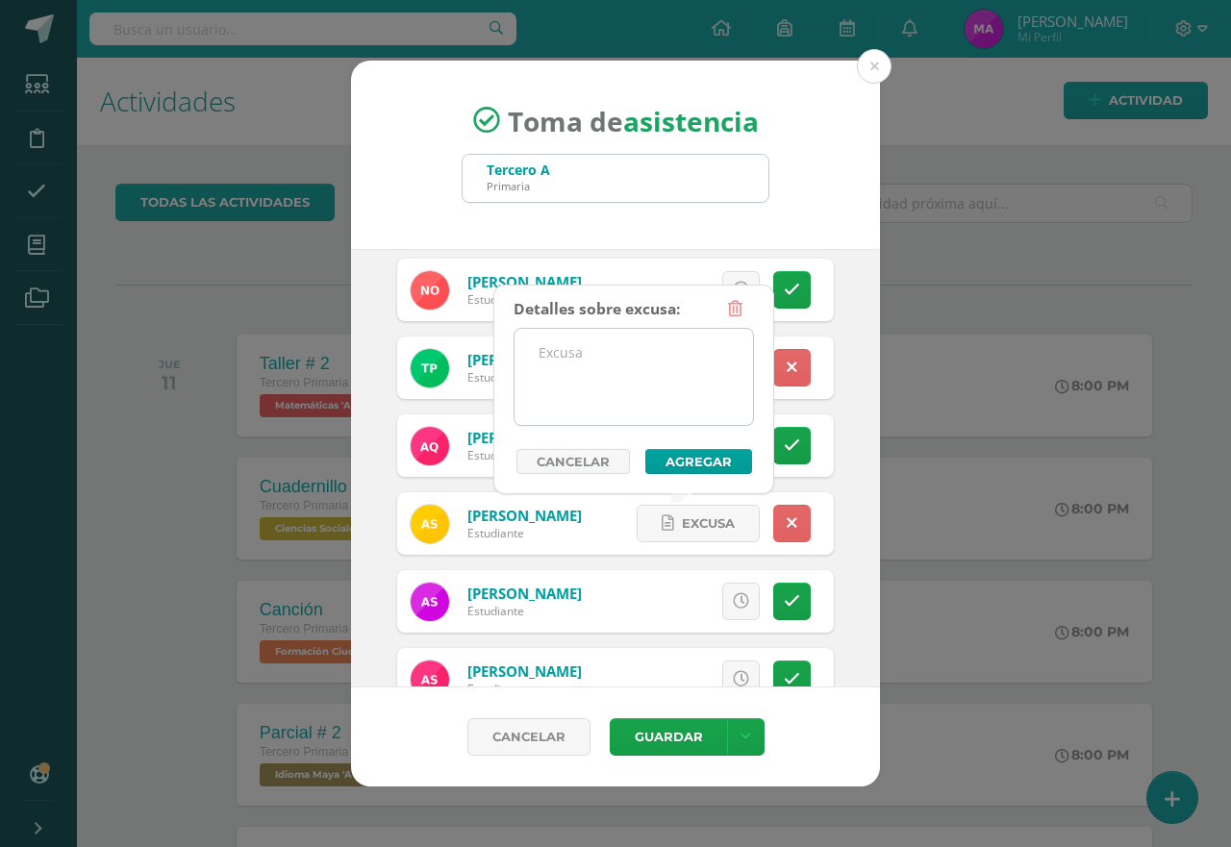
click at [676, 383] on textarea at bounding box center [633, 377] width 238 height 96
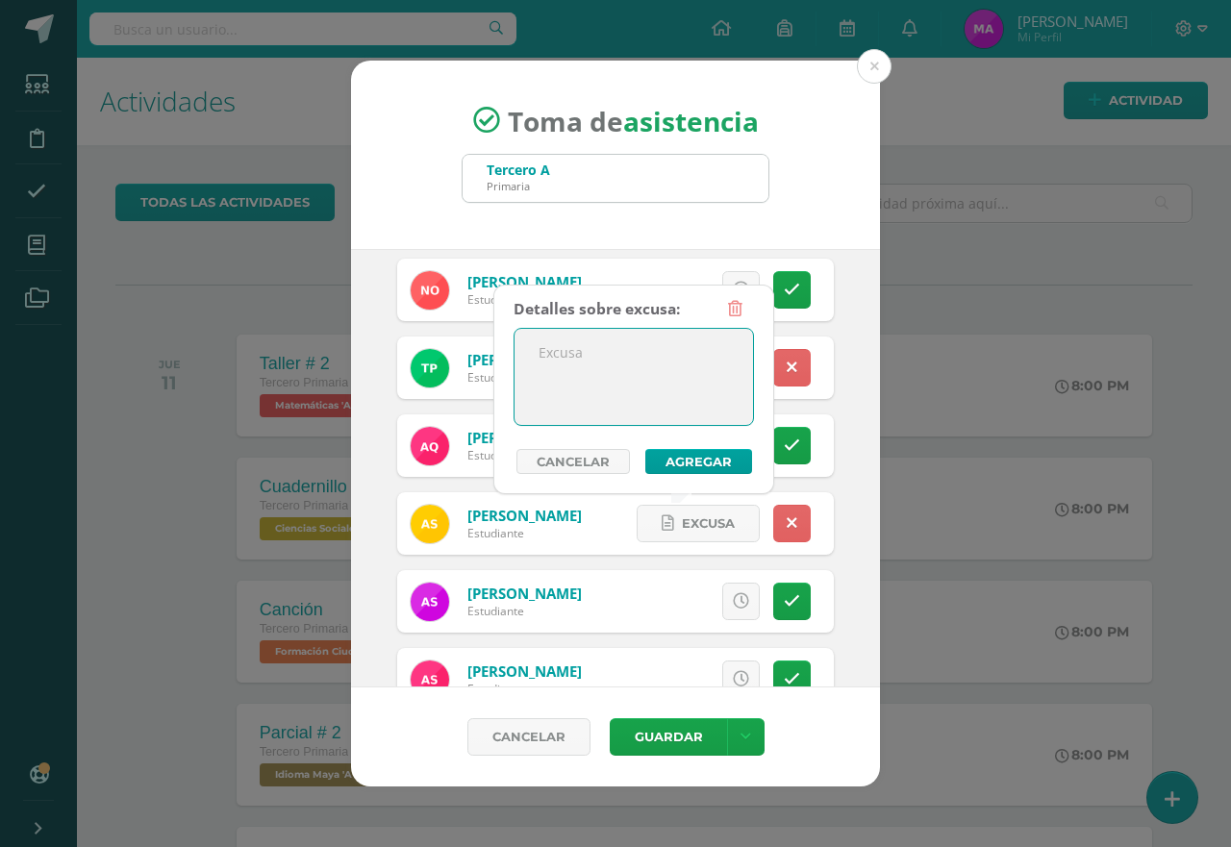
paste textarea "Con justificación"
type textarea "Con justificación"
click at [707, 459] on button "Agregar" at bounding box center [698, 461] width 107 height 25
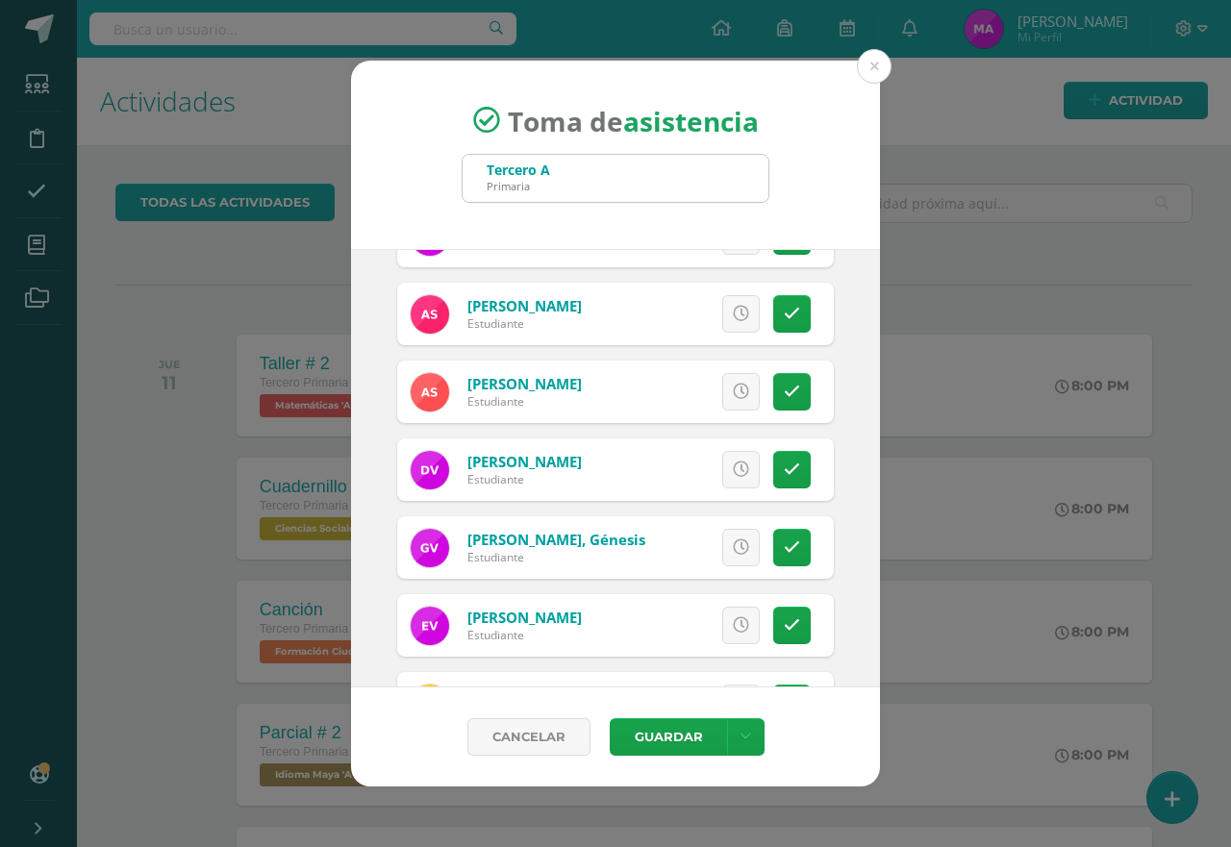
scroll to position [2019, 0]
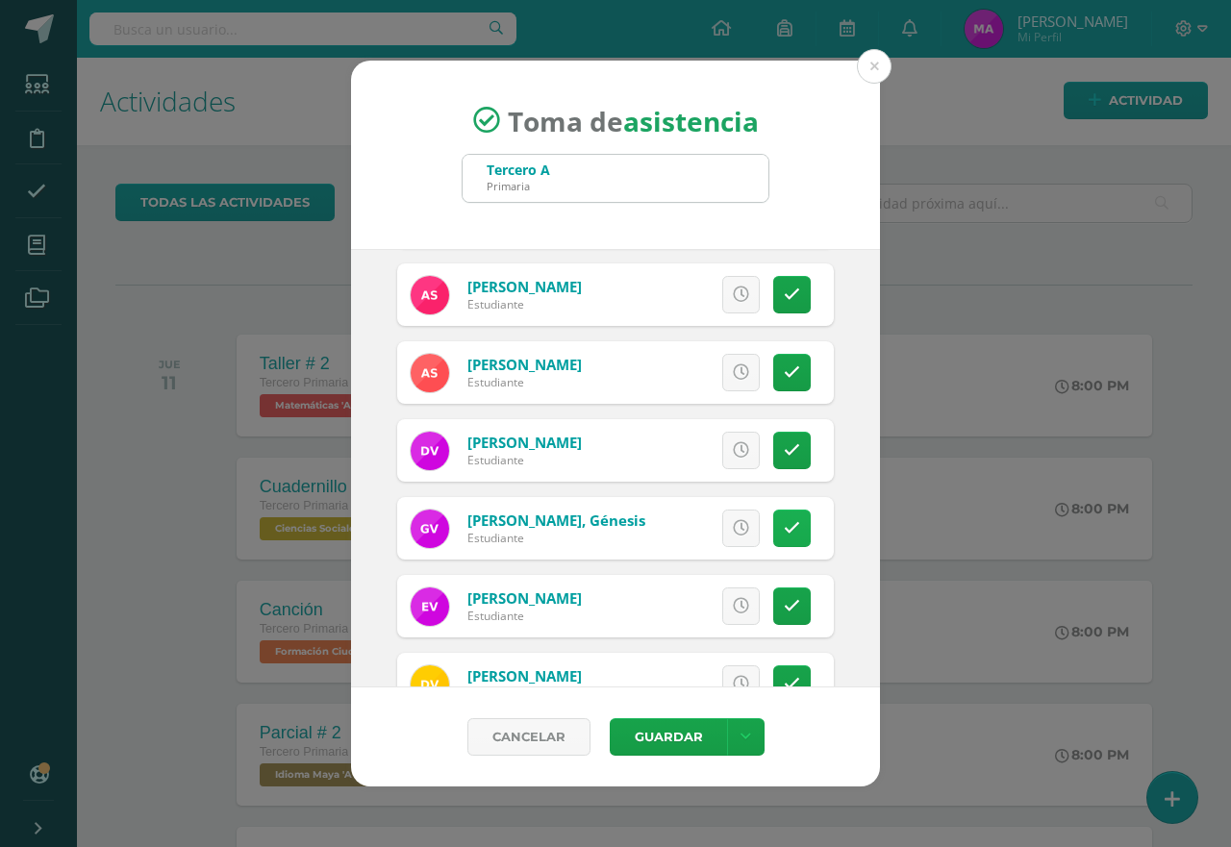
click at [773, 529] on link at bounding box center [792, 529] width 38 height 38
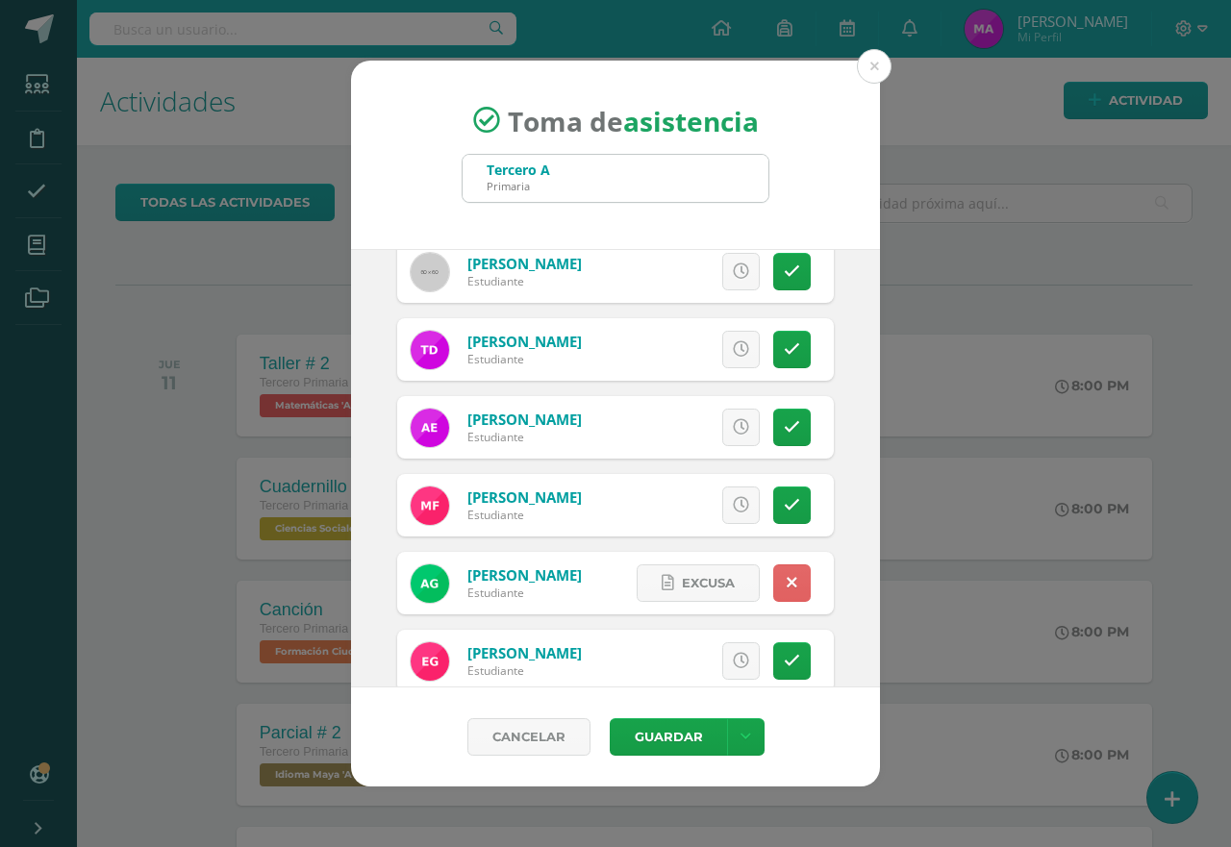
scroll to position [0, 0]
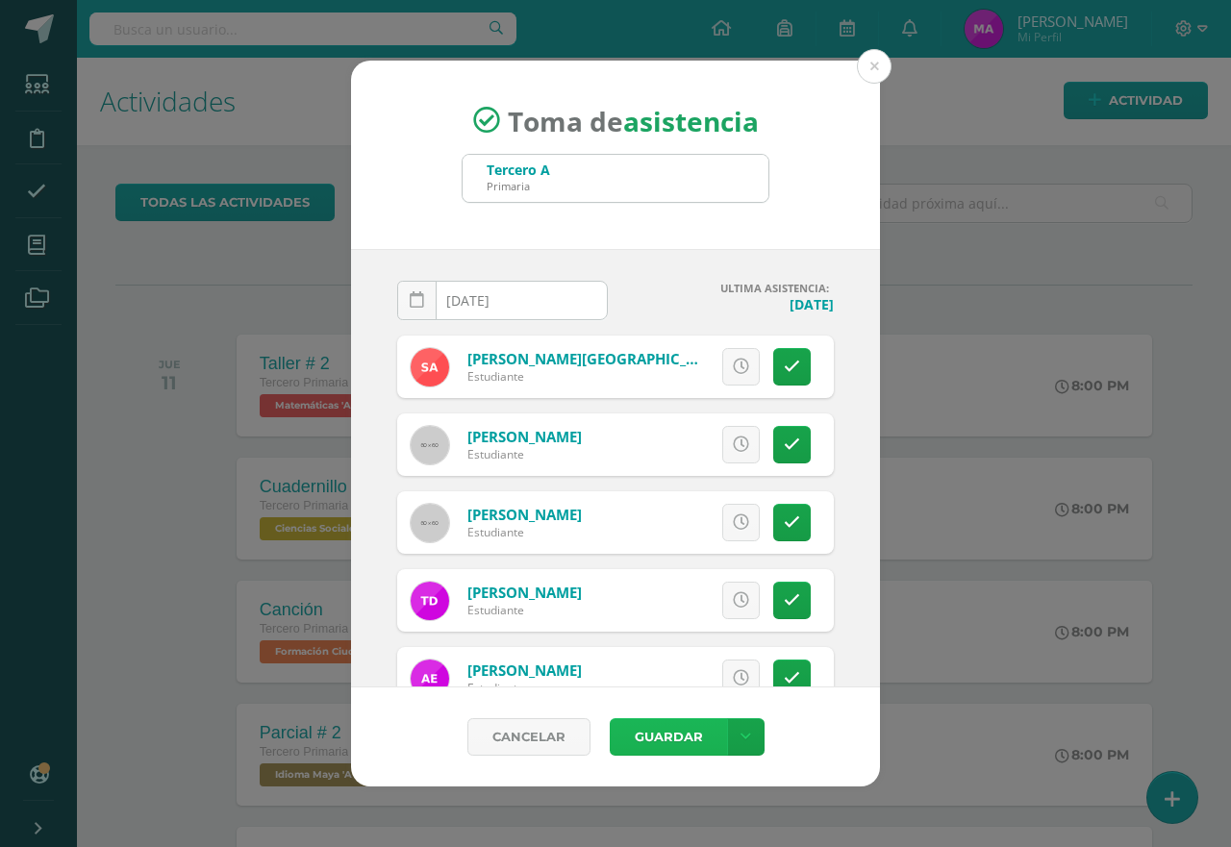
click at [657, 731] on button "Guardar" at bounding box center [668, 737] width 117 height 38
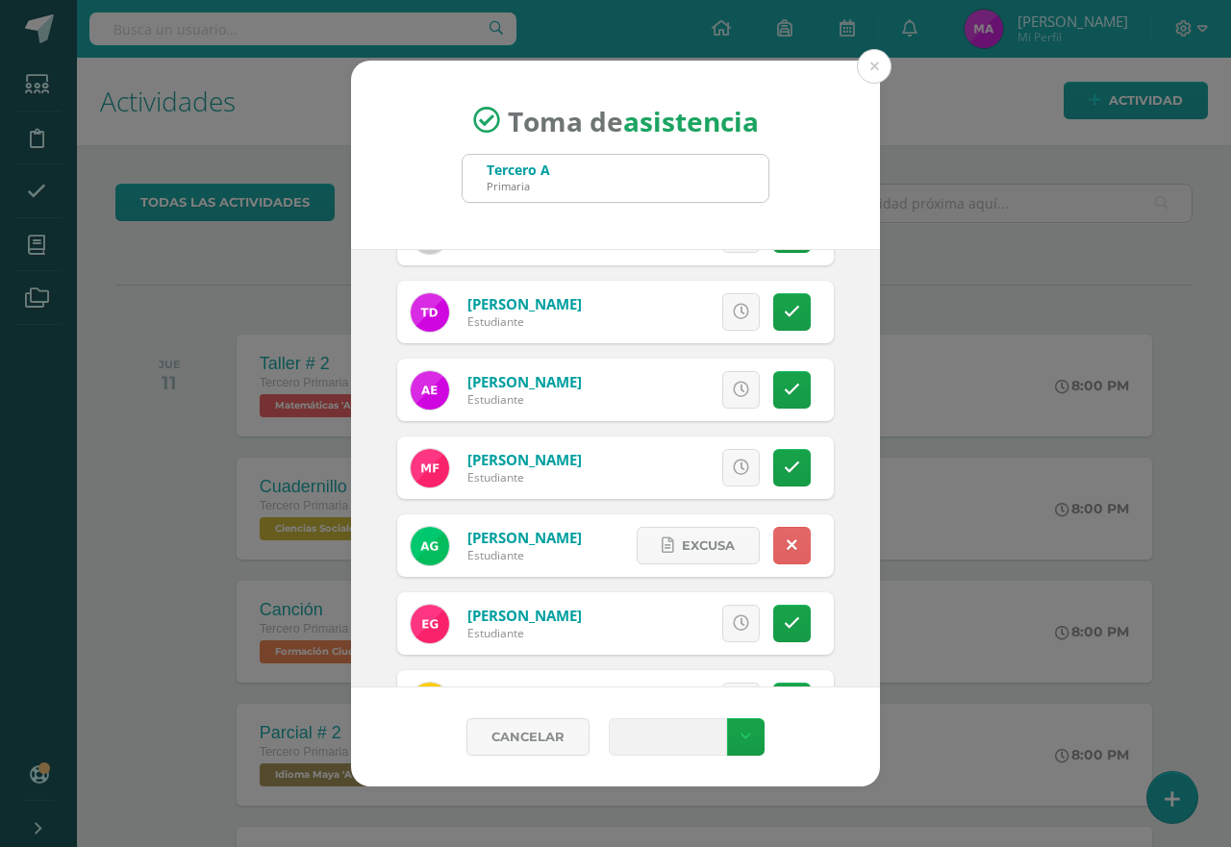
scroll to position [351, 0]
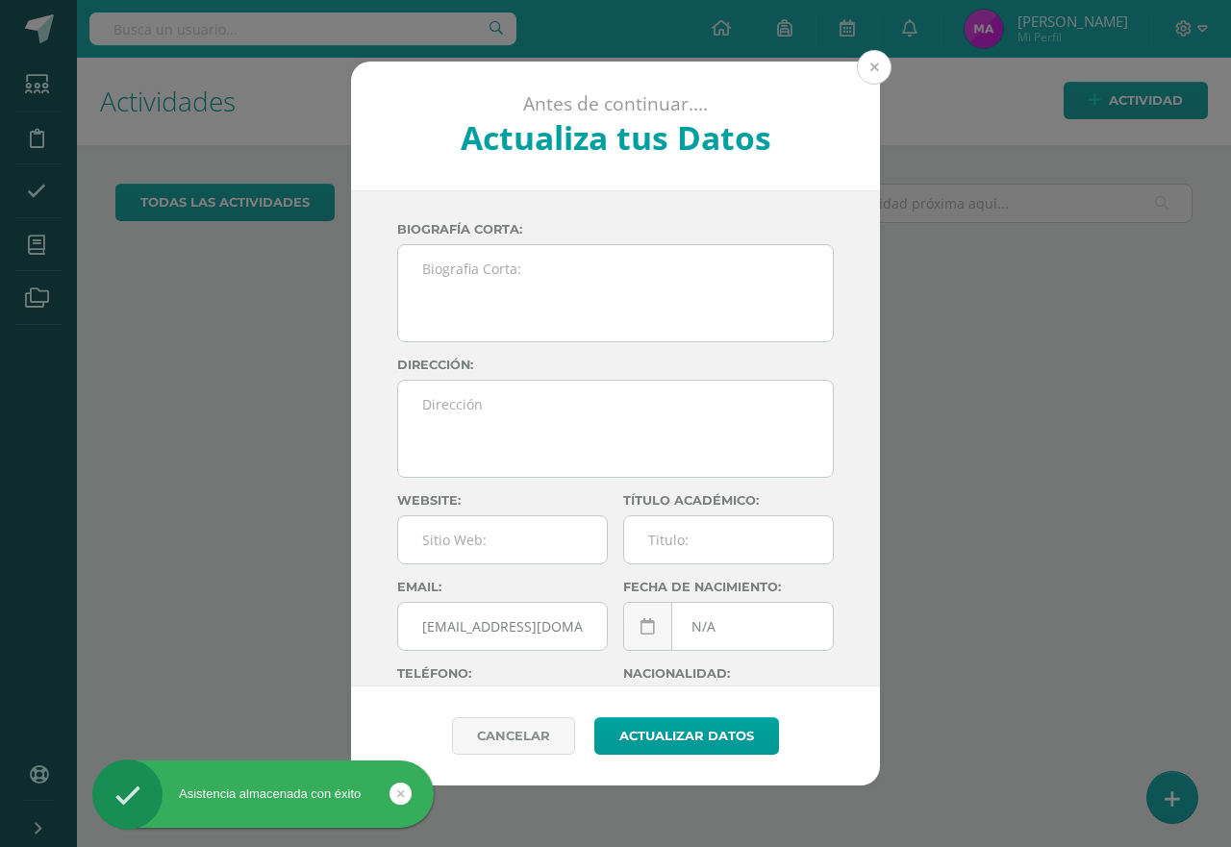
click at [880, 60] on button at bounding box center [874, 67] width 35 height 35
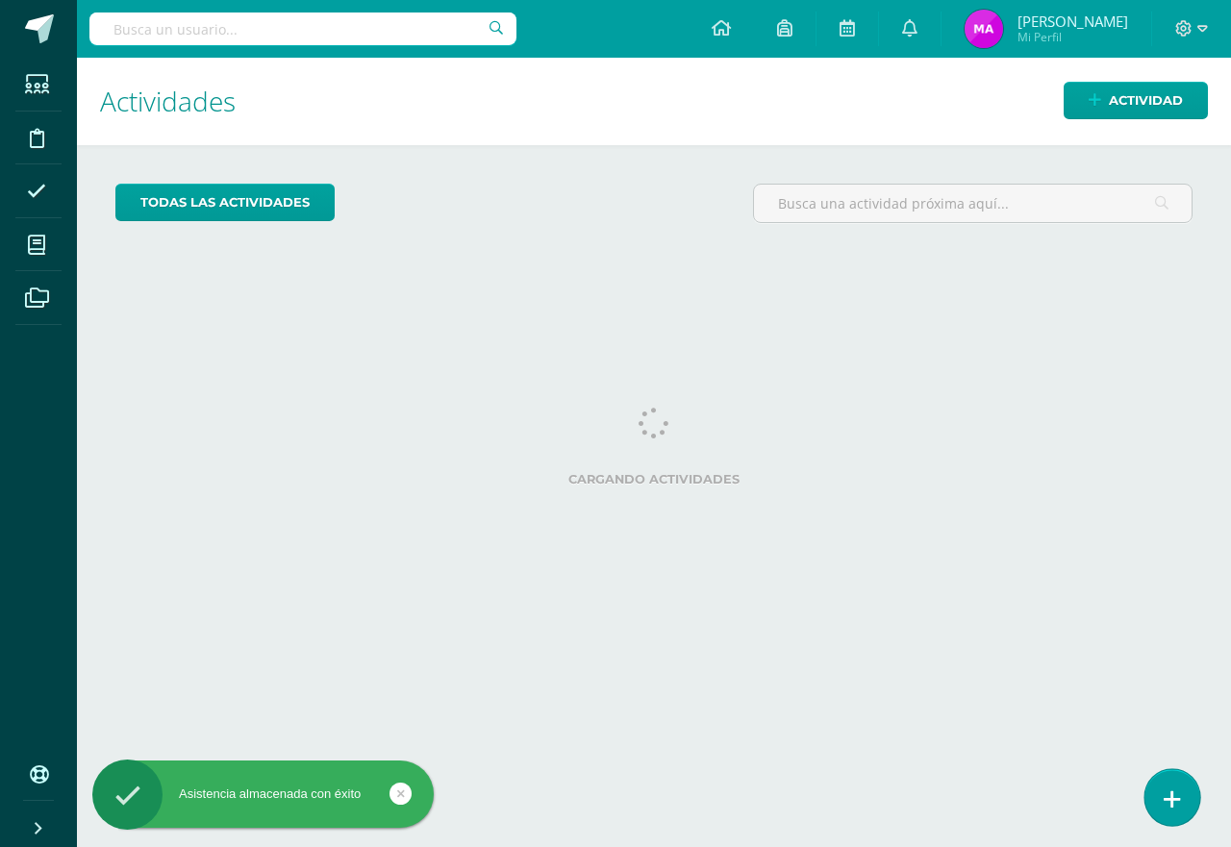
click at [1183, 797] on link at bounding box center [1171, 797] width 55 height 56
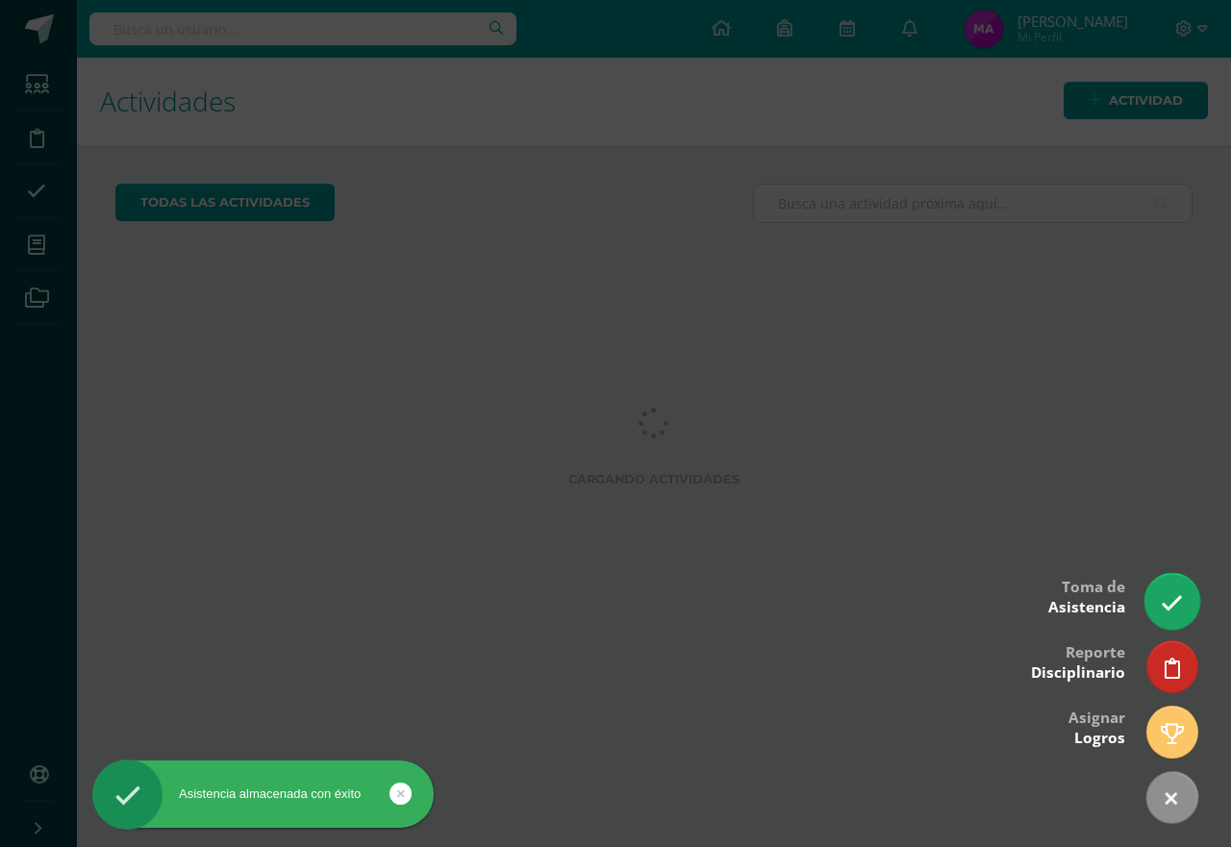
click at [1179, 606] on icon at bounding box center [1172, 603] width 22 height 22
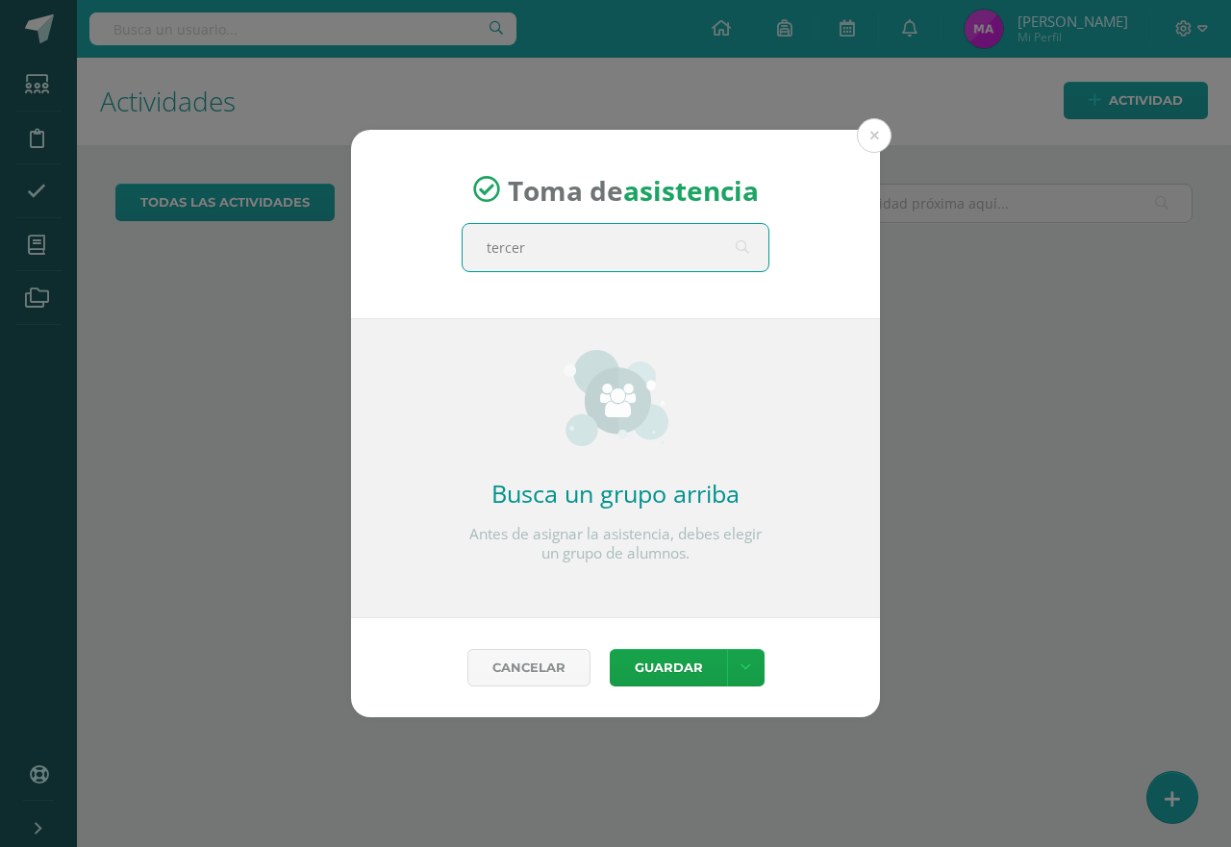
type input "tercero"
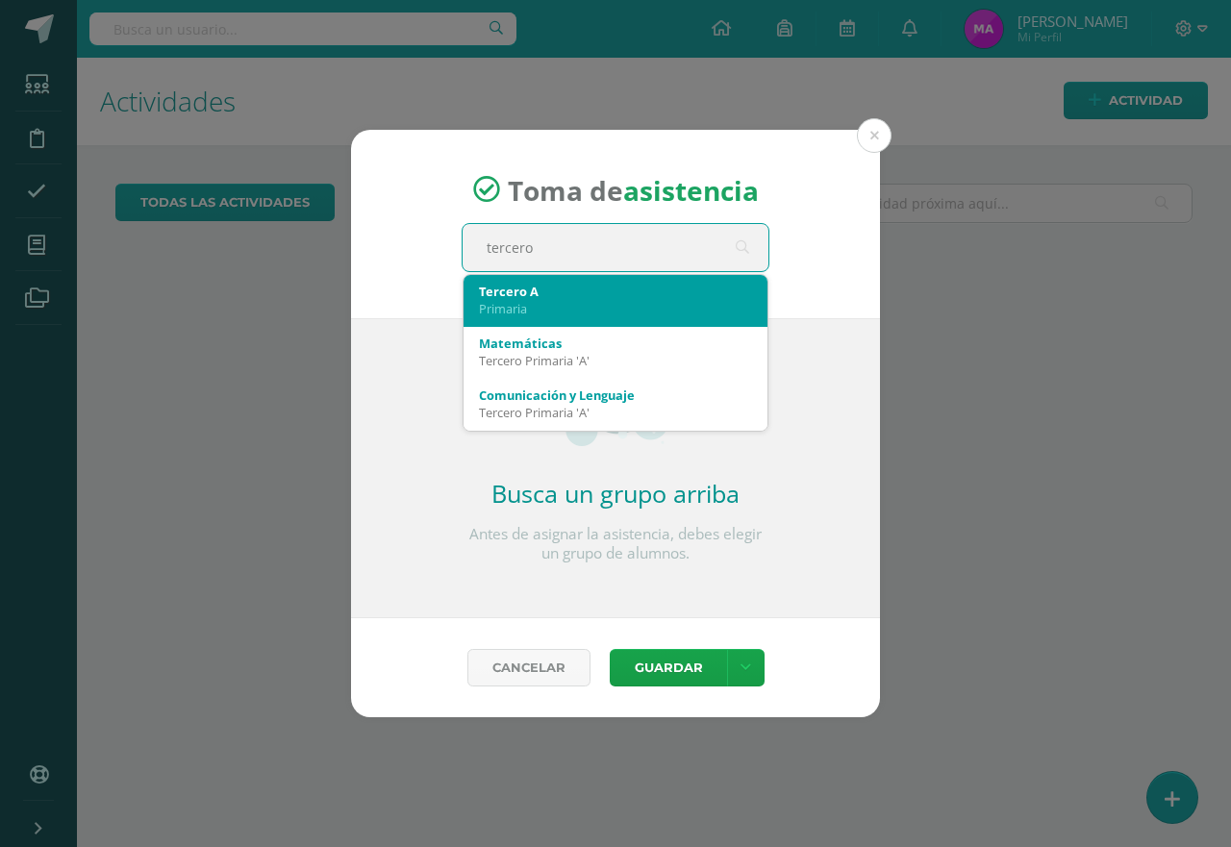
click at [564, 302] on div "Primaria" at bounding box center [615, 308] width 273 height 17
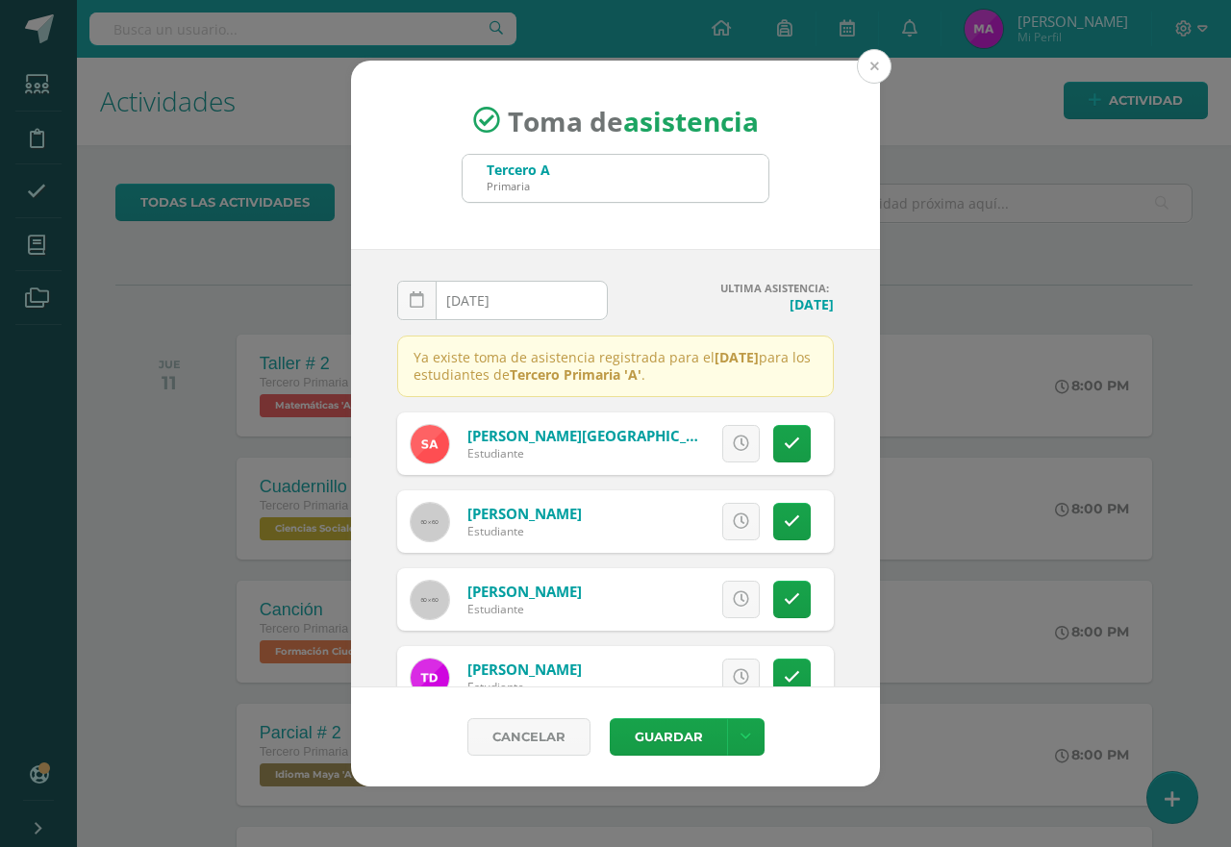
click at [867, 74] on button at bounding box center [874, 66] width 35 height 35
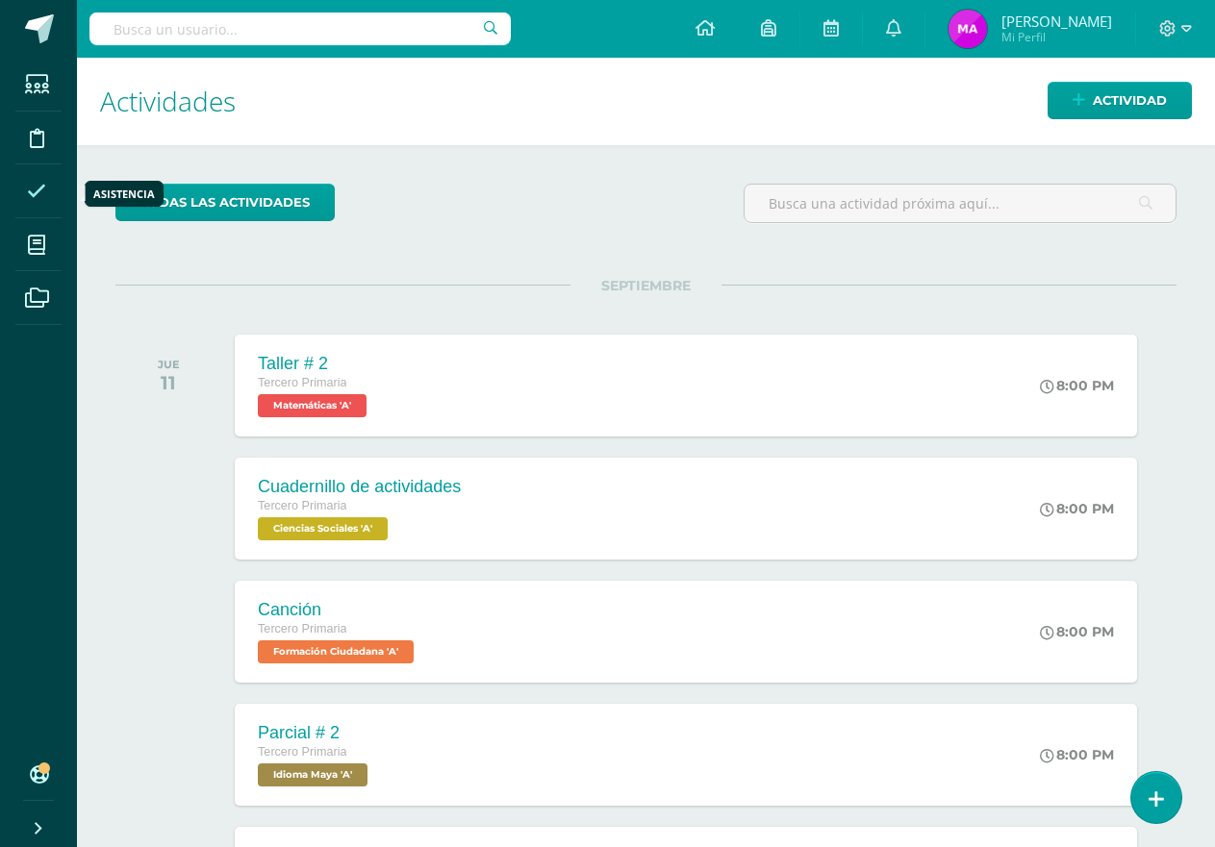
click at [43, 190] on icon at bounding box center [36, 191] width 19 height 19
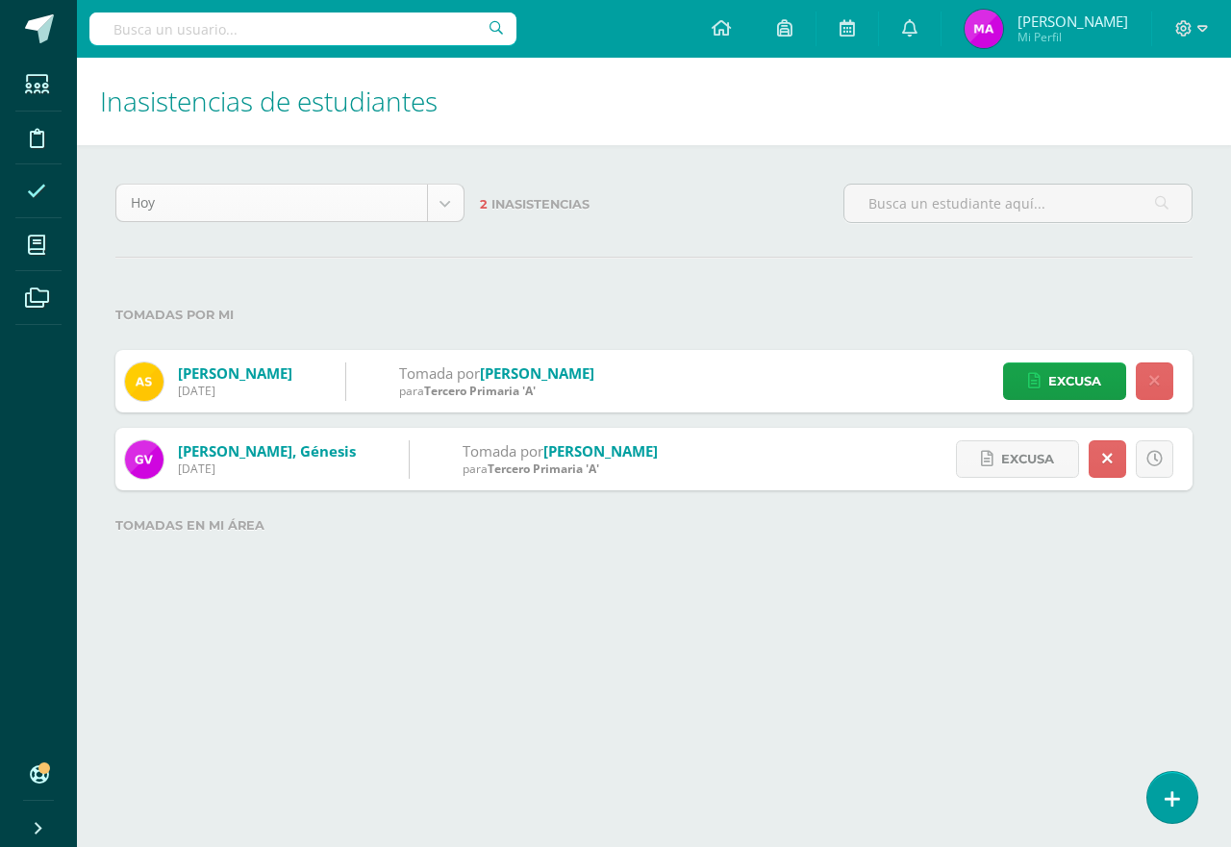
click at [447, 215] on body "Estudiantes Disciplina Asistencia Mis cursos Archivos Soporte Centro de ayuda Ú…" at bounding box center [615, 299] width 1231 height 599
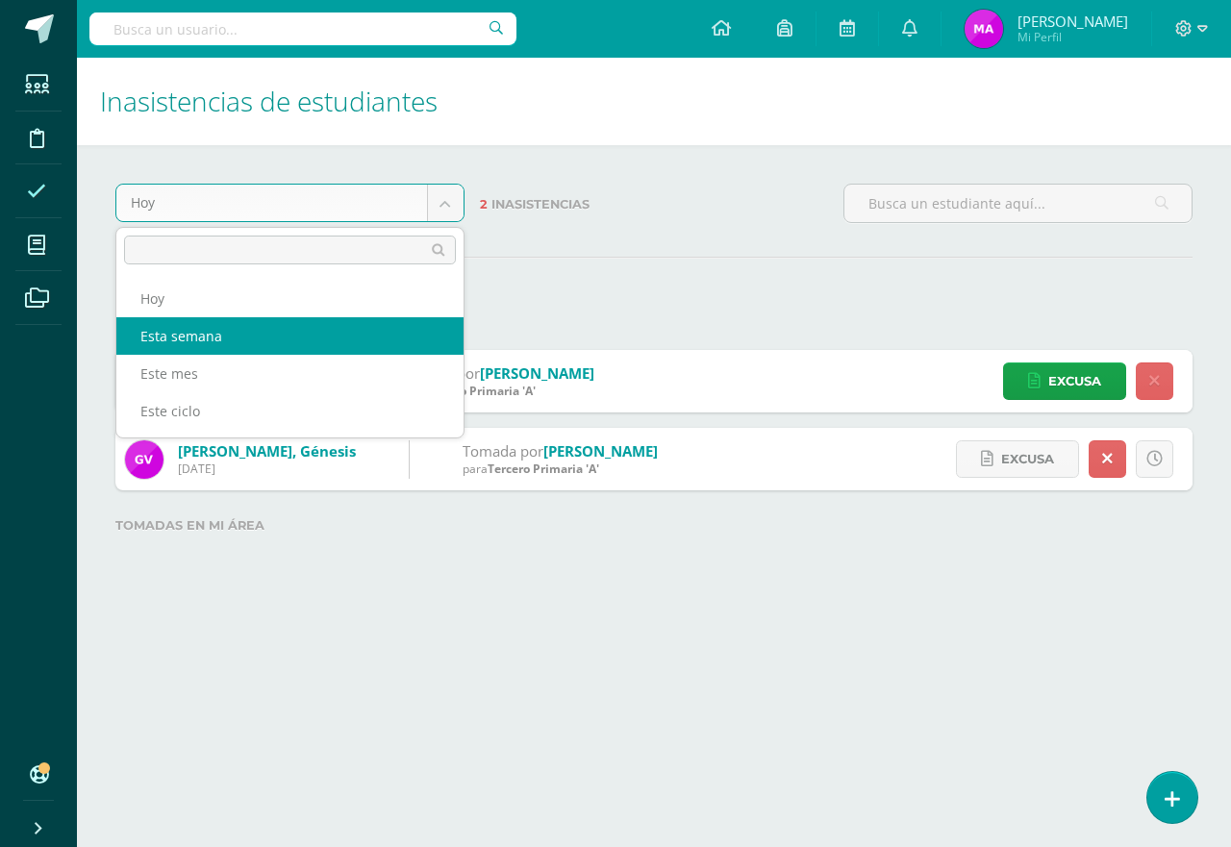
select select "week"
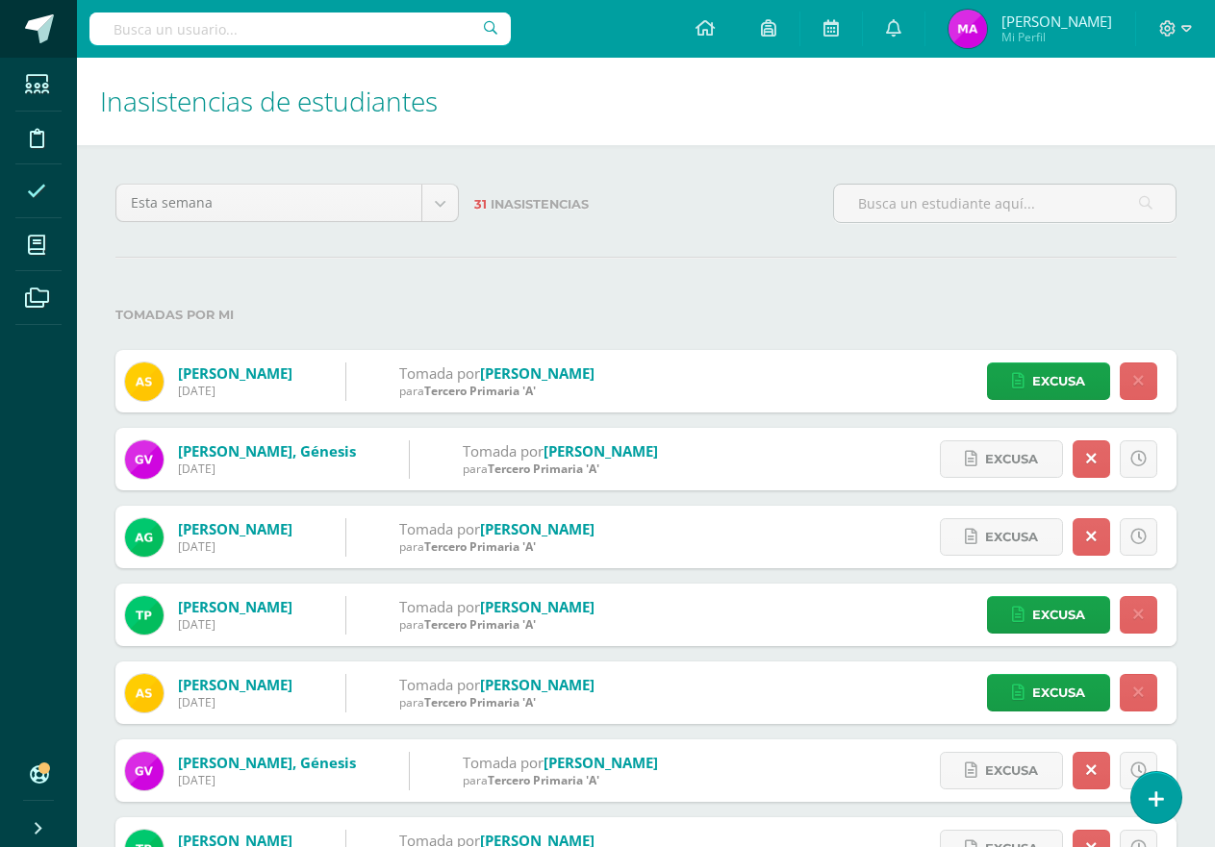
click at [33, 38] on span at bounding box center [39, 28] width 29 height 29
click at [1165, 35] on icon at bounding box center [1167, 28] width 17 height 17
click at [1122, 131] on span "Cerrar sesión" at bounding box center [1126, 131] width 87 height 18
